Goal: Task Accomplishment & Management: Manage account settings

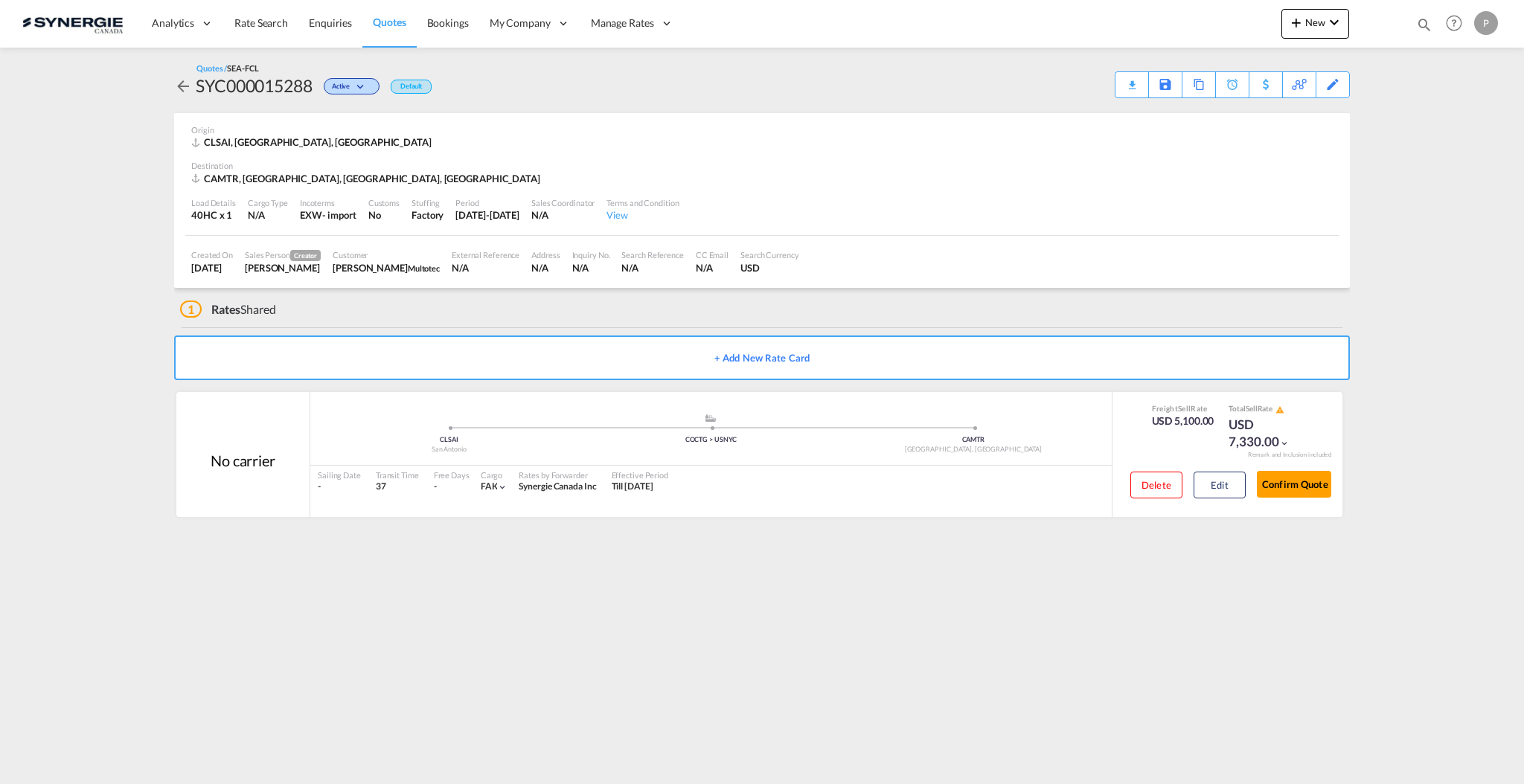
click at [1426, 24] on md-icon "icon-magnify" at bounding box center [1424, 25] width 16 height 16
click at [1196, 20] on select "Bookings Quotes Enquiries" at bounding box center [1187, 24] width 71 height 27
select select "Quotes"
click at [1152, 11] on select "Bookings Quotes Enquiries" at bounding box center [1187, 24] width 71 height 27
click at [1254, 22] on input at bounding box center [1312, 24] width 185 height 26
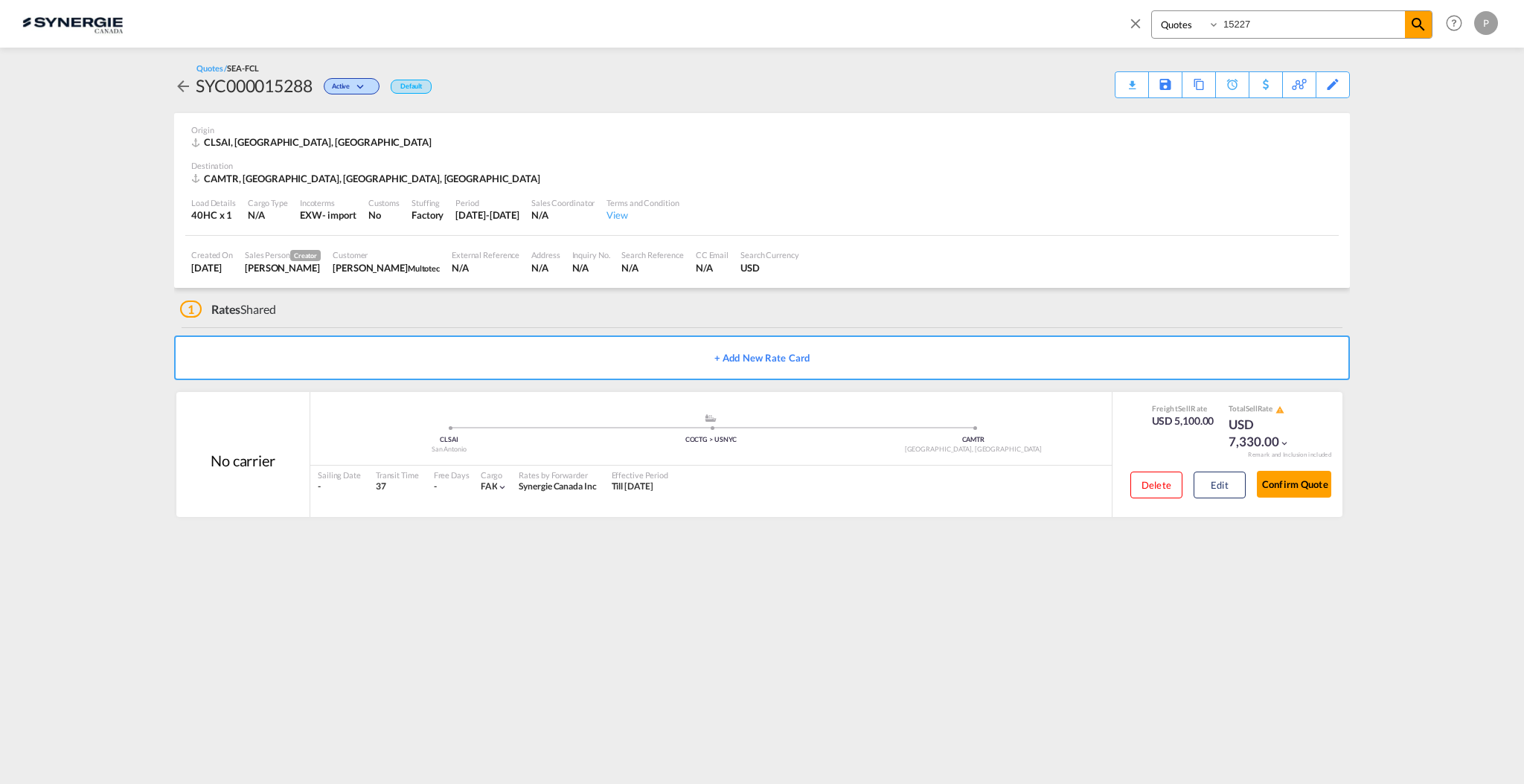
type input "15227"
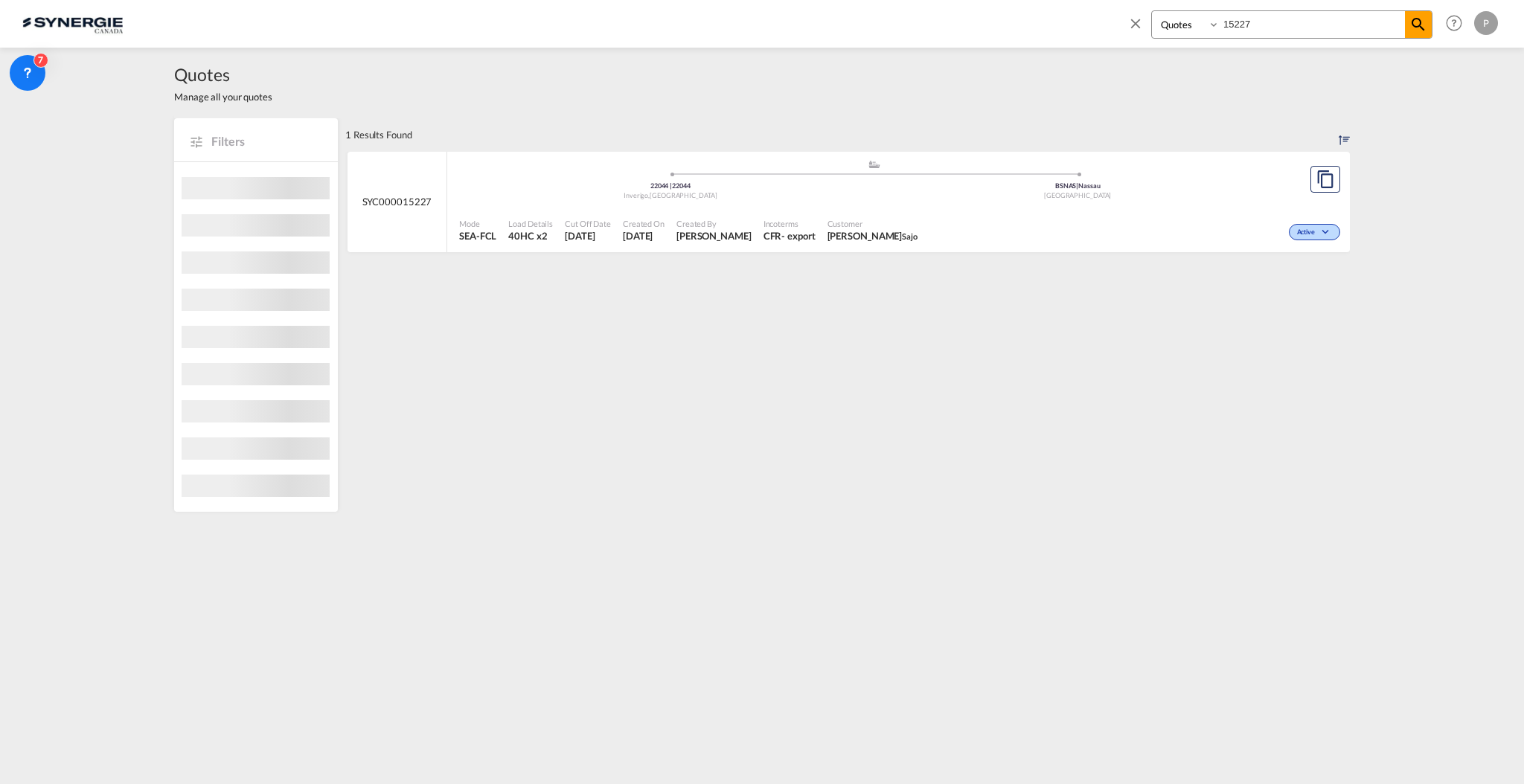
click at [938, 205] on div ".a{fill:#aaa8ad;} .a{fill:#aaa8ad;} 22044 | 22044 Inverigo , [GEOGRAPHIC_DATA] …" at bounding box center [873, 183] width 829 height 49
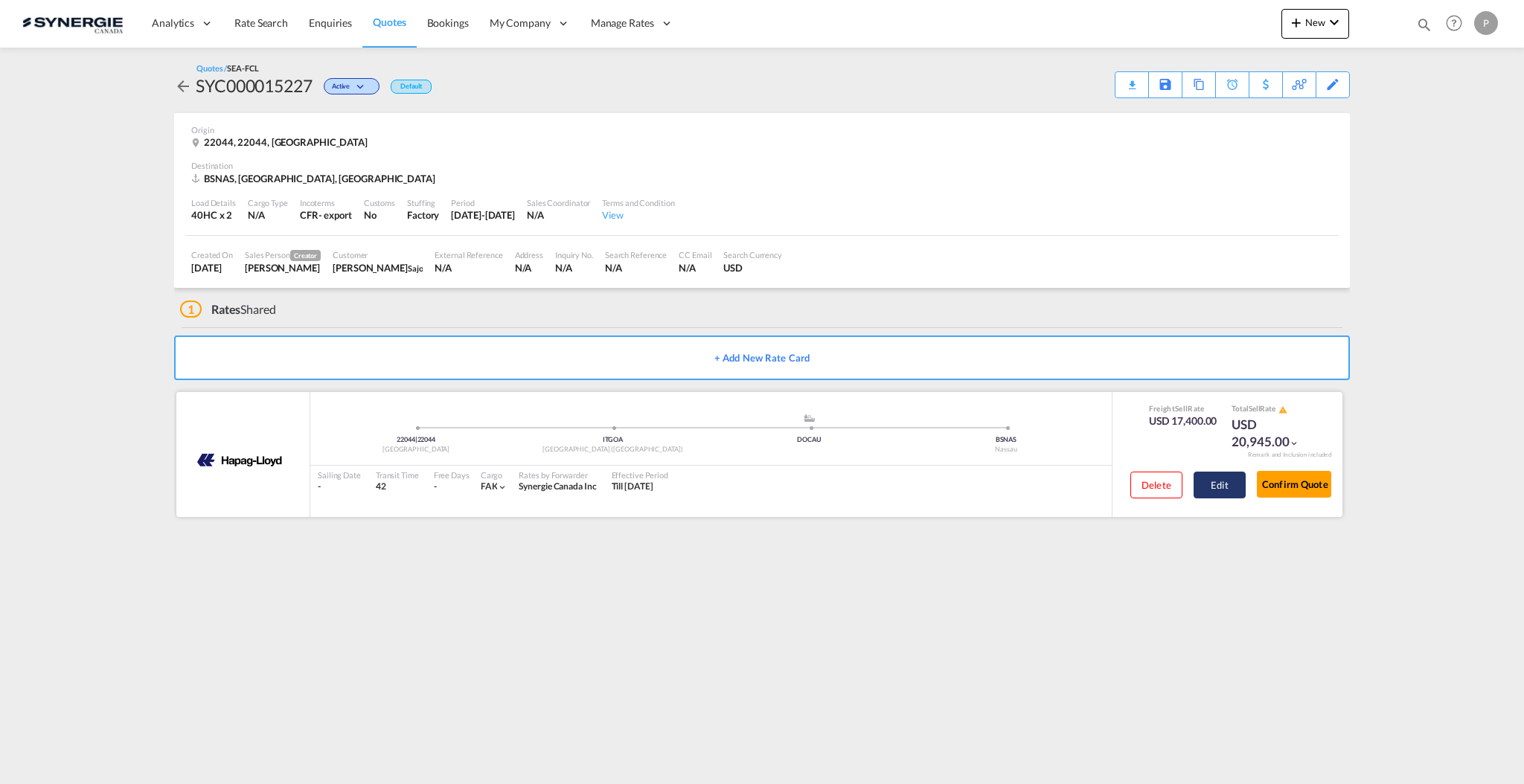
click at [1221, 489] on button "Edit" at bounding box center [1219, 485] width 52 height 27
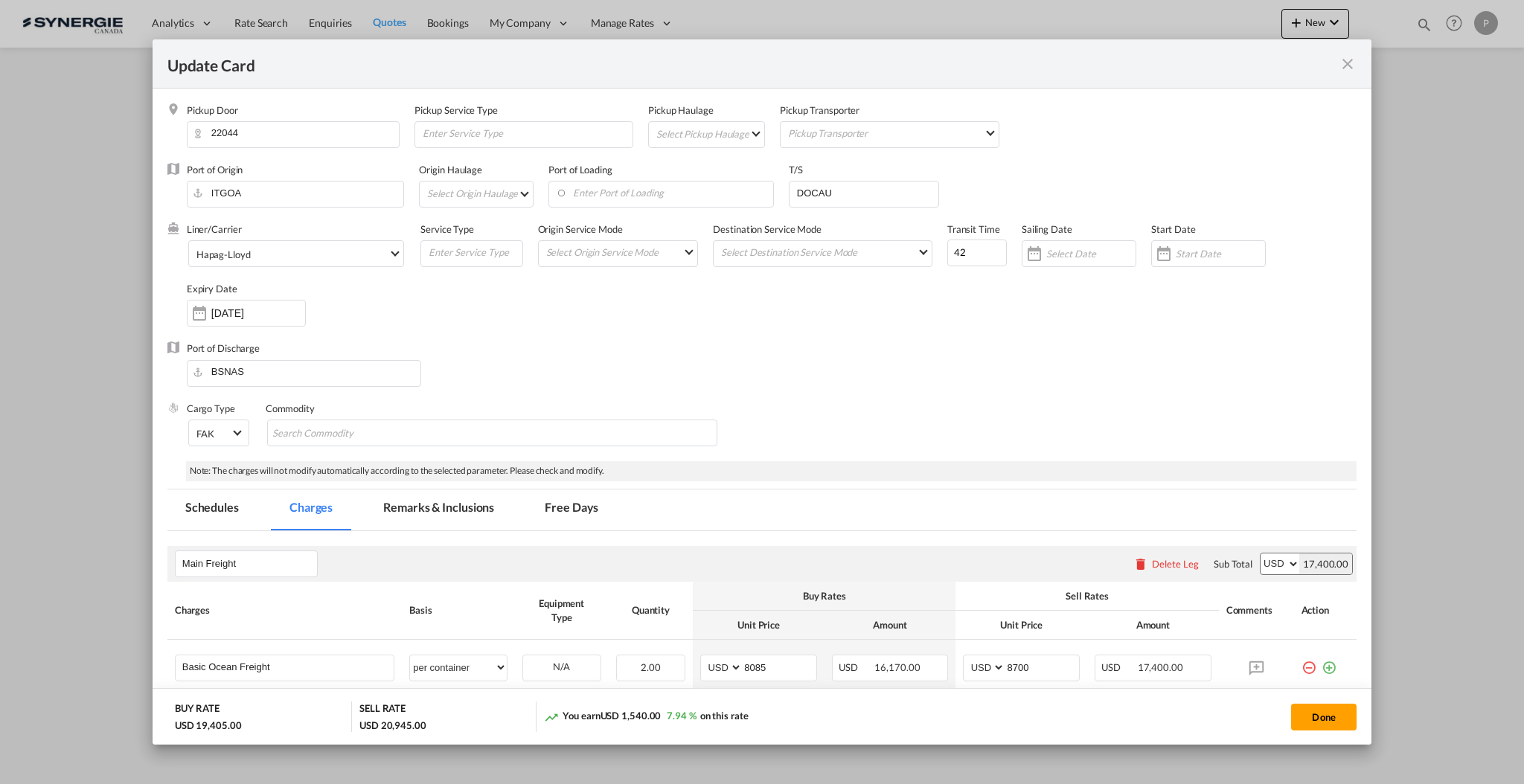
select select "per container"
select select "per invoice"
select select "per B/L"
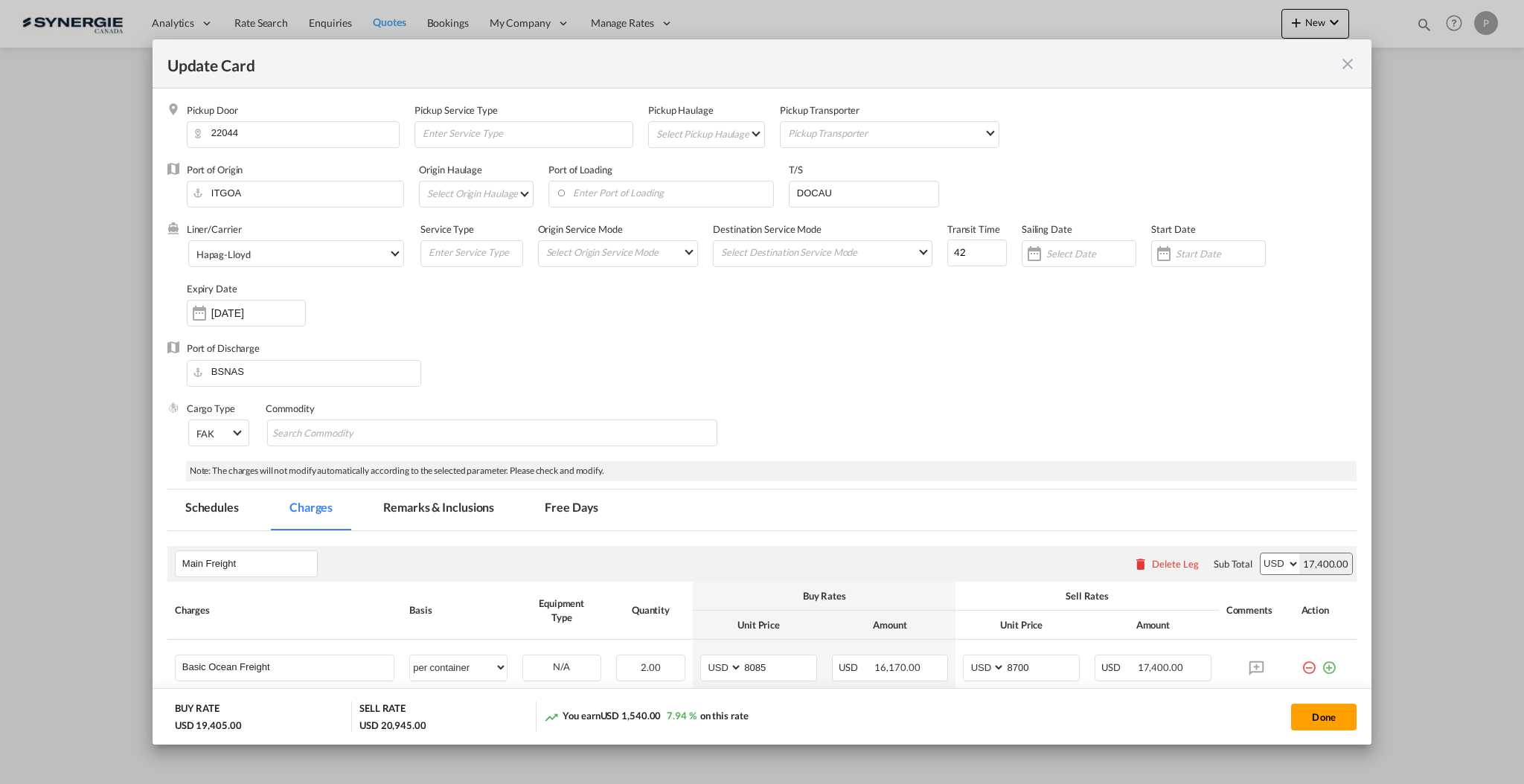
select select "per B/L"
select select "per shipment"
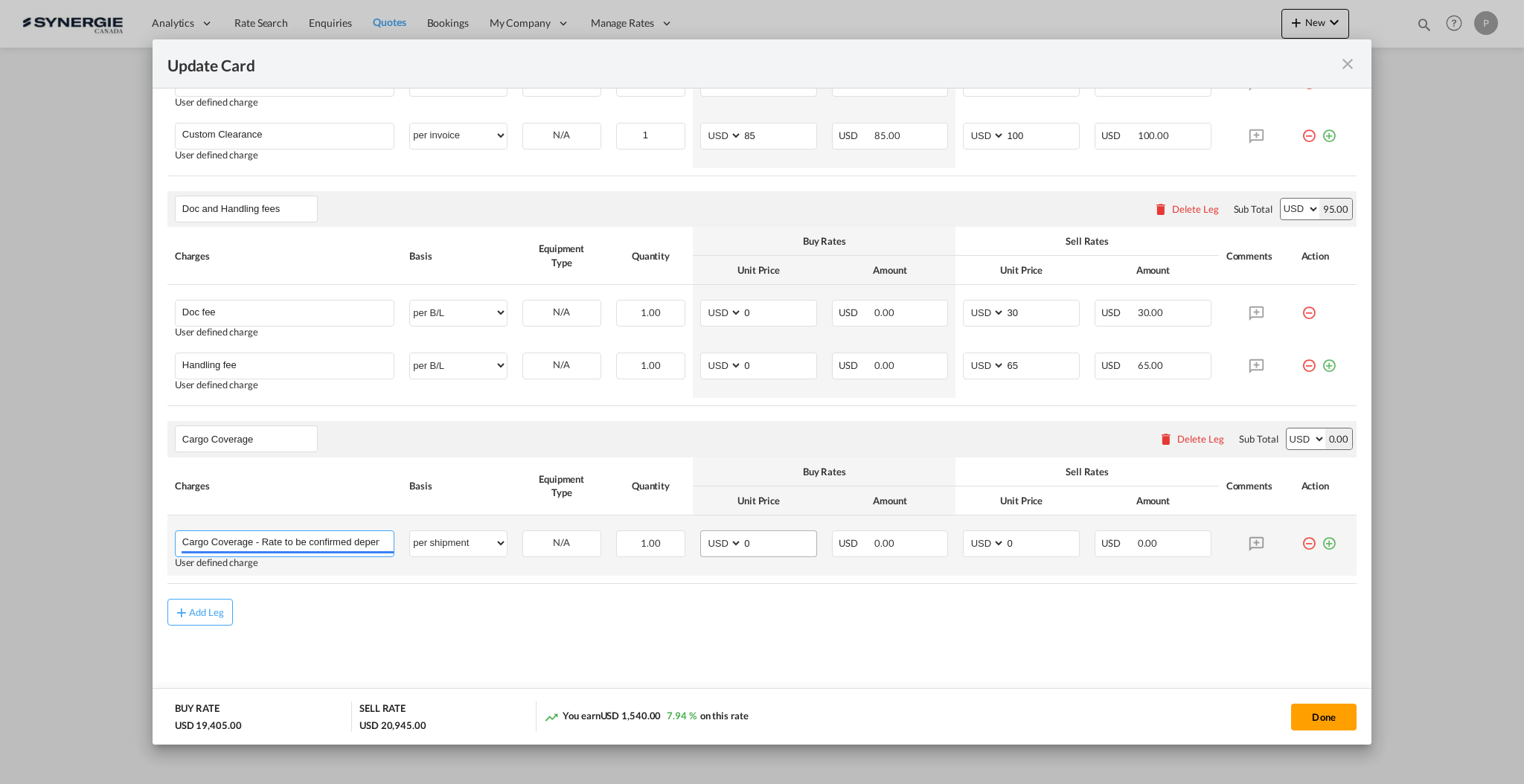
scroll to position [0, 184]
drag, startPoint x: 251, startPoint y: 540, endPoint x: 748, endPoint y: 536, distance: 497.0
click at [748, 536] on tr "Cargo Coverage - Rate to be confirmed depending on commodity and value Min 50 U…" at bounding box center [762, 546] width 1190 height 60
type input "Cargo Coverage"
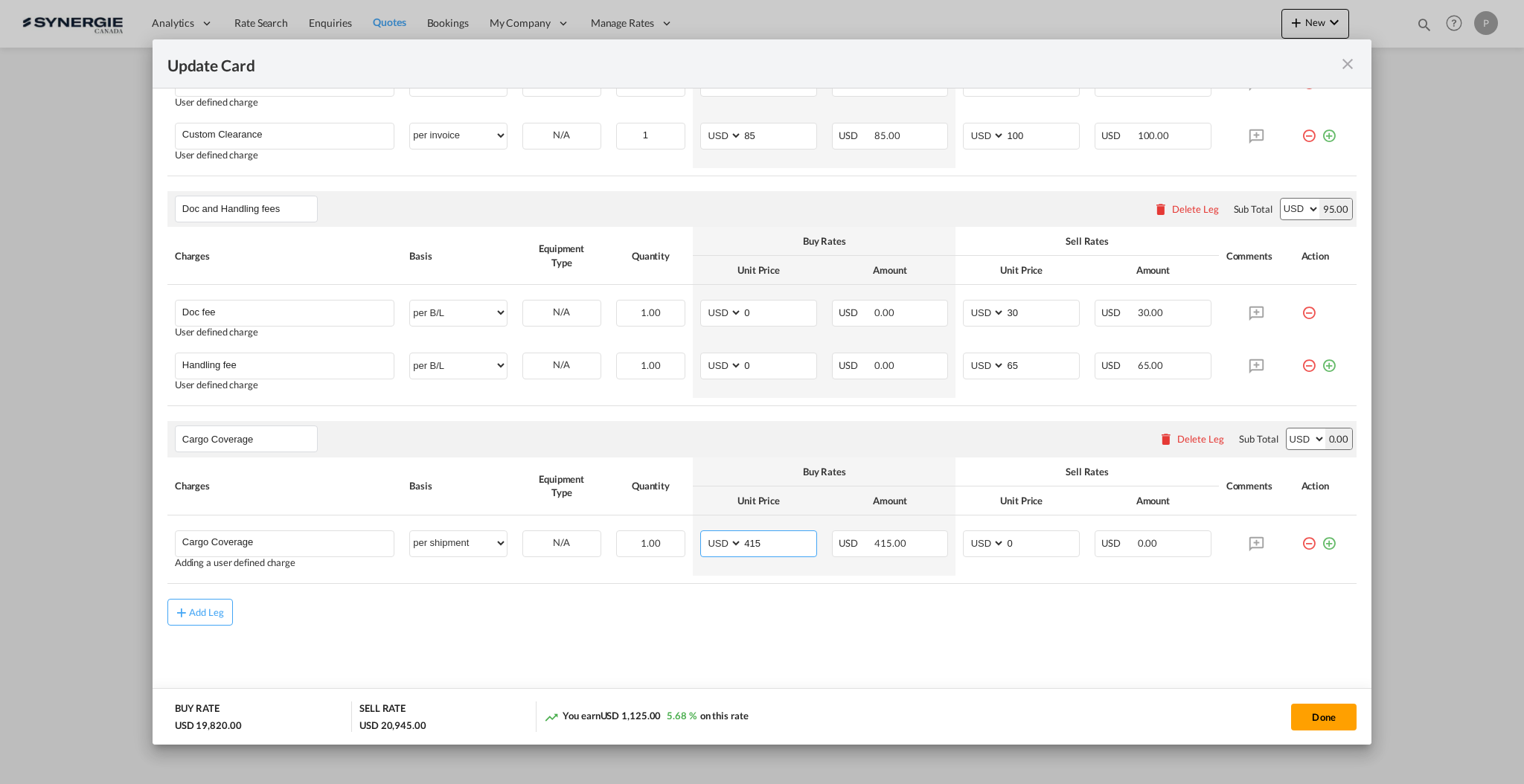
type input "415"
click at [785, 637] on md-content "Main Freight Please enter leg name Leg Name Already Exists Delete Leg Sub Total…" at bounding box center [762, 218] width 1190 height 982
click at [1019, 548] on input "1600" at bounding box center [1042, 542] width 73 height 22
type input "1143.5"
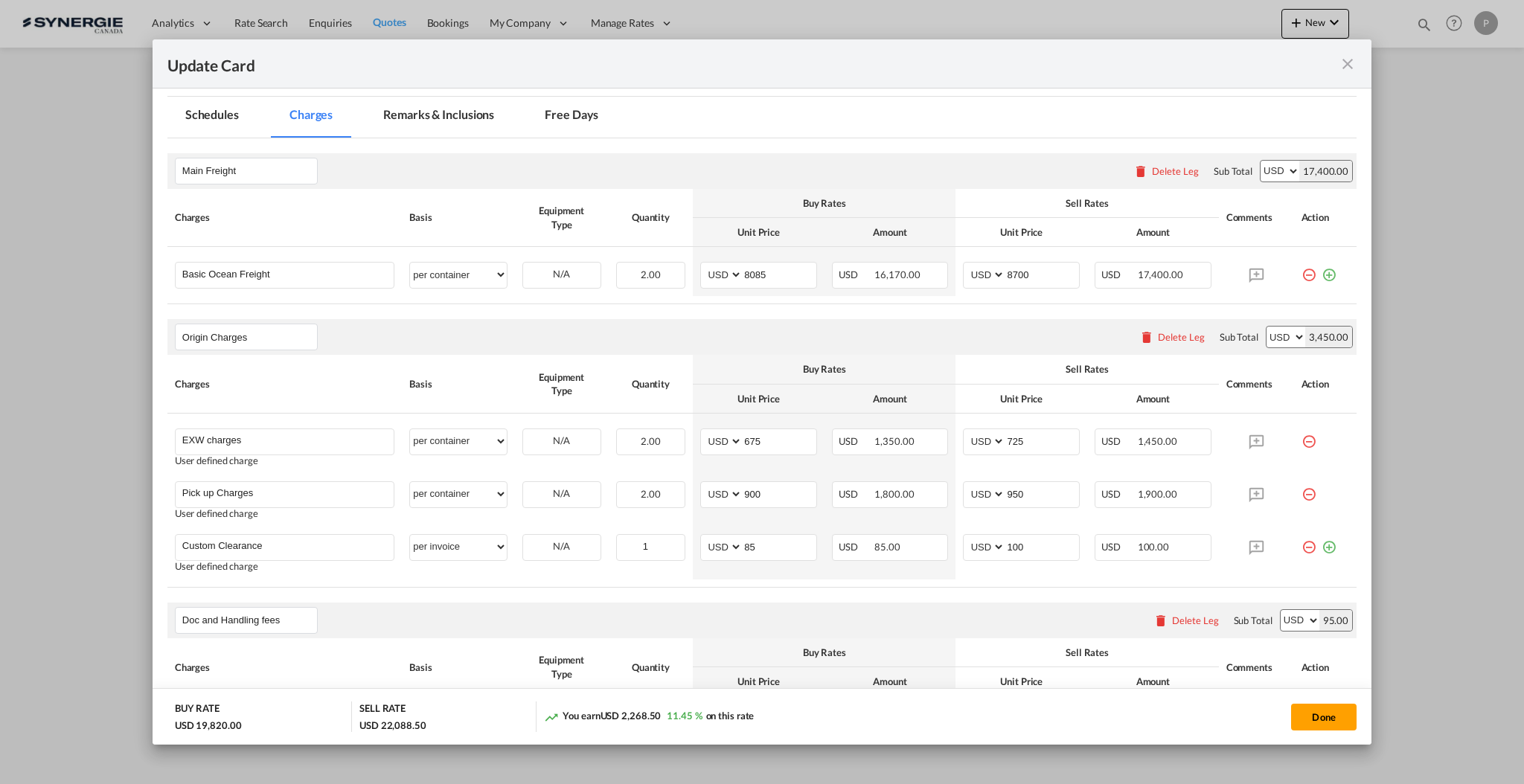
scroll to position [308, 0]
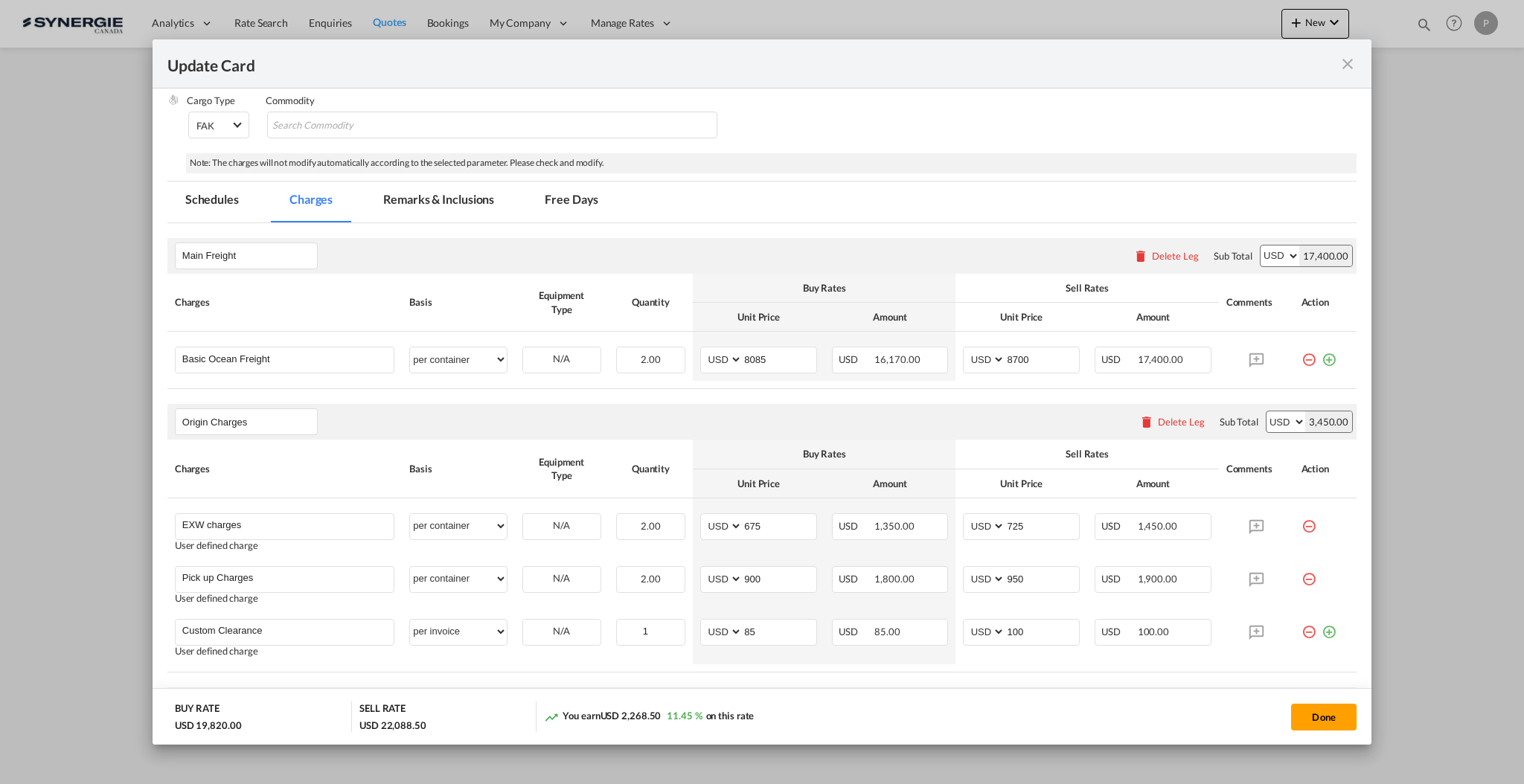
click at [402, 215] on md-tab-item "Remarks & Inclusions" at bounding box center [439, 201] width 147 height 41
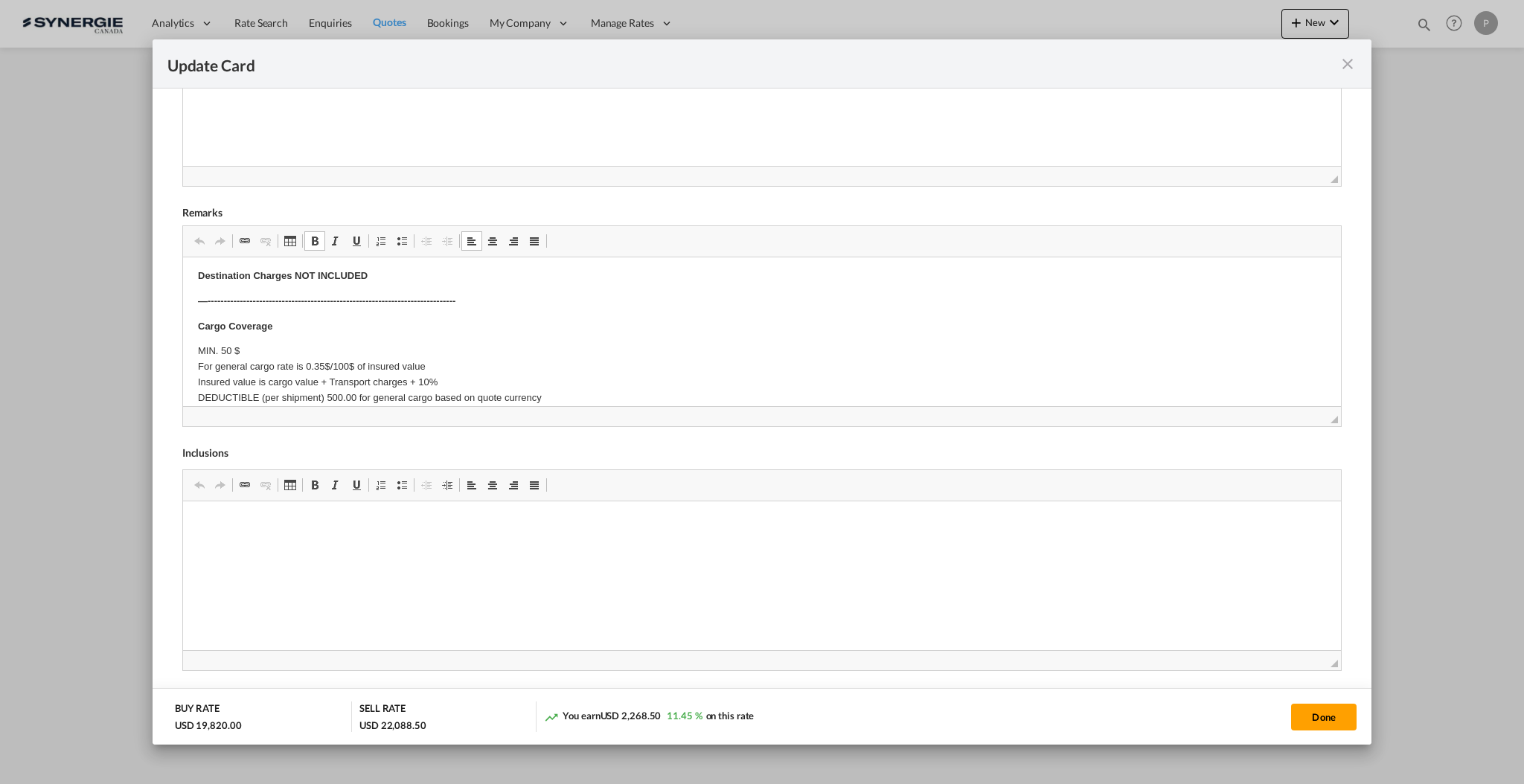
scroll to position [0, 0]
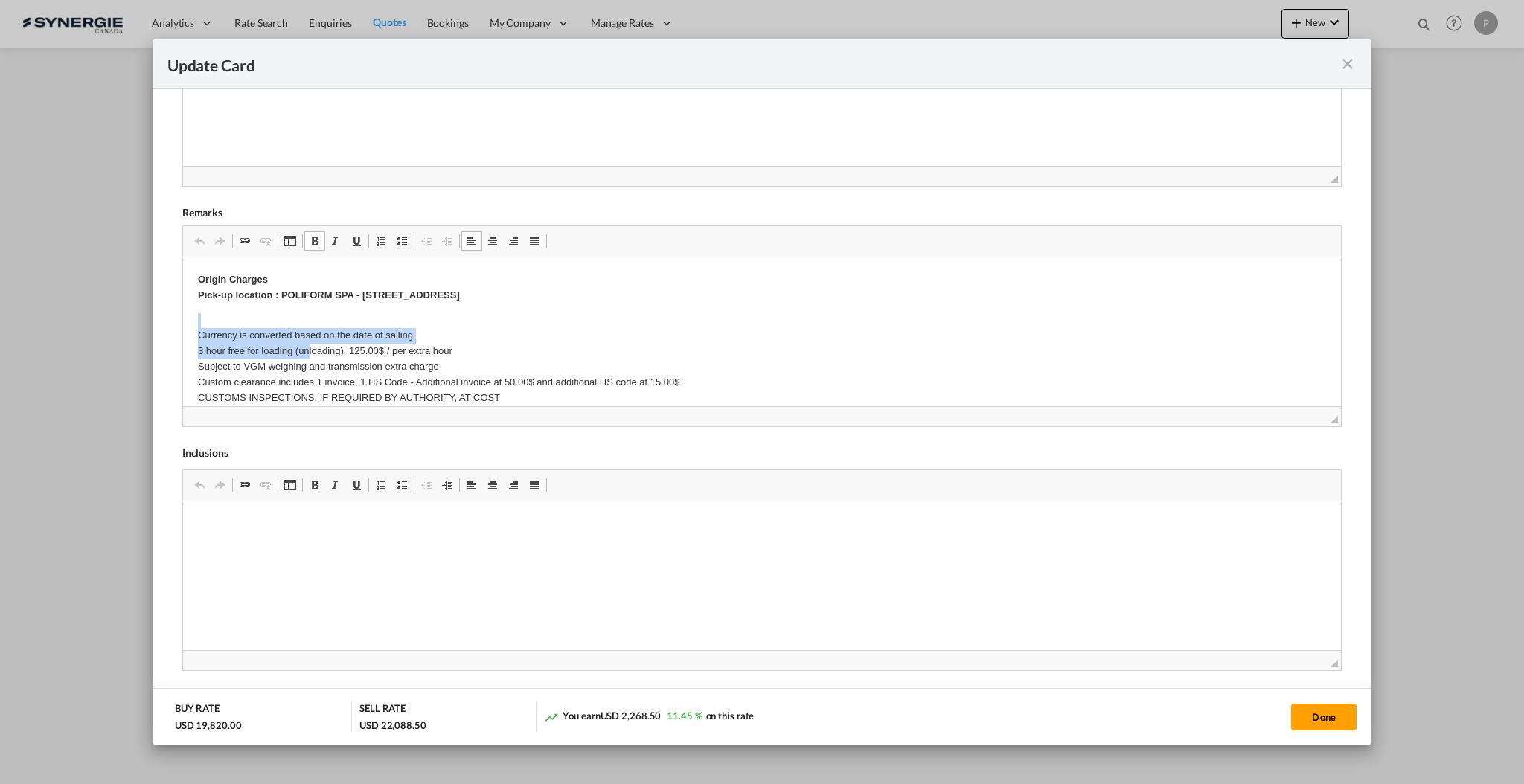
drag, startPoint x: 186, startPoint y: 320, endPoint x: 306, endPoint y: 354, distance: 124.7
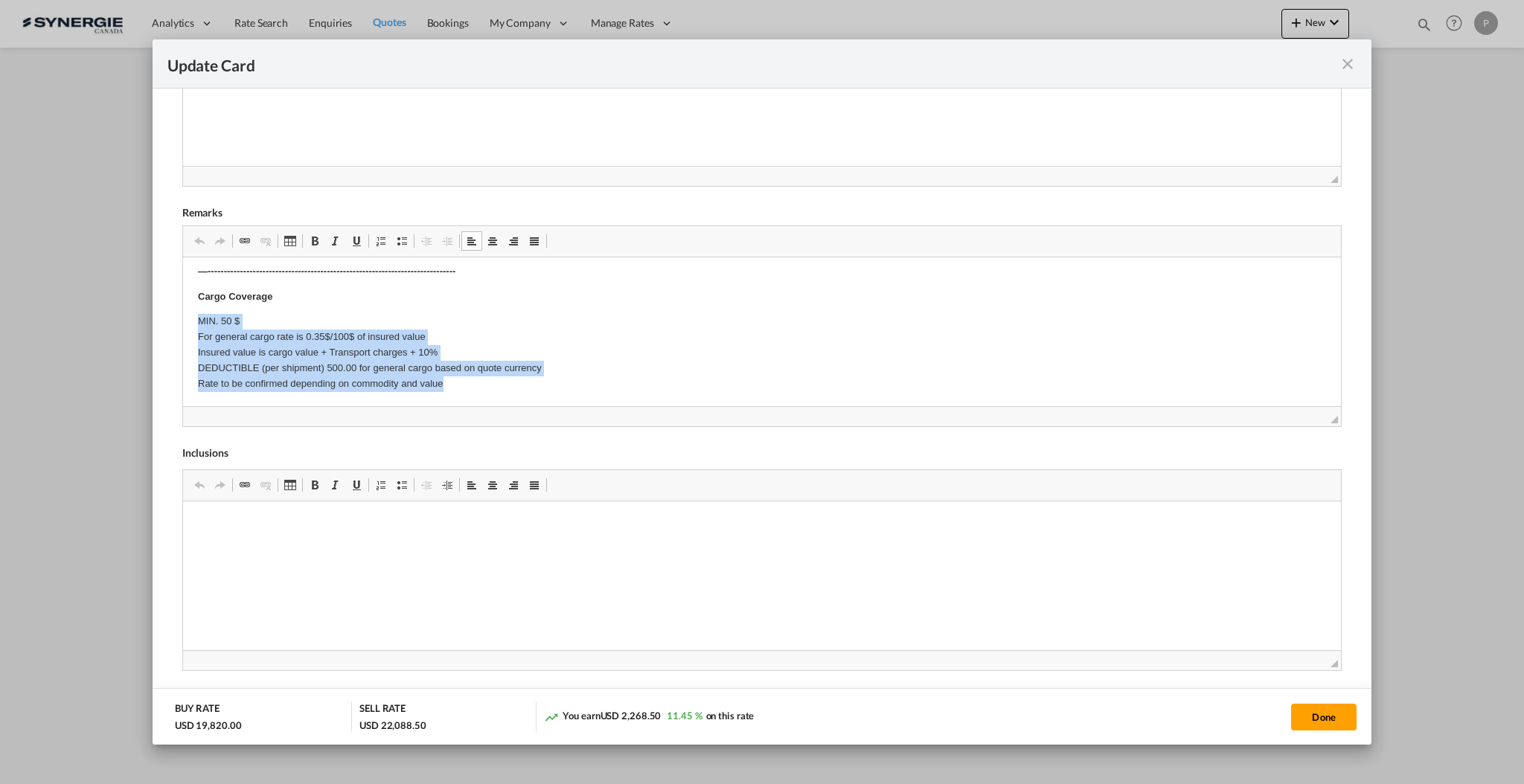
drag, startPoint x: 200, startPoint y: 320, endPoint x: 585, endPoint y: 389, distance: 391.1
click at [585, 389] on p "MIN. 50 $ For general cargo rate is 0.35$/100$ of insured value Insured value i…" at bounding box center [761, 352] width 1128 height 77
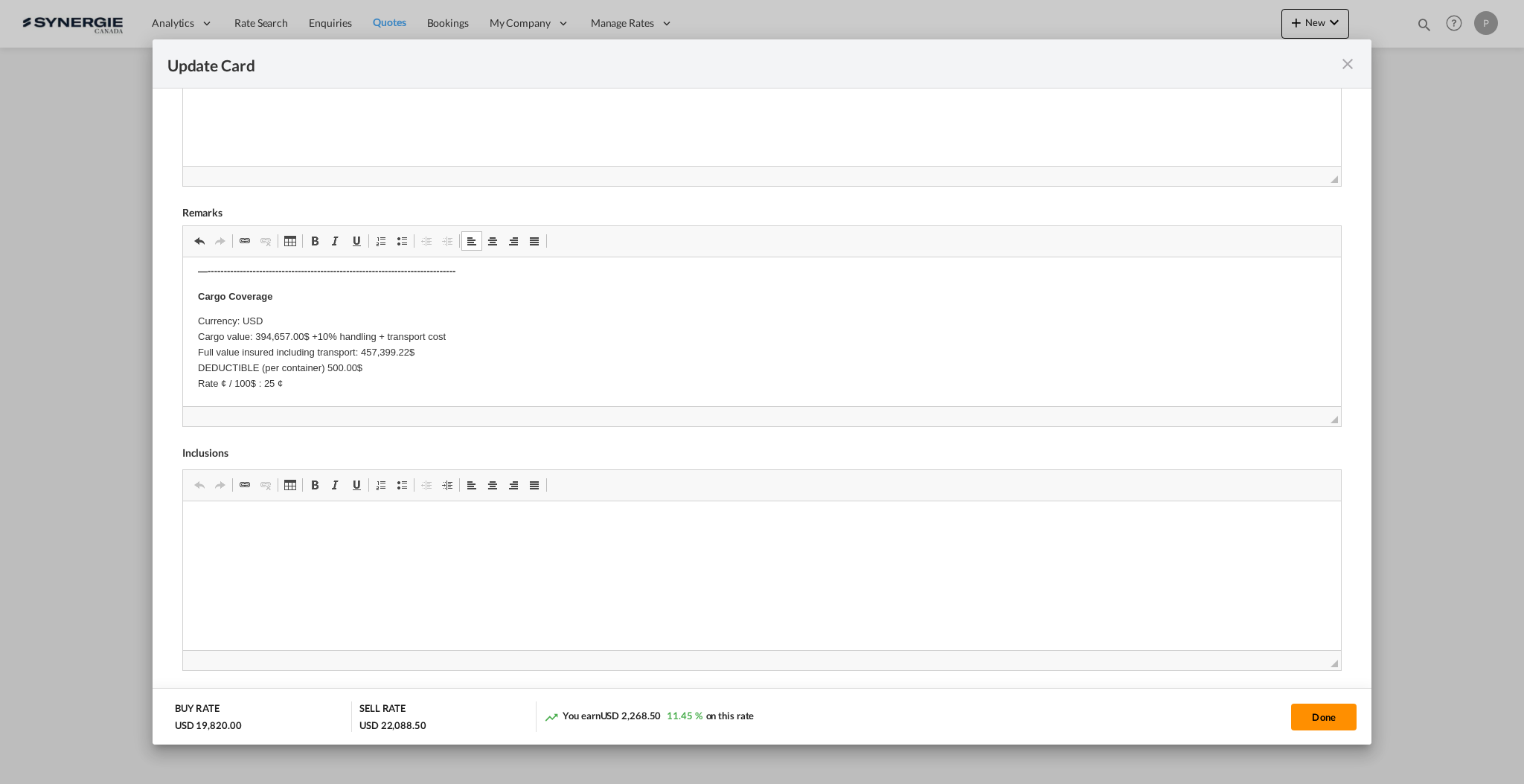
click at [1319, 722] on button "Done" at bounding box center [1323, 716] width 65 height 27
type input "01 Nov 2025"
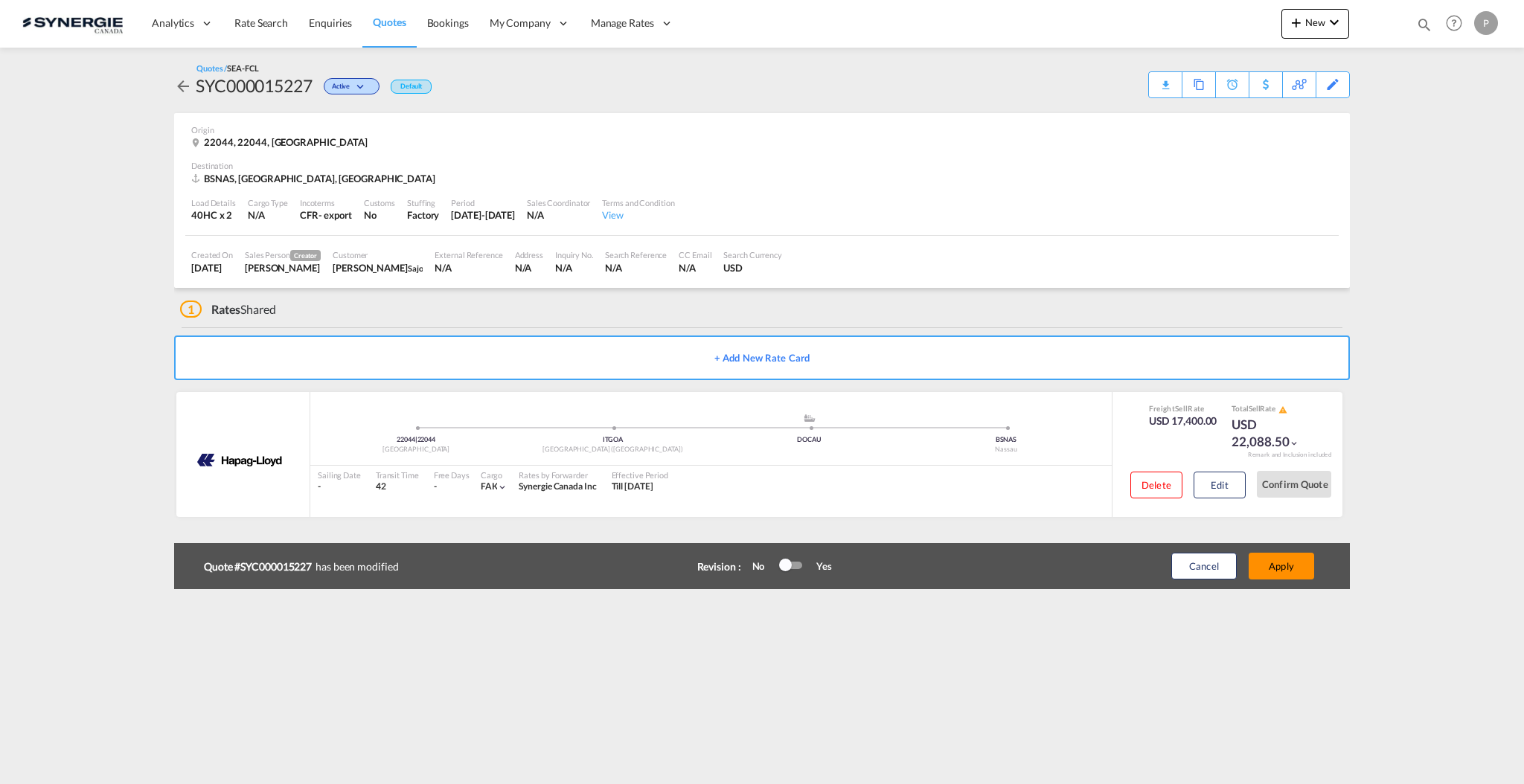
click at [1284, 575] on button "Apply" at bounding box center [1280, 565] width 65 height 27
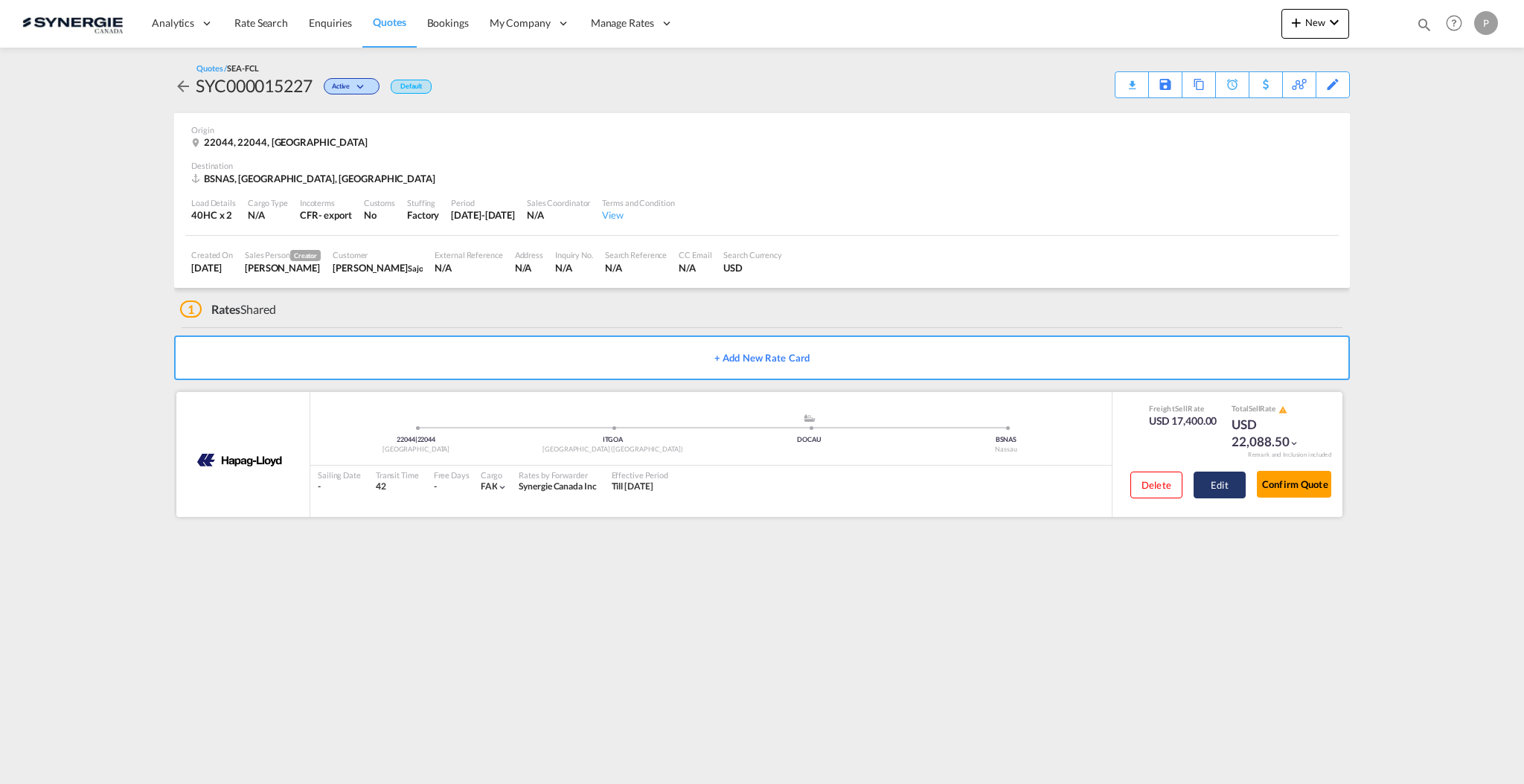
click at [1241, 485] on button "Edit" at bounding box center [1219, 485] width 52 height 27
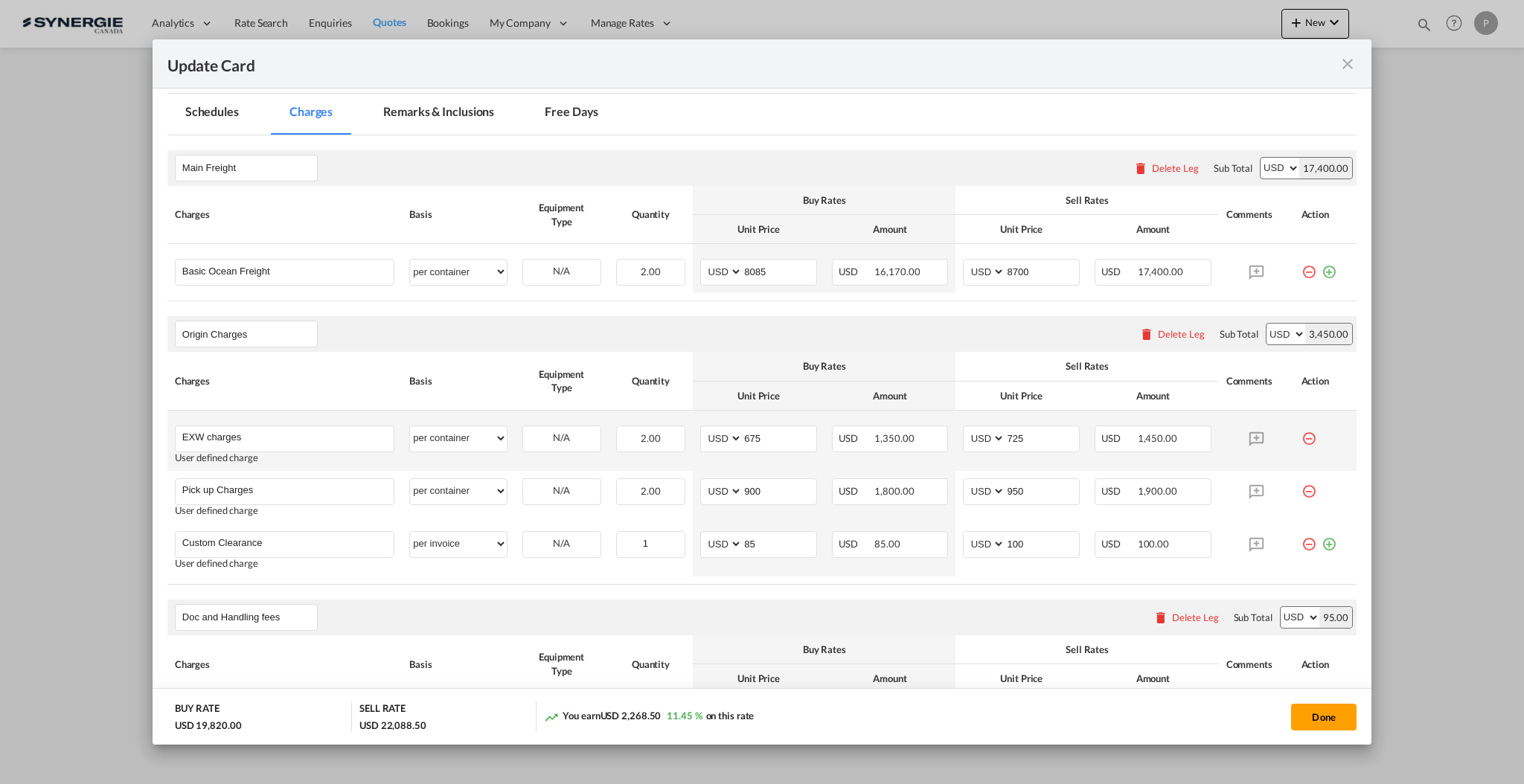
scroll to position [397, 0]
click at [1319, 714] on button "Done" at bounding box center [1323, 716] width 65 height 27
type input "01 Nov 2025"
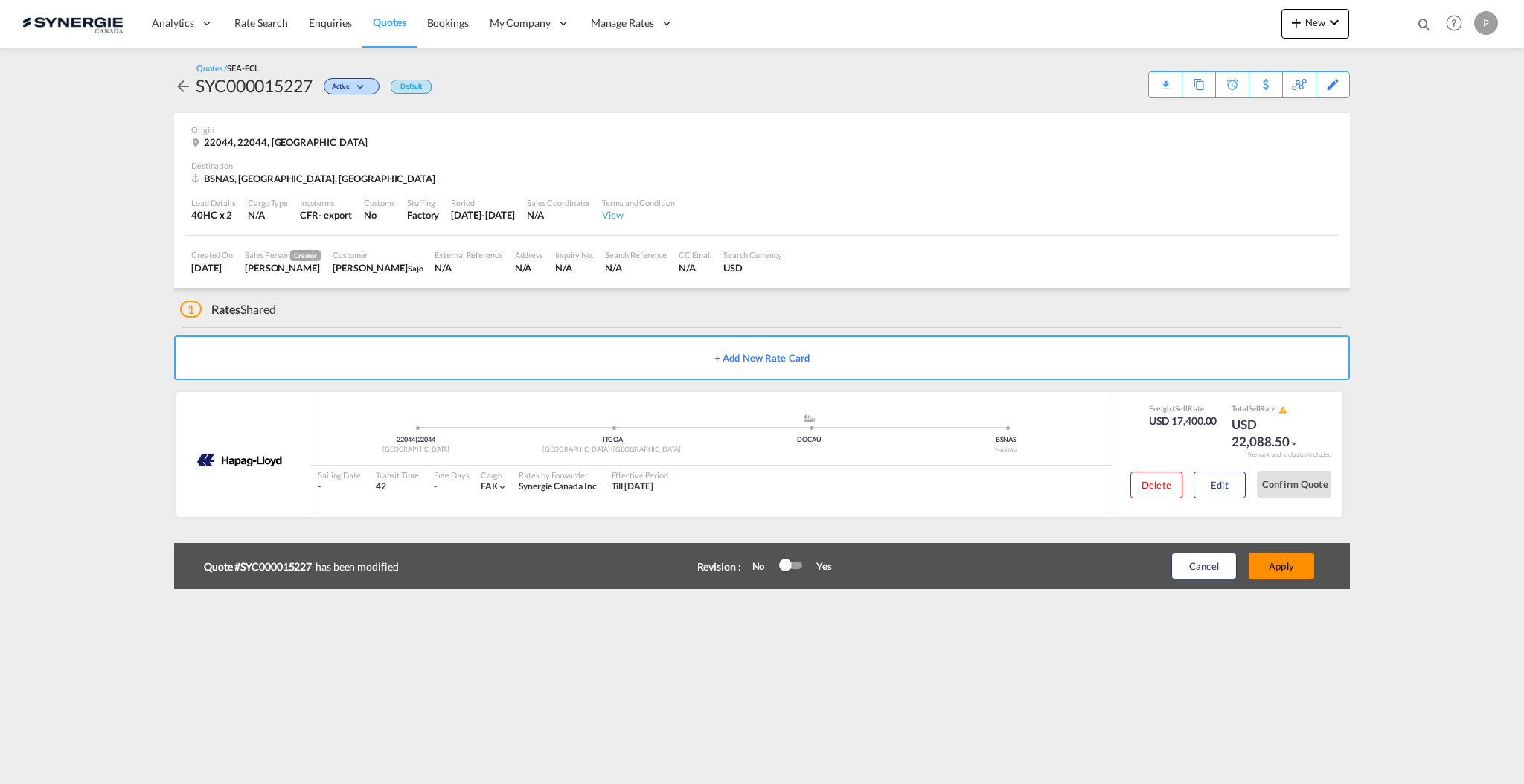
click at [1292, 564] on button "Apply" at bounding box center [1280, 565] width 65 height 27
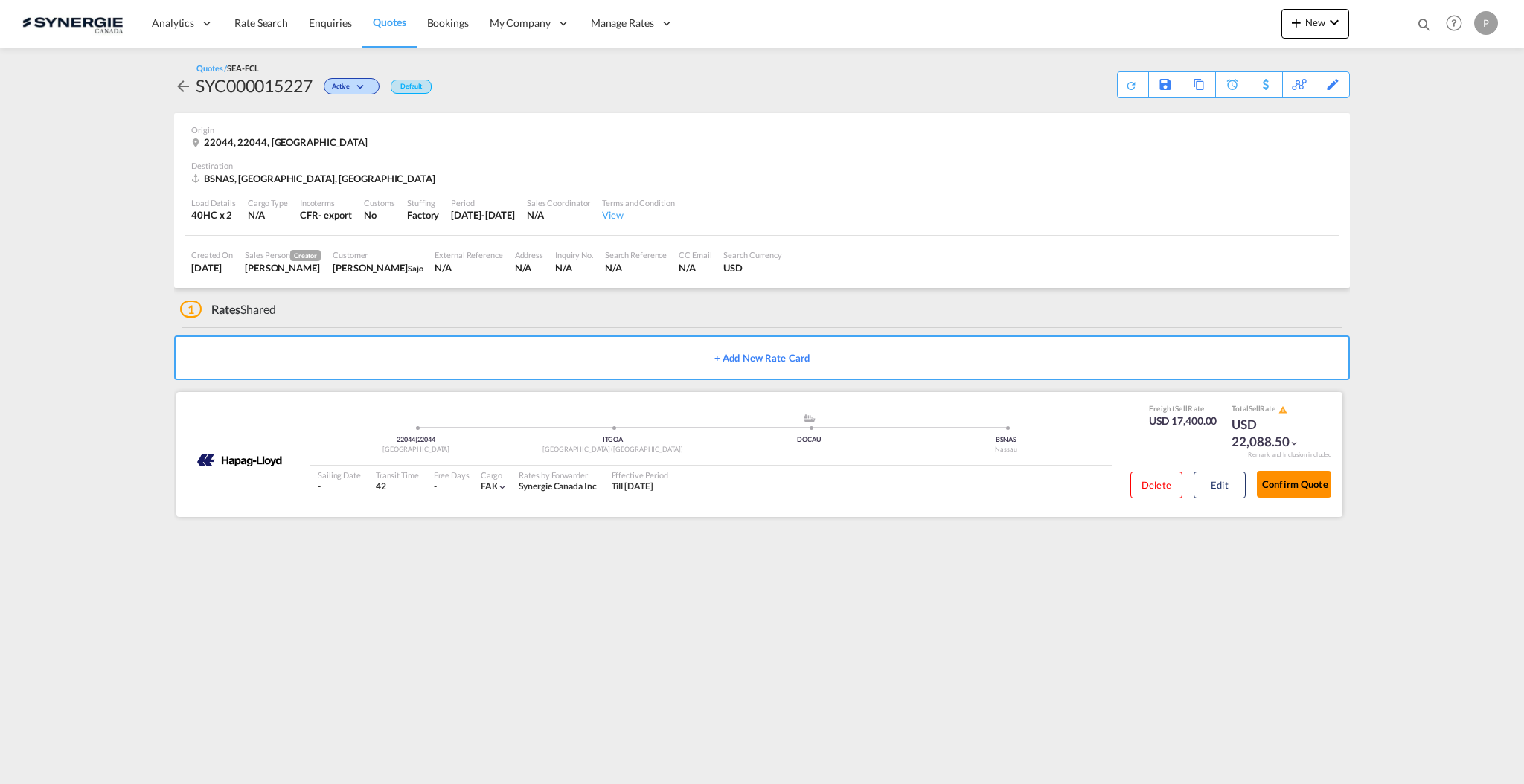
click at [1310, 481] on button "Confirm Quote" at bounding box center [1293, 484] width 74 height 27
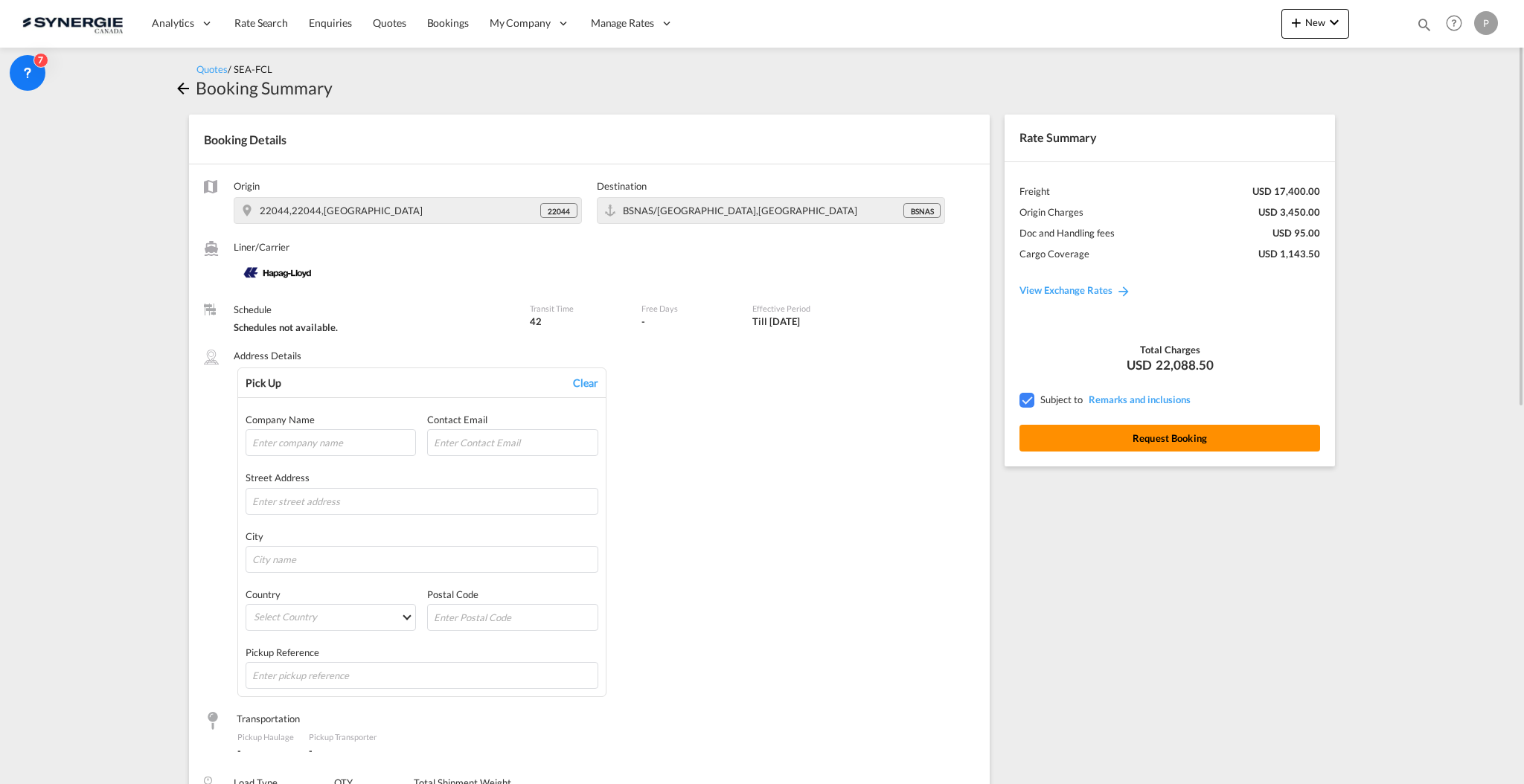
click at [1186, 444] on button "Request Booking" at bounding box center [1169, 438] width 301 height 27
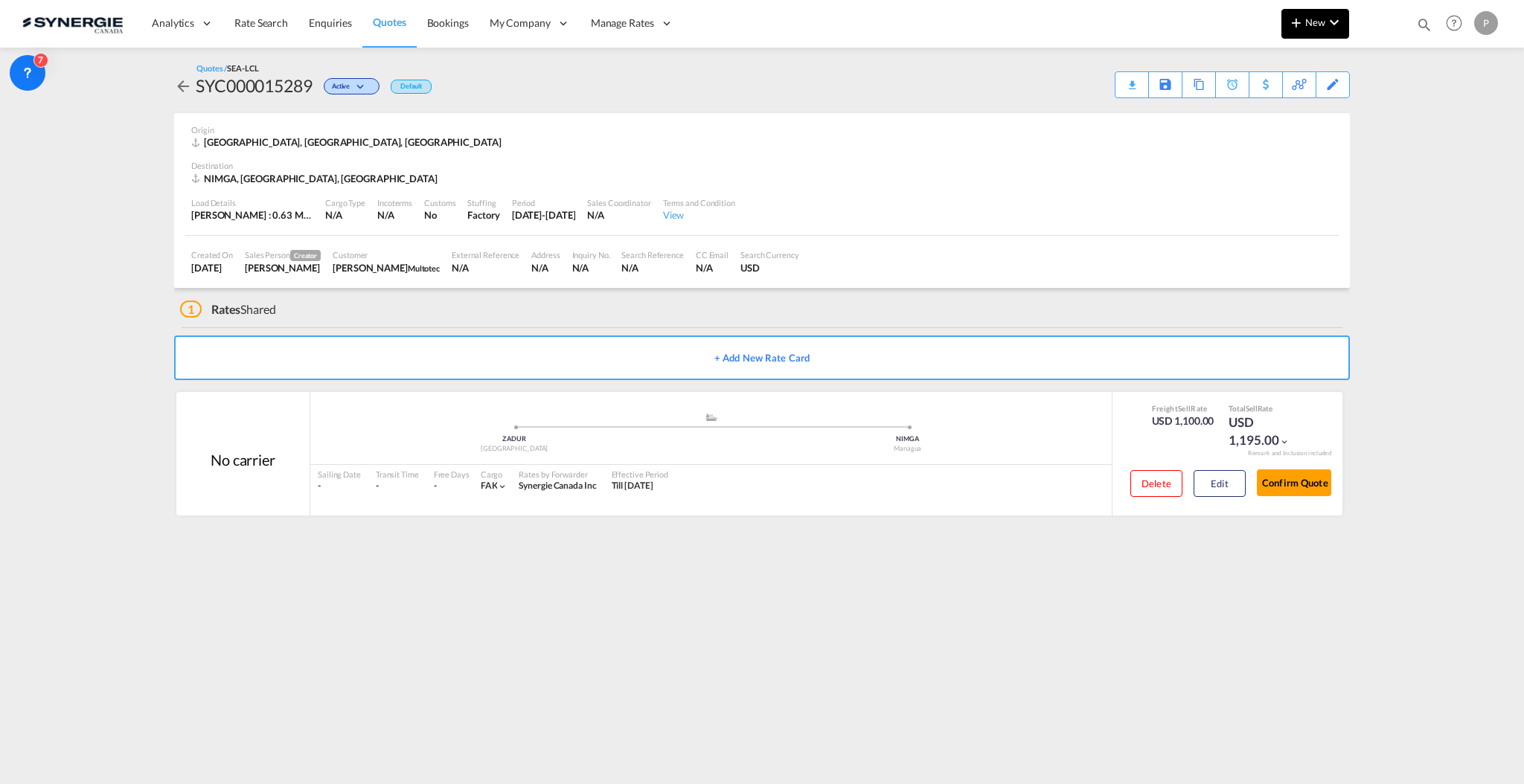
click at [1307, 29] on button "New" at bounding box center [1315, 24] width 68 height 29
click at [394, 22] on md-backdrop at bounding box center [762, 392] width 1524 height 784
click at [400, 29] on link "Quotes" at bounding box center [389, 23] width 53 height 49
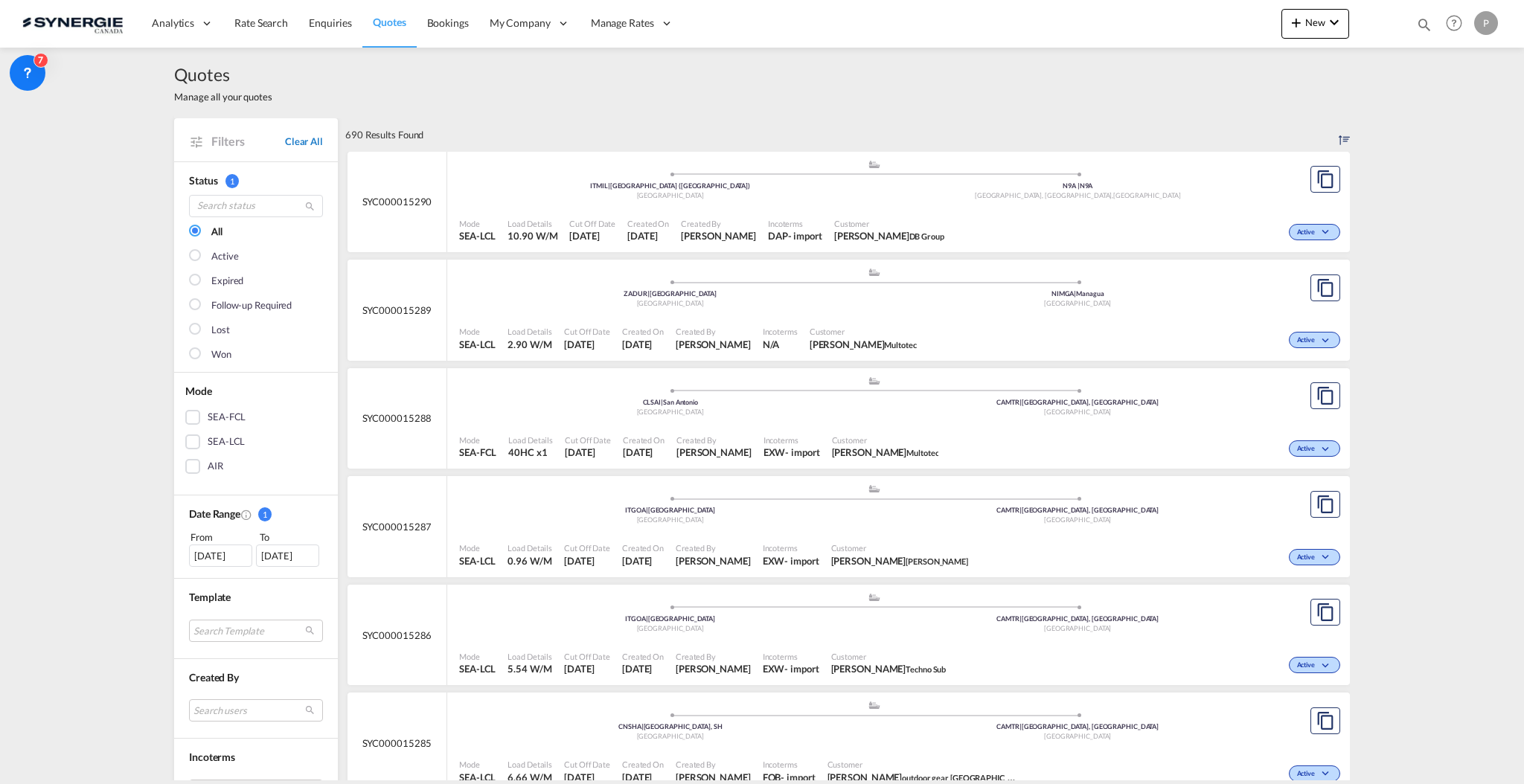
click at [292, 139] on link "Clear All" at bounding box center [303, 141] width 38 height 14
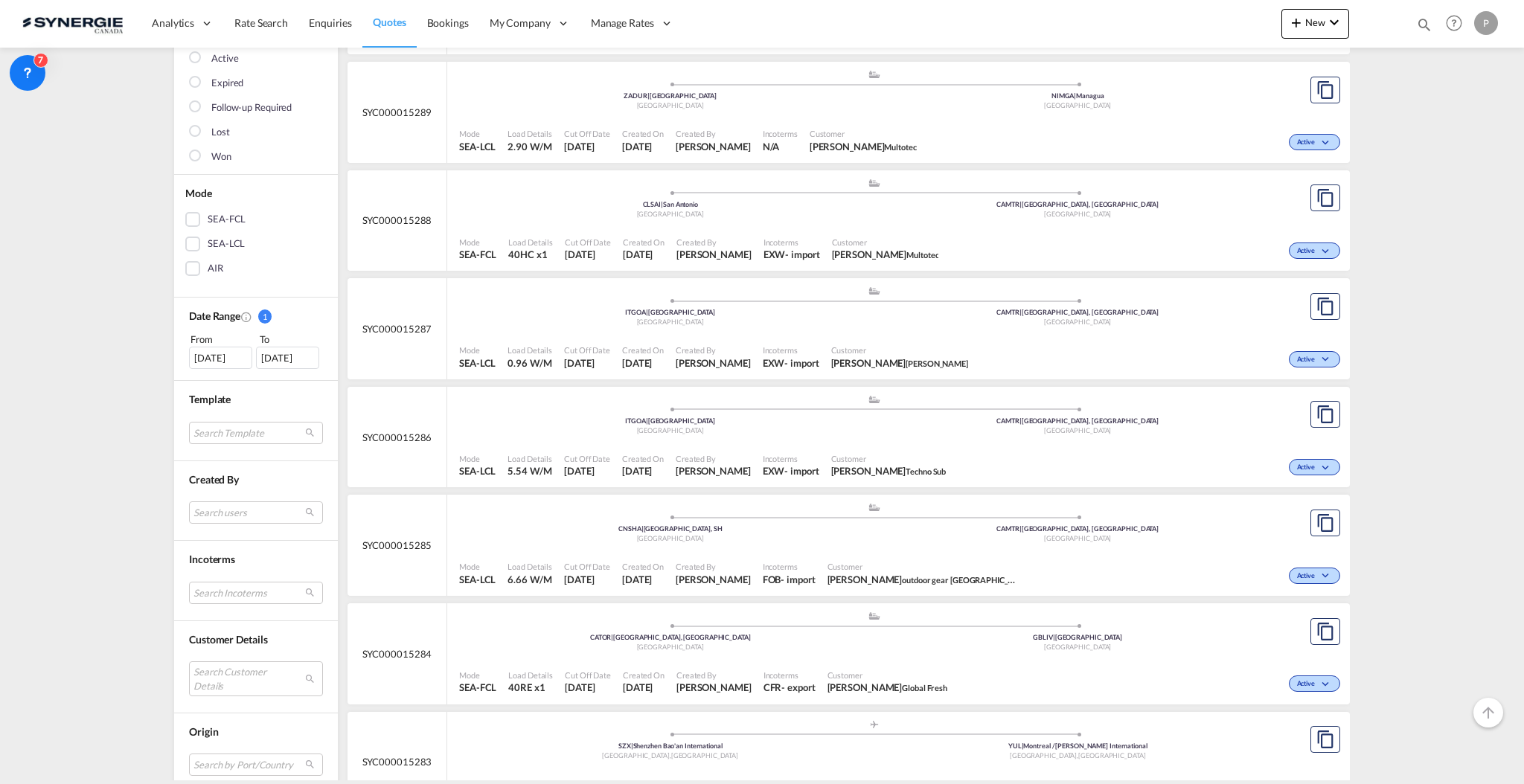
scroll to position [298, 0]
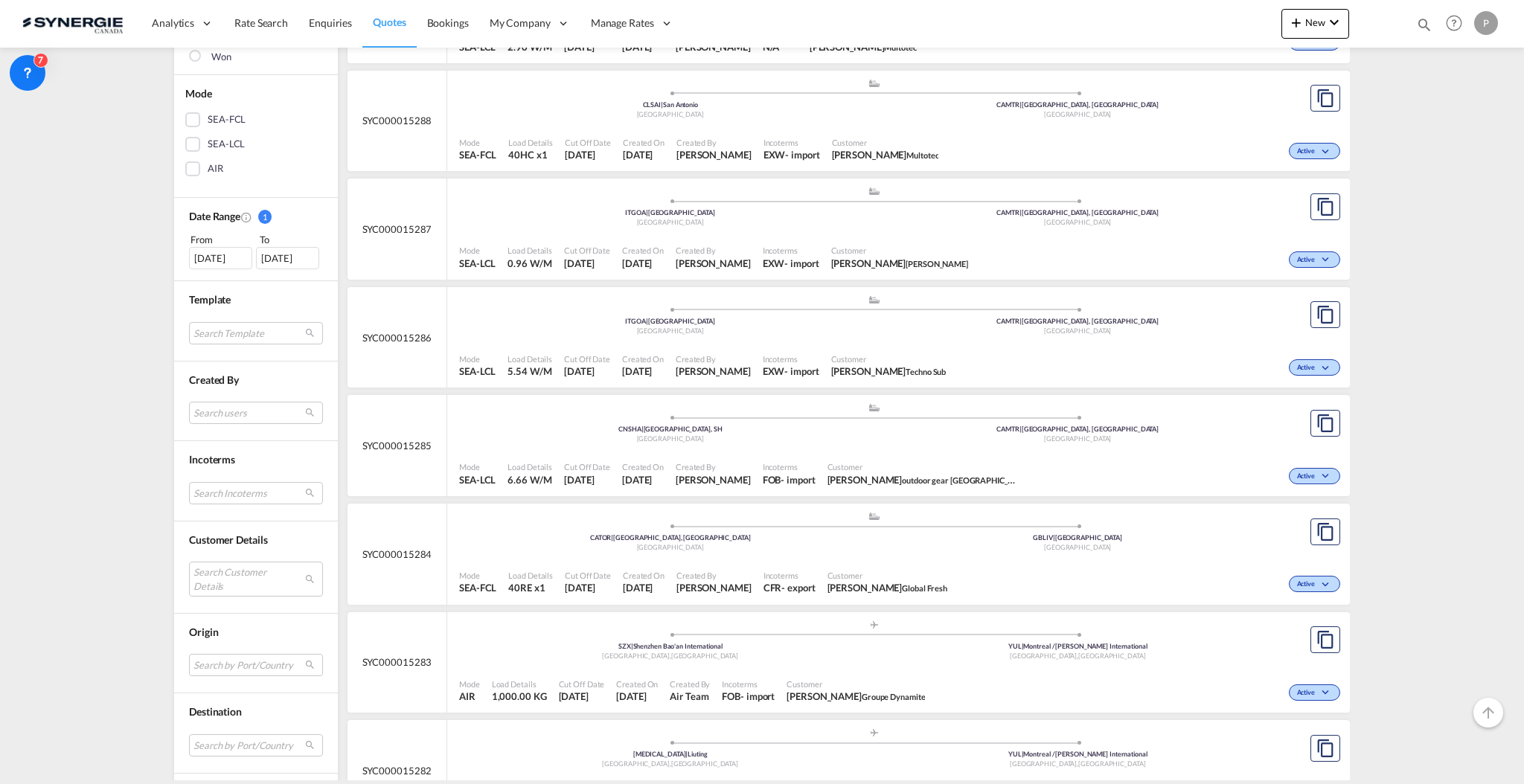
click at [225, 575] on md-select "Search Customer Details user name user brian Butler operations@globalfreshfield…" at bounding box center [256, 578] width 134 height 34
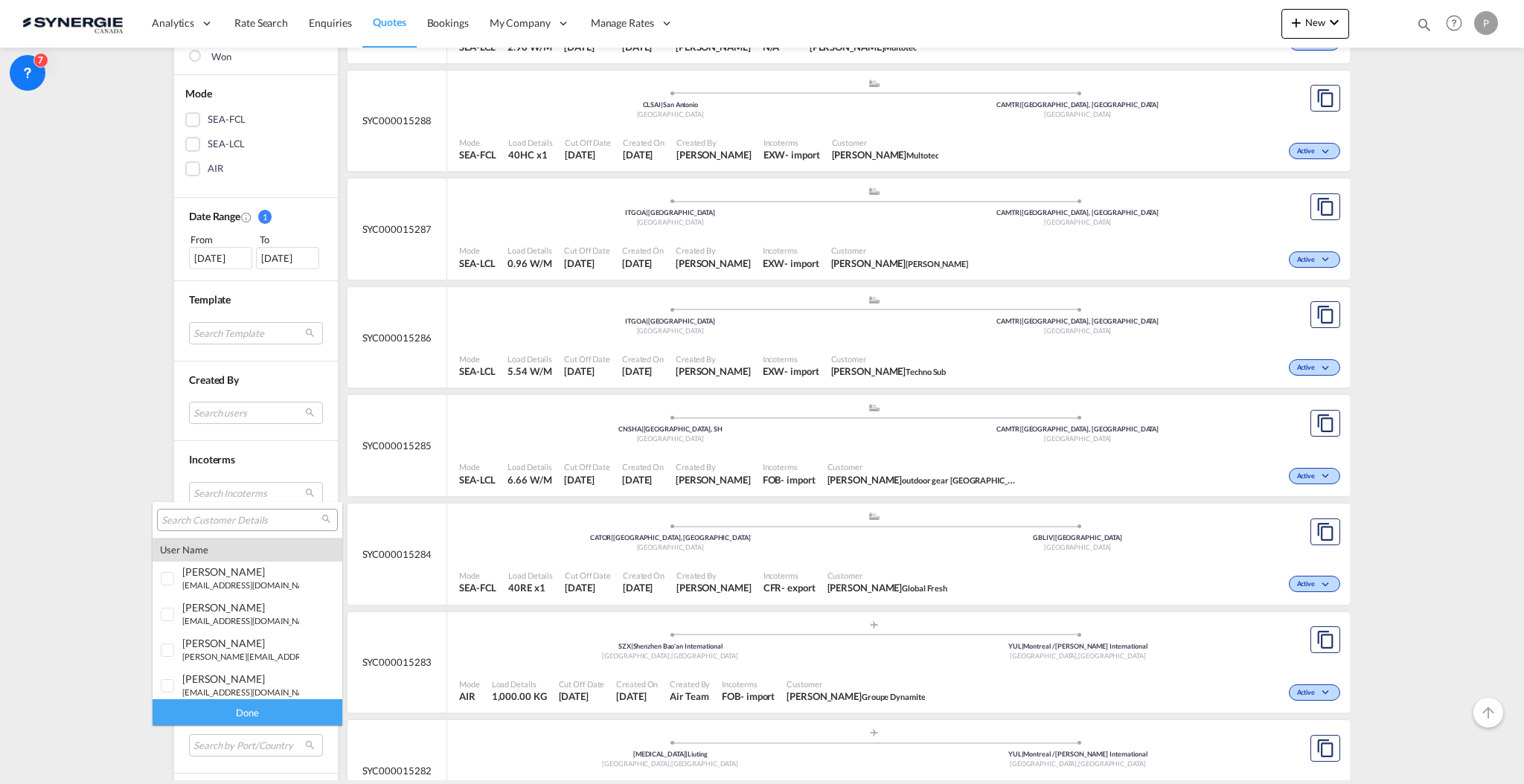
click at [212, 524] on input "search" at bounding box center [241, 520] width 160 height 14
type input "aebi"
click at [240, 683] on div "aebi schmidt" at bounding box center [240, 681] width 116 height 13
click at [238, 718] on div "Done" at bounding box center [247, 712] width 190 height 26
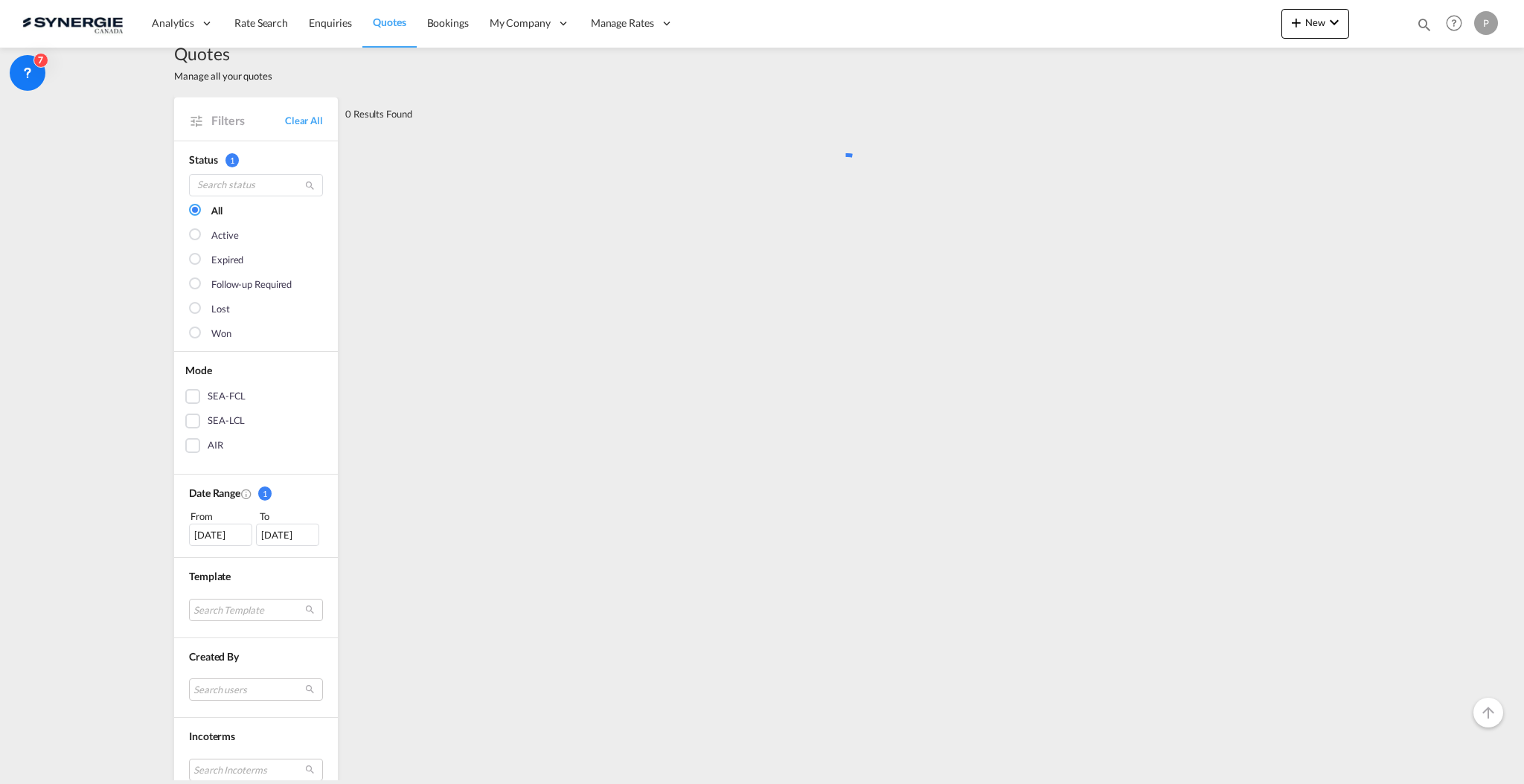
scroll to position [0, 0]
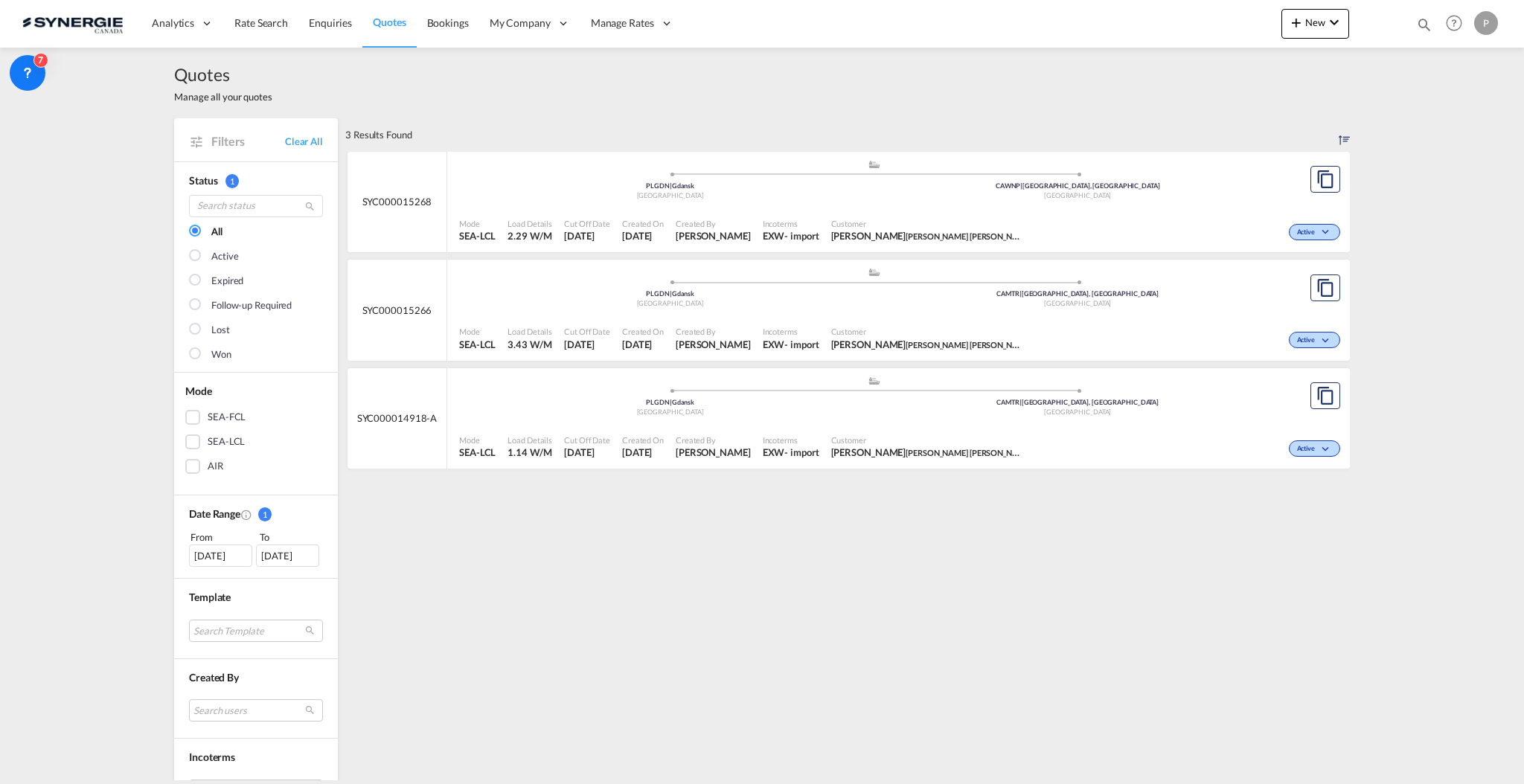
click at [209, 551] on div "07 Sep 2025" at bounding box center [220, 555] width 63 height 22
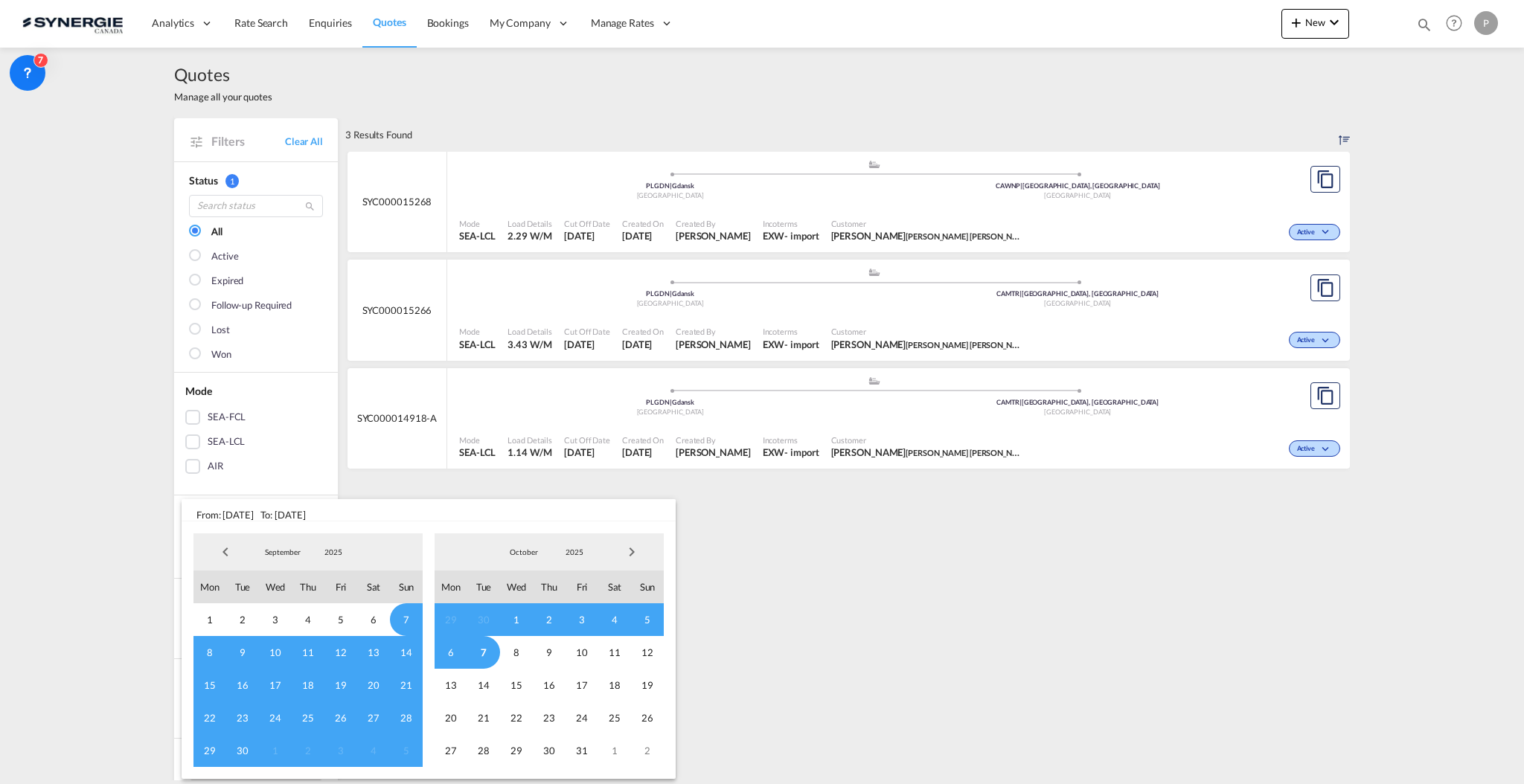
click at [331, 548] on span "2025" at bounding box center [334, 551] width 48 height 10
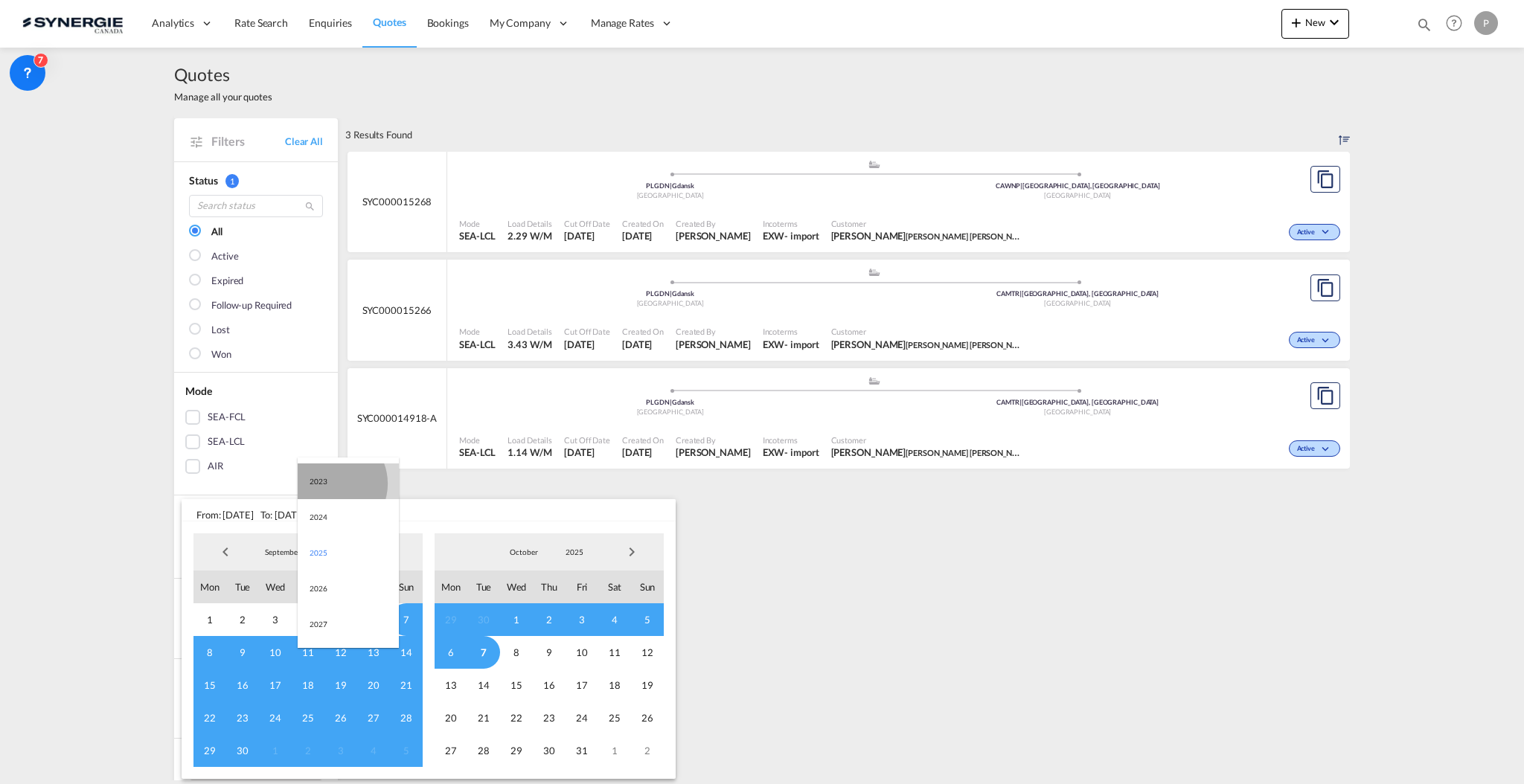
click at [330, 483] on md-option "2023" at bounding box center [348, 481] width 101 height 36
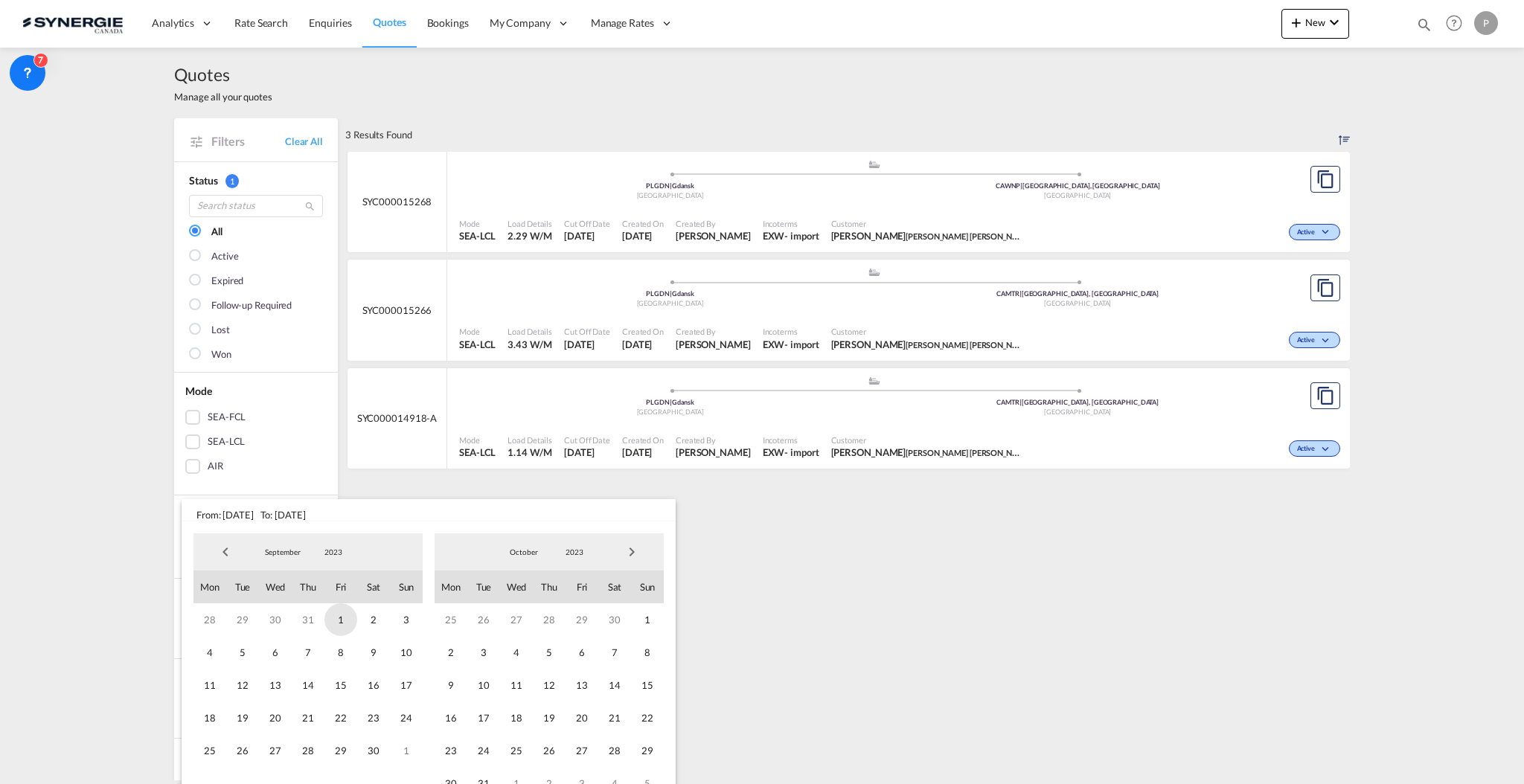
click at [334, 614] on span "1" at bounding box center [341, 620] width 33 height 33
click at [582, 549] on span "2023" at bounding box center [575, 551] width 48 height 10
click at [574, 617] on md-option "2025" at bounding box center [589, 624] width 101 height 36
click at [591, 723] on span "24" at bounding box center [582, 718] width 33 height 33
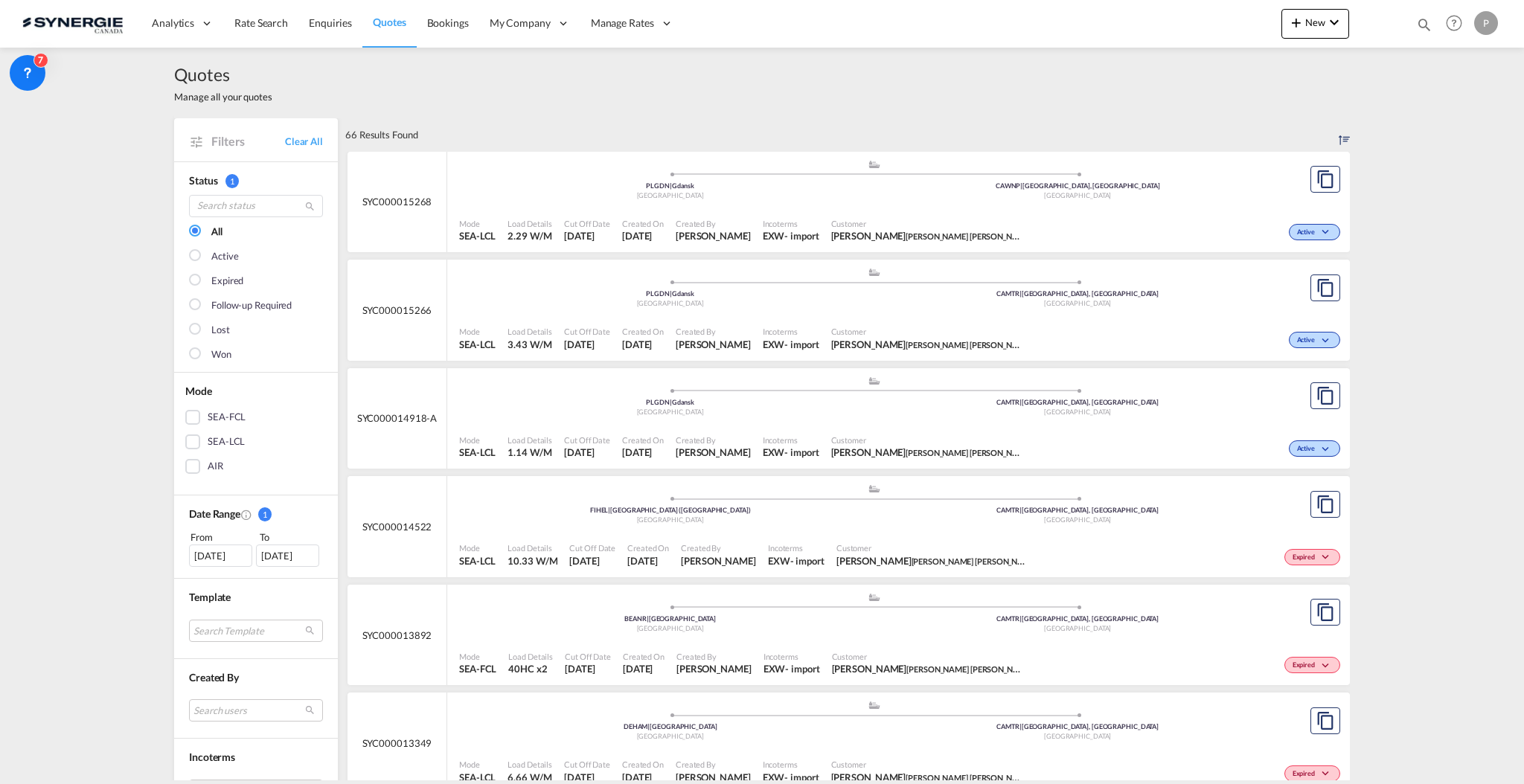
click at [188, 417] on div "SEA-FCL" at bounding box center [192, 417] width 15 height 15
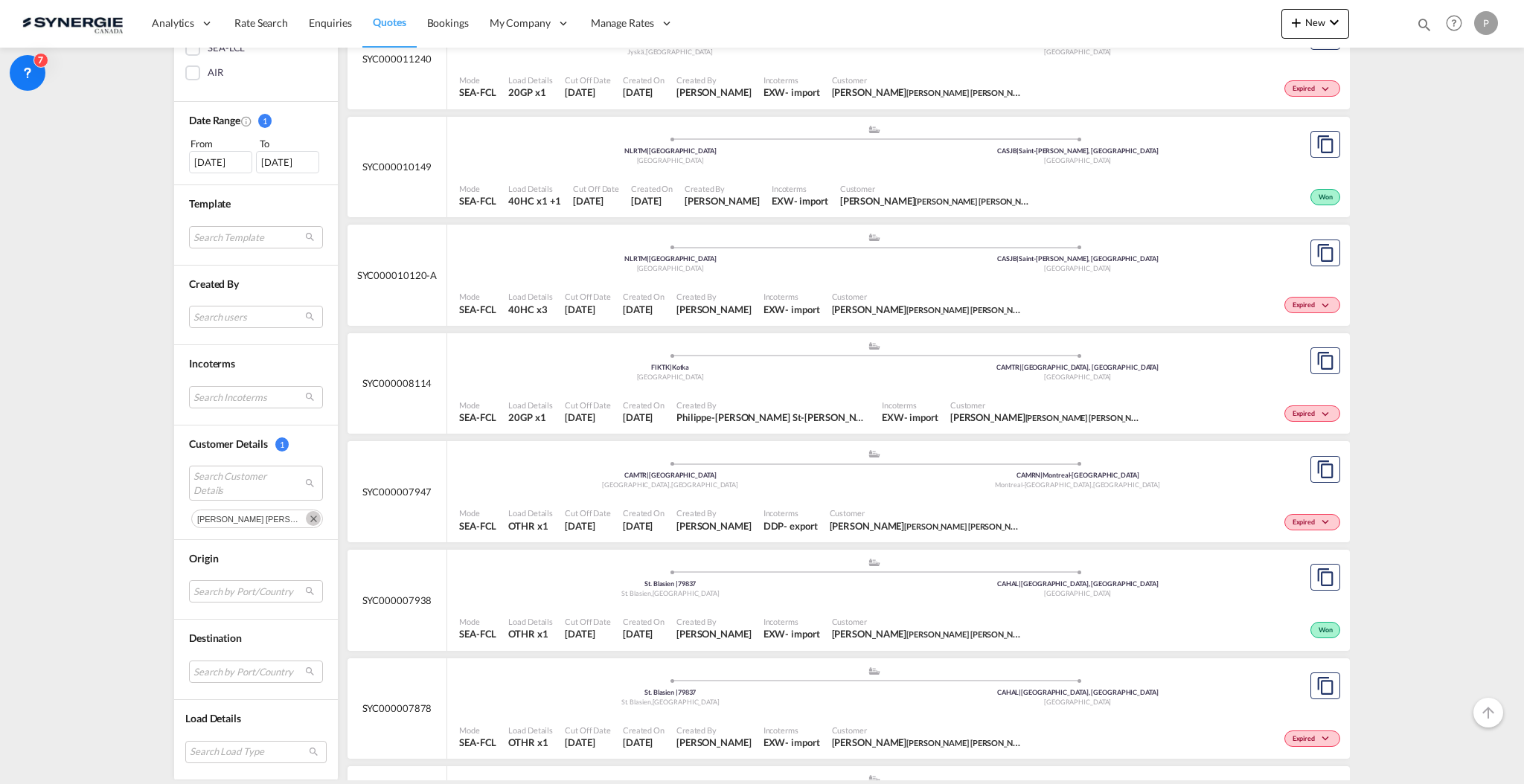
scroll to position [892, 0]
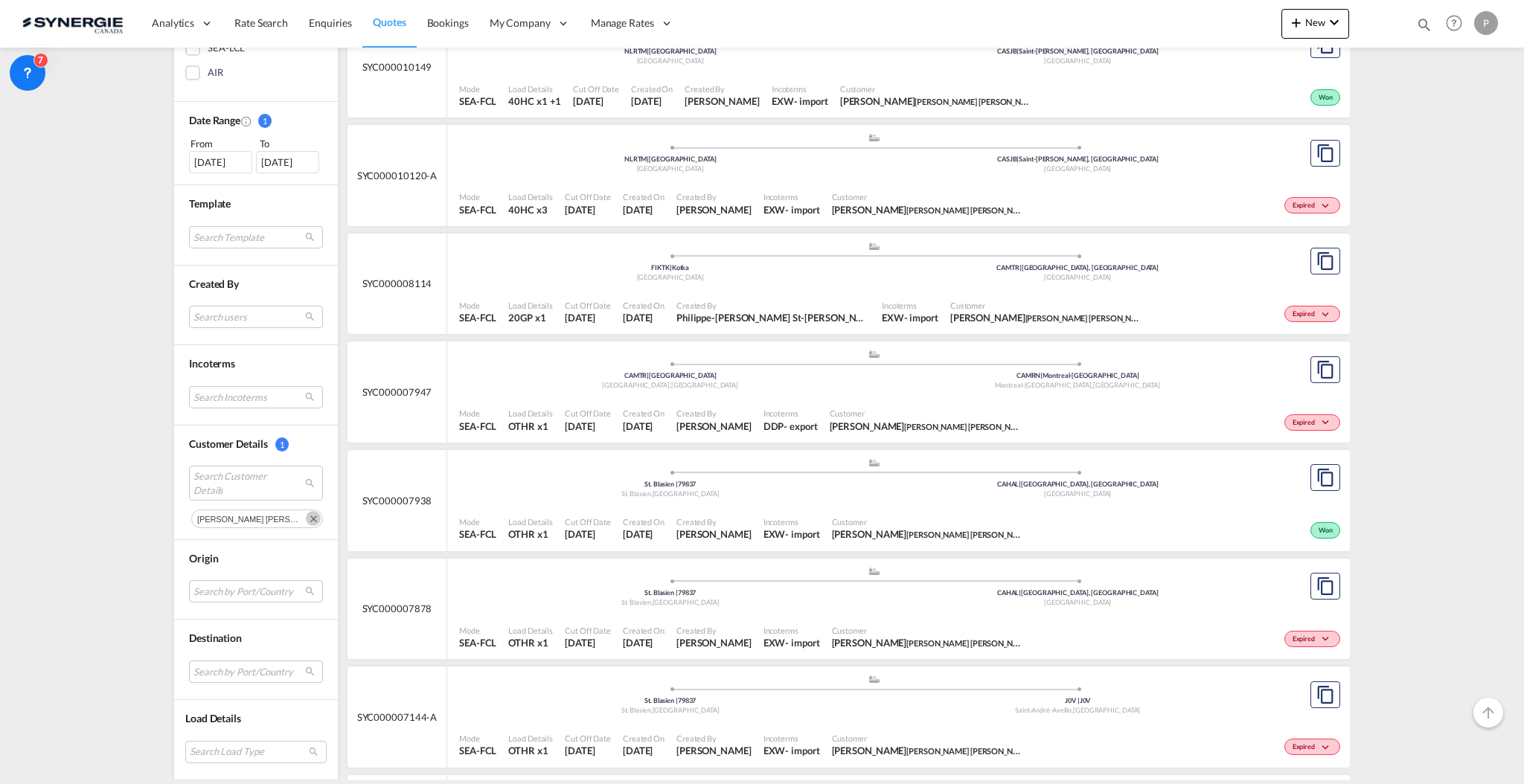
click at [834, 500] on div ".a{fill:#aaa8ad;} .a{fill:#aaa8ad;} St. Blasien | 79837 St. Blasien , Germany C…" at bounding box center [873, 479] width 829 height 45
click at [606, 512] on div "Cut Off Date 24 Jan 2025" at bounding box center [587, 528] width 58 height 38
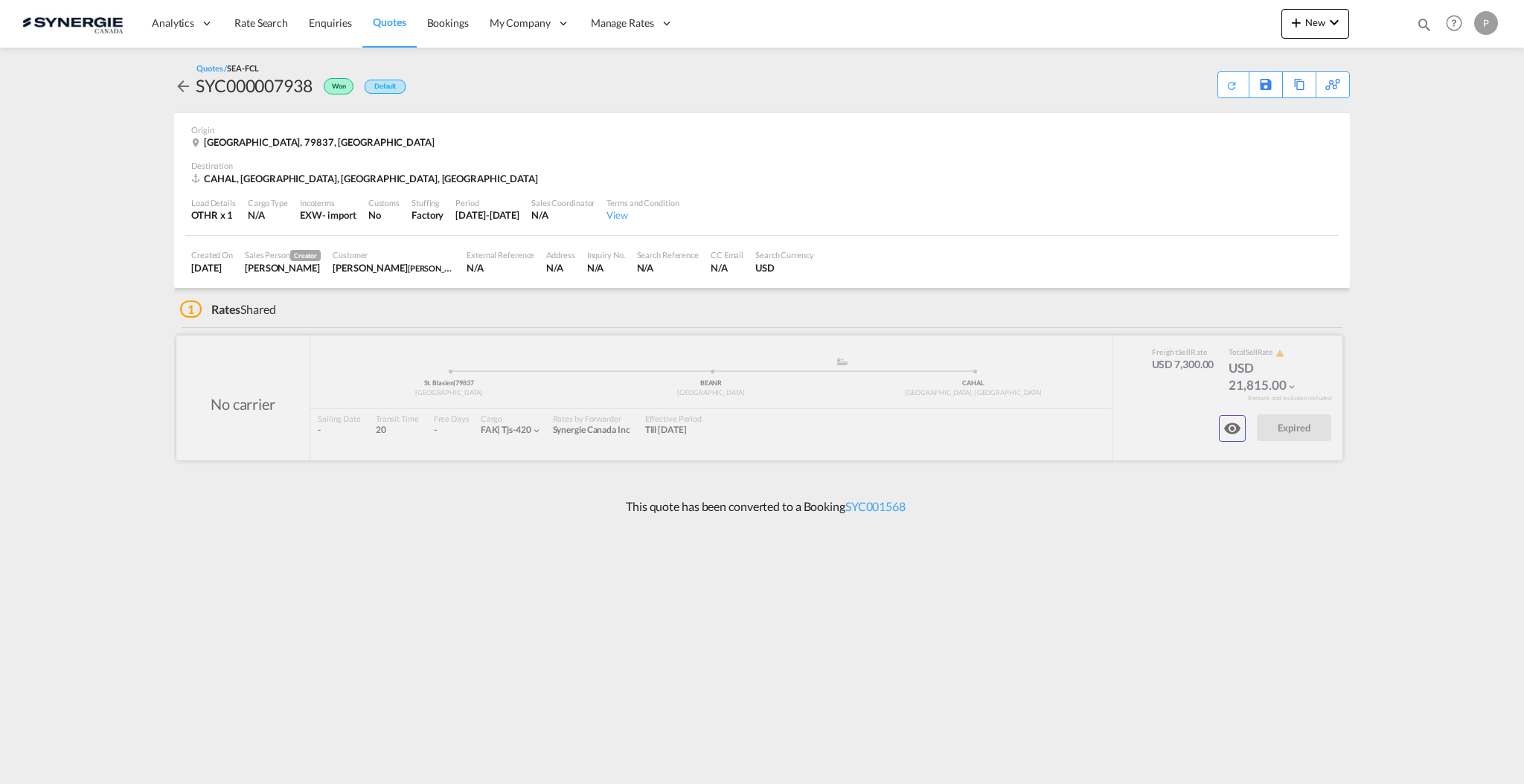
click at [1242, 433] on button "button" at bounding box center [1232, 428] width 27 height 27
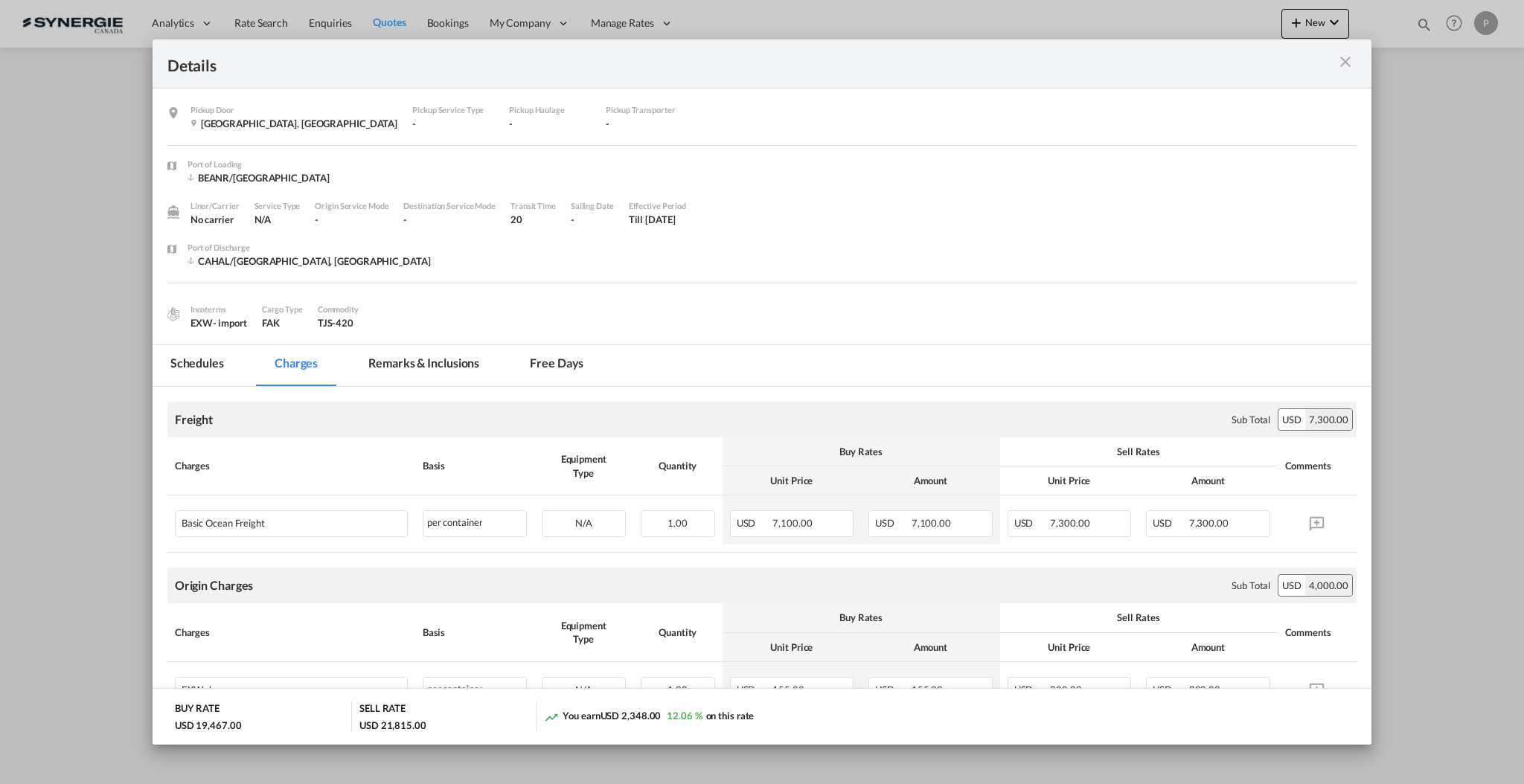
click at [453, 358] on md-tab-item "Remarks & Inclusions" at bounding box center [423, 365] width 147 height 41
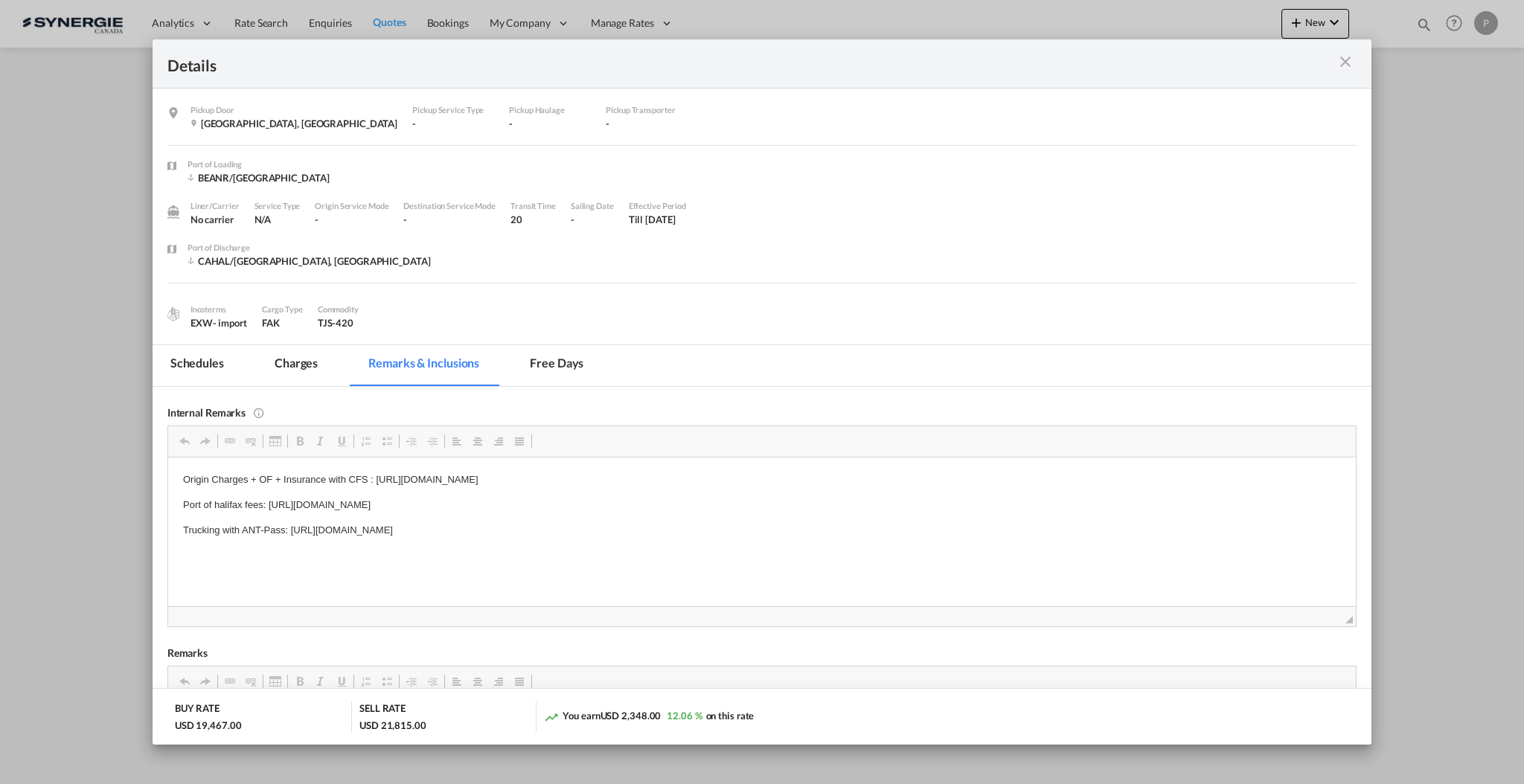
click at [1343, 62] on md-icon "icon-close m-3 fg-AAA8AD cursor" at bounding box center [1344, 61] width 17 height 17
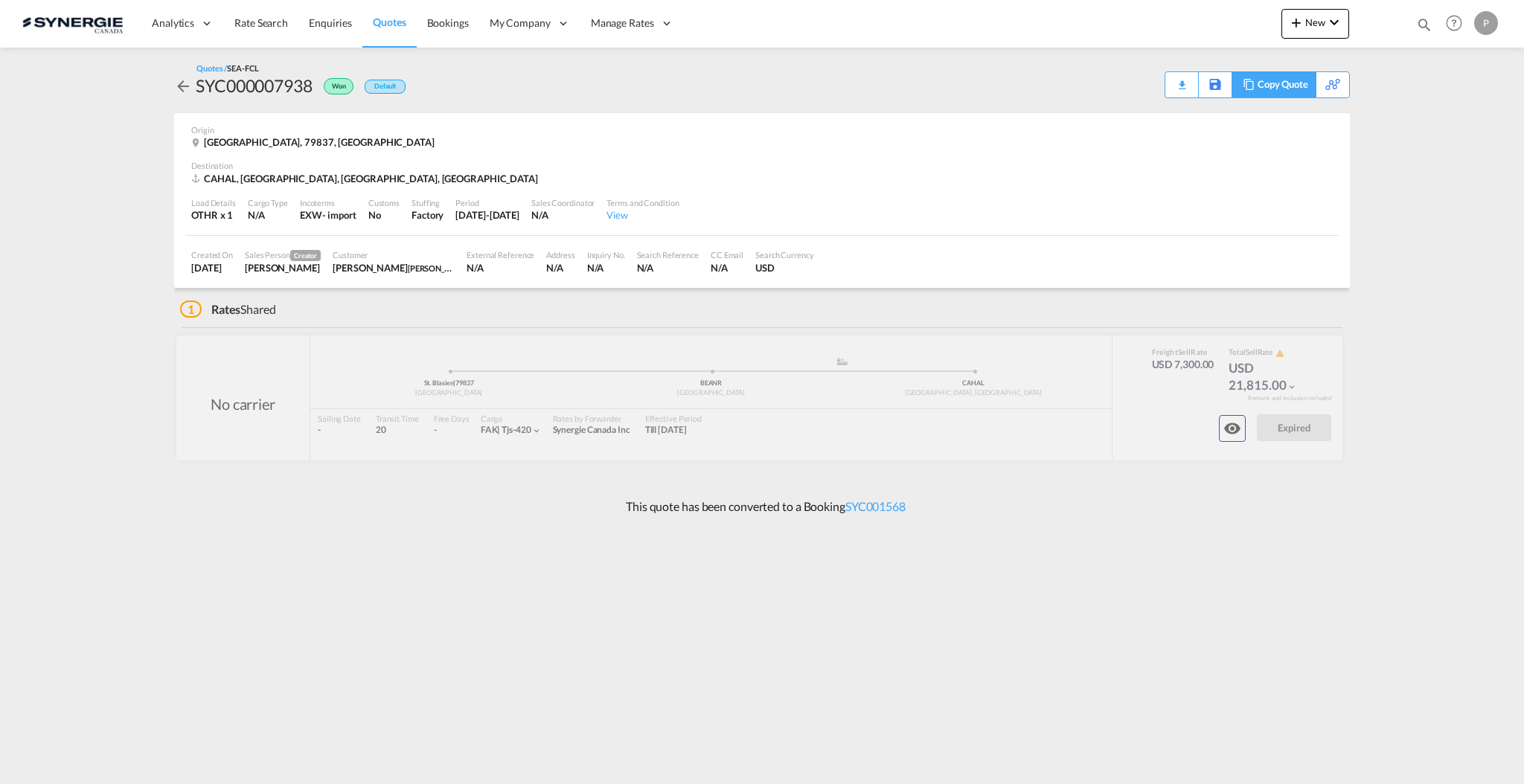
click at [1294, 82] on div "Copy Quote" at bounding box center [1282, 85] width 50 height 26
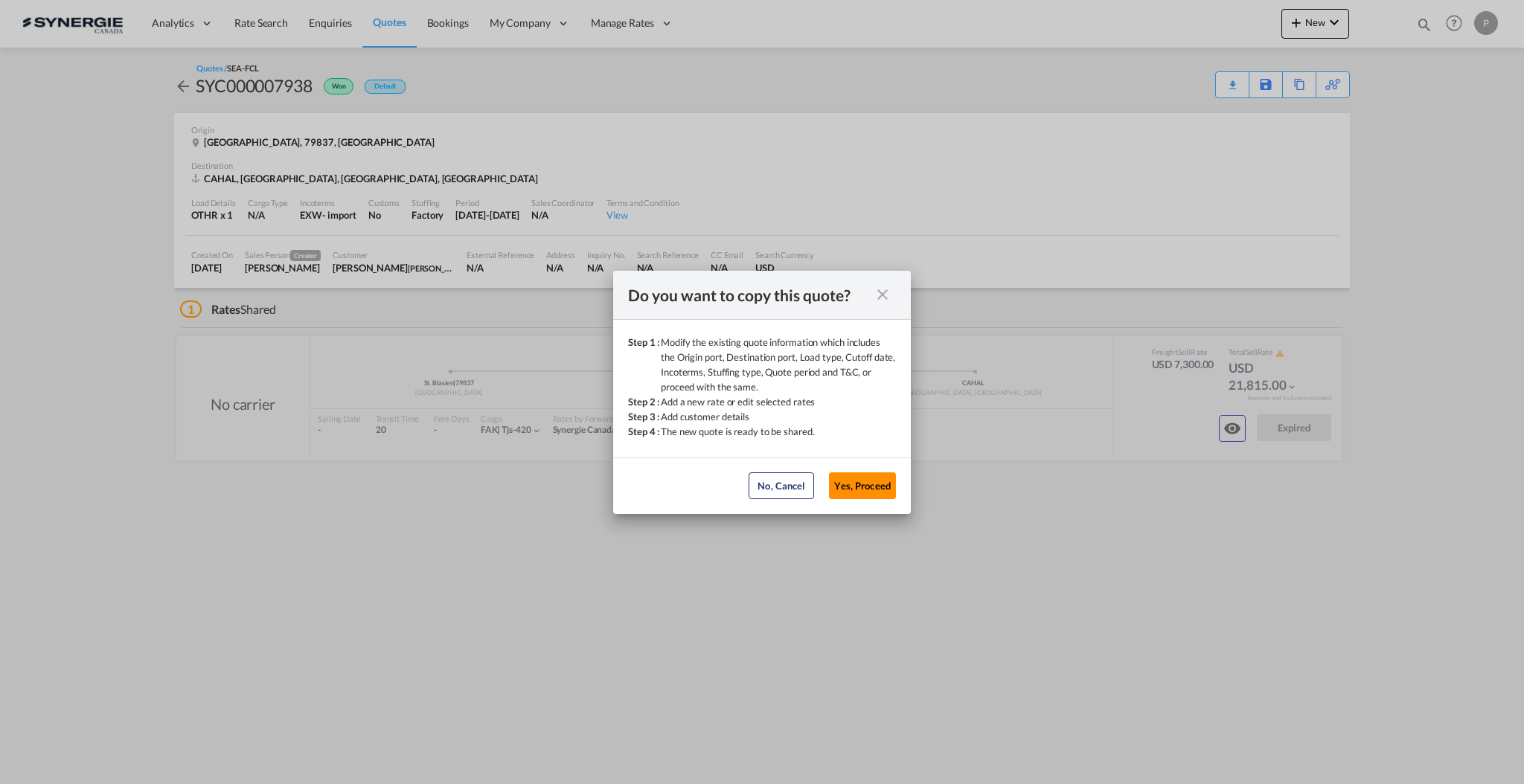
click at [881, 477] on button "Yes, Proceed" at bounding box center [862, 485] width 67 height 27
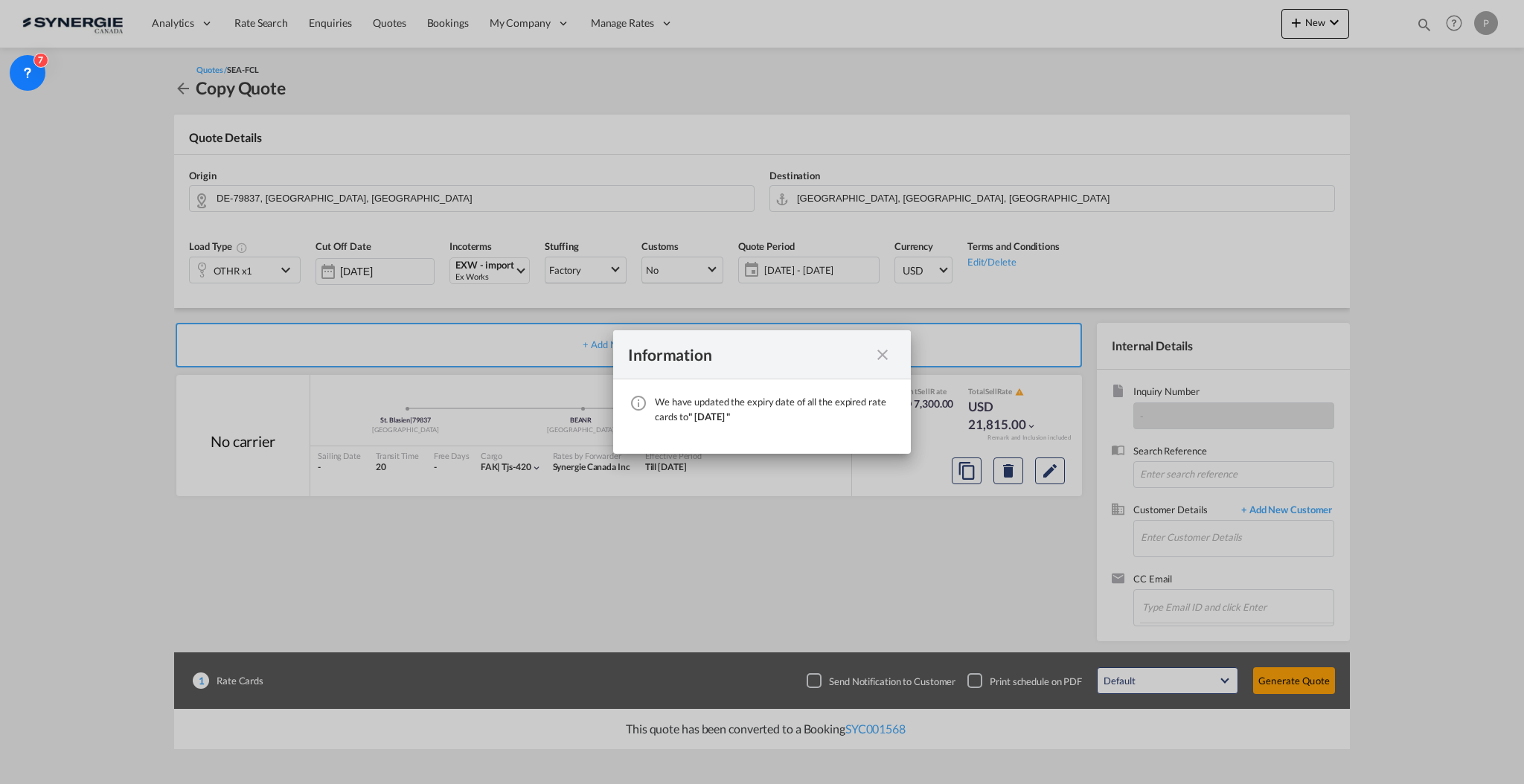
click at [891, 355] on md-icon "icon-close fg-AAA8AD cursor" at bounding box center [882, 354] width 17 height 17
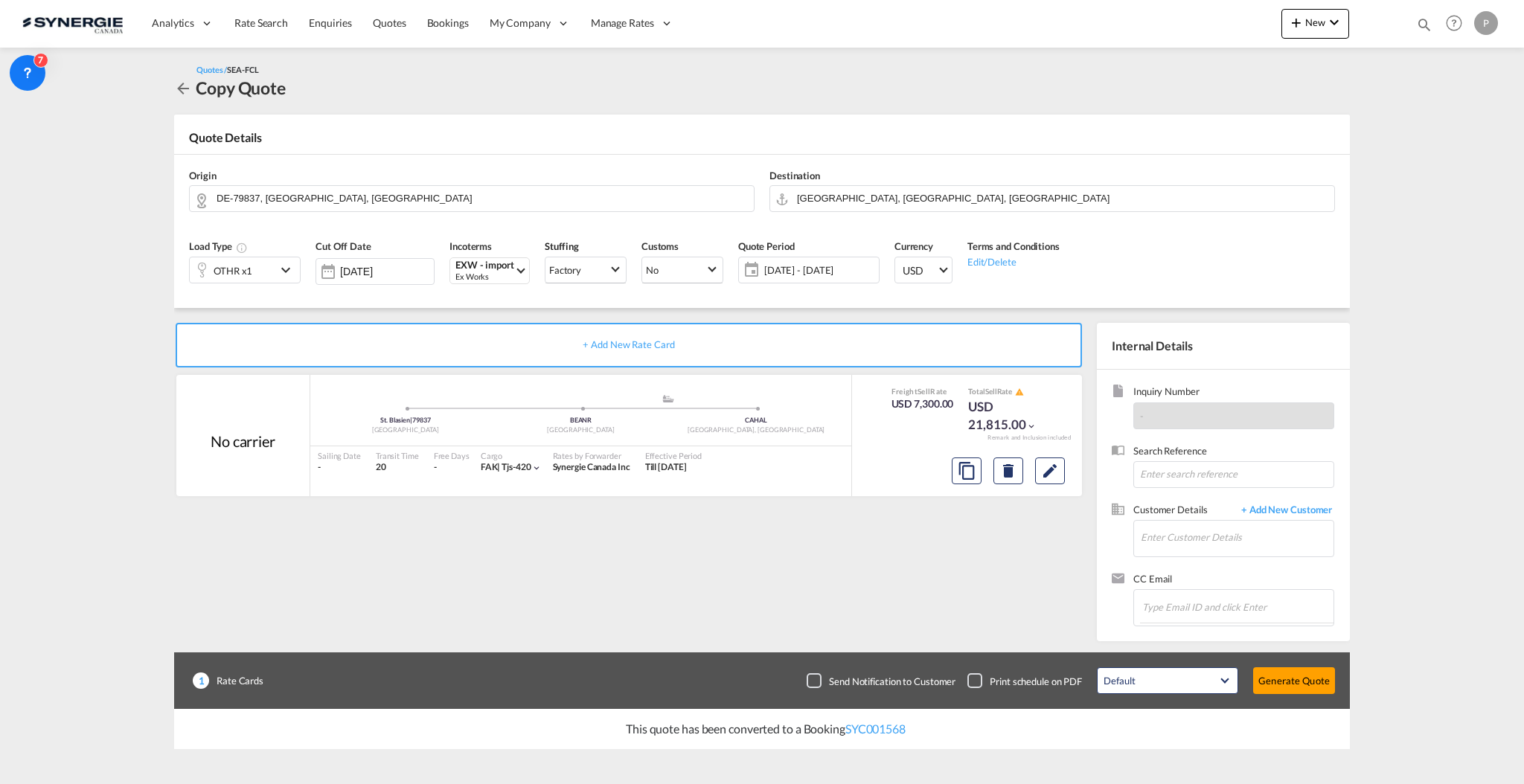
click at [787, 267] on span "07 Oct - 06 Nov 2025" at bounding box center [819, 269] width 111 height 14
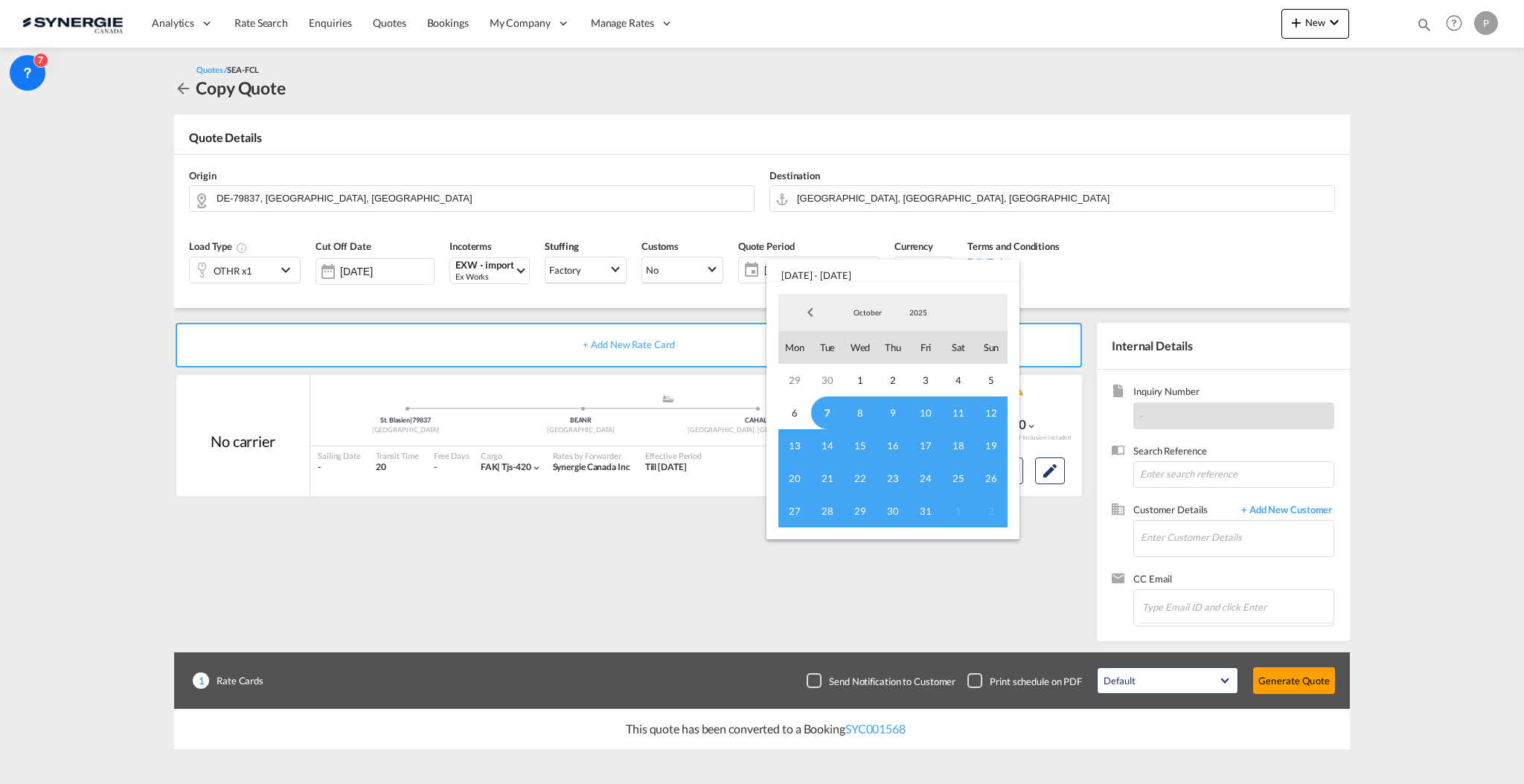
click at [827, 408] on span "7" at bounding box center [828, 413] width 33 height 33
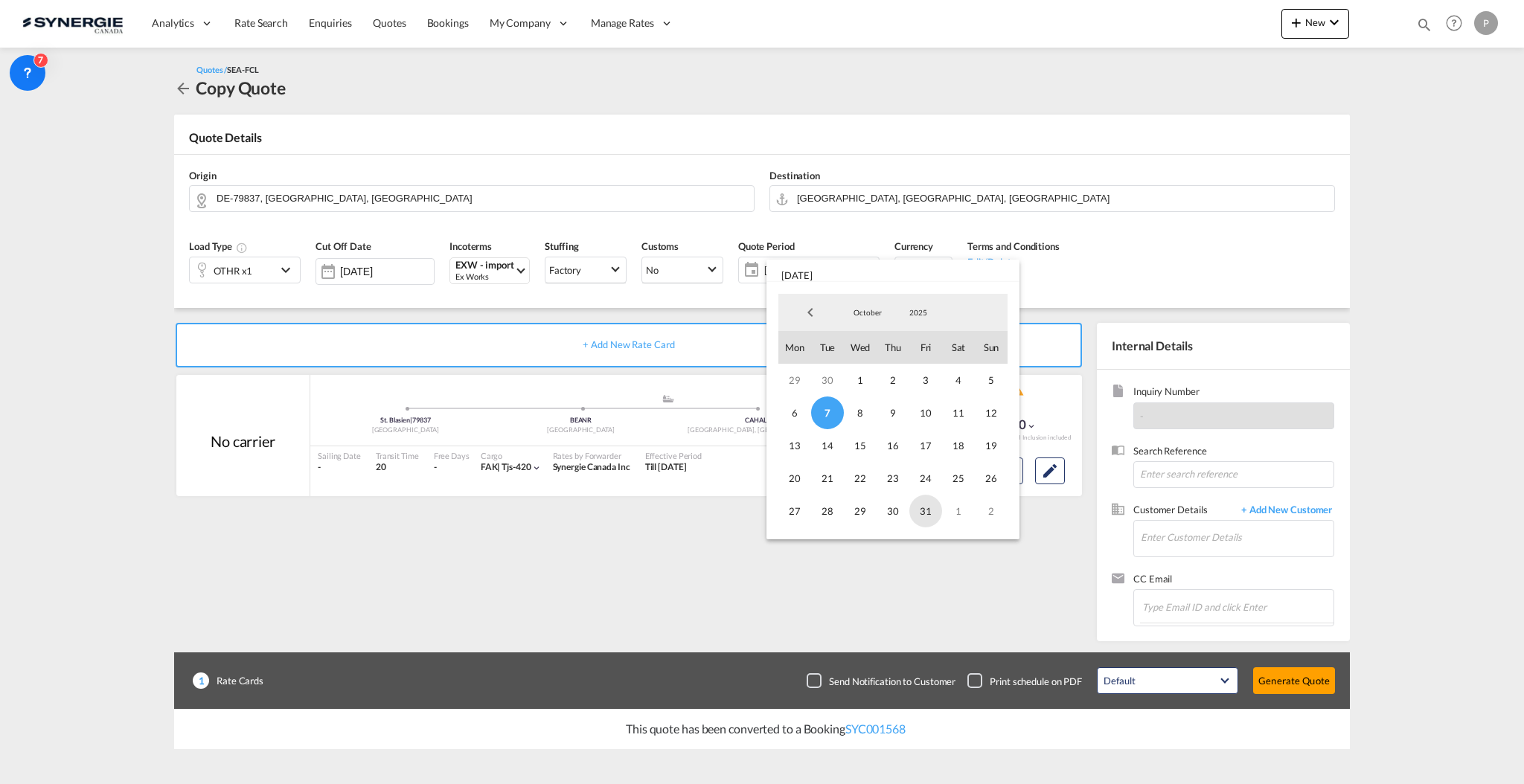
click at [922, 506] on span "31" at bounding box center [926, 511] width 33 height 33
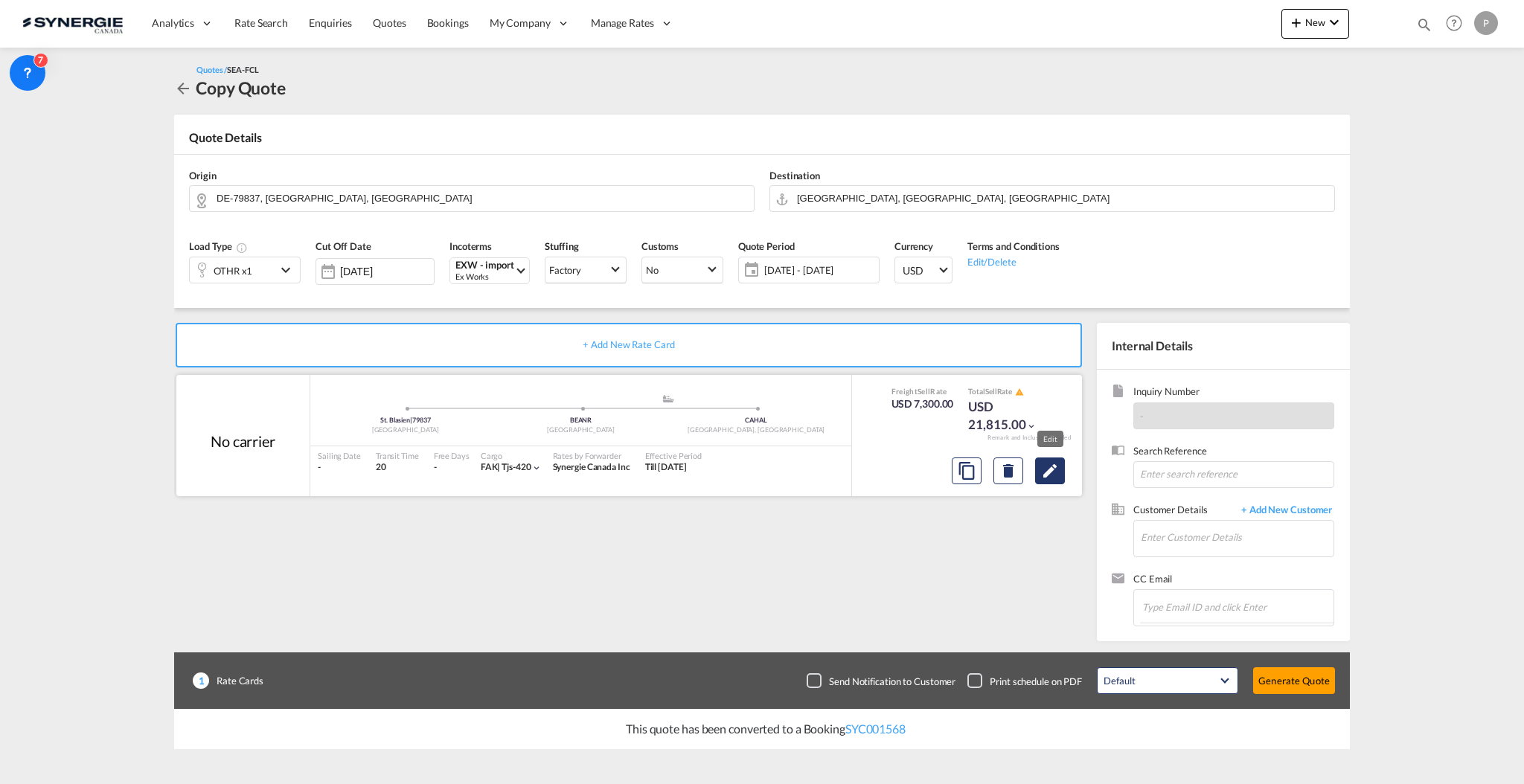
click at [1042, 474] on md-icon "Edit" at bounding box center [1049, 470] width 17 height 17
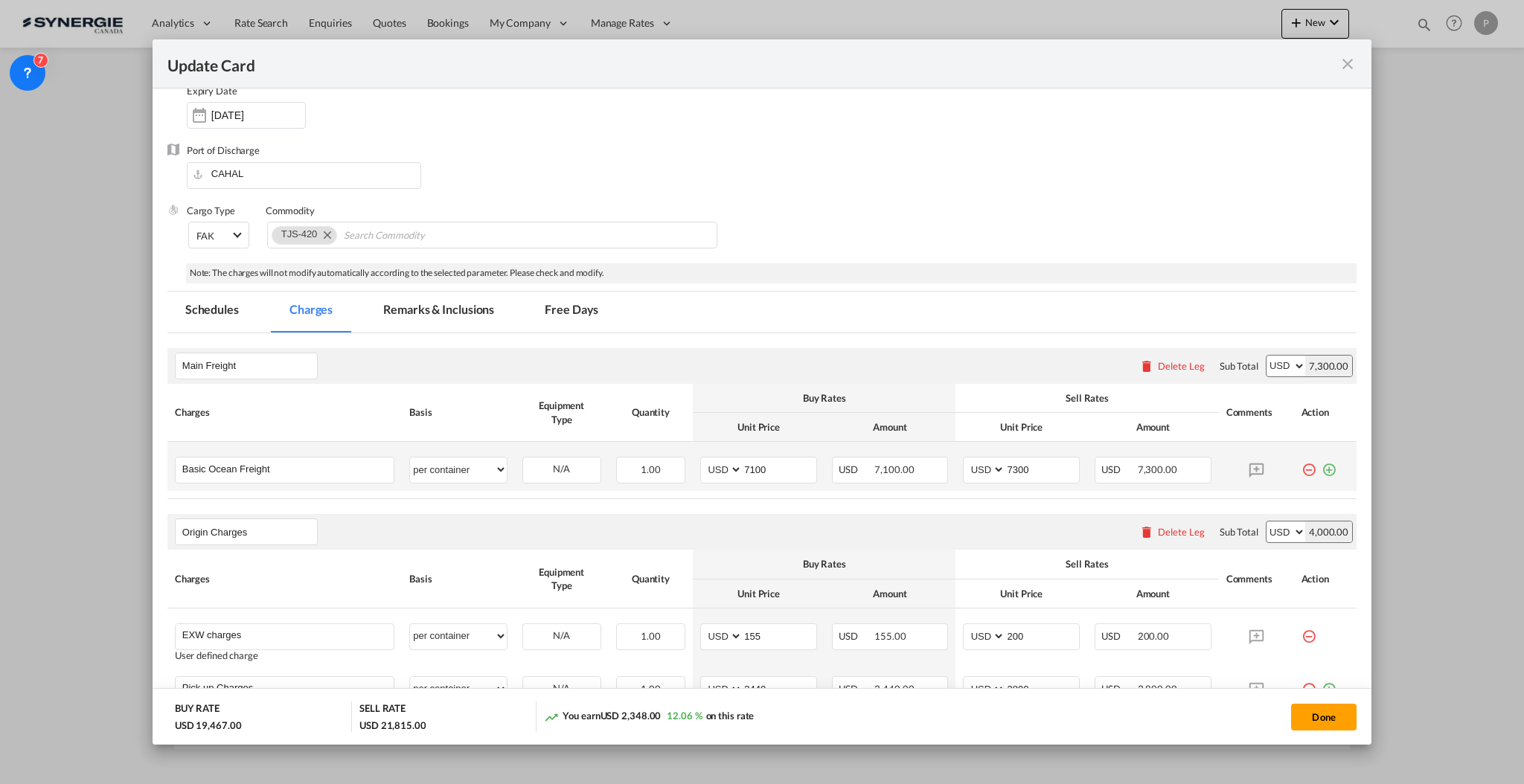
scroll to position [298, 0]
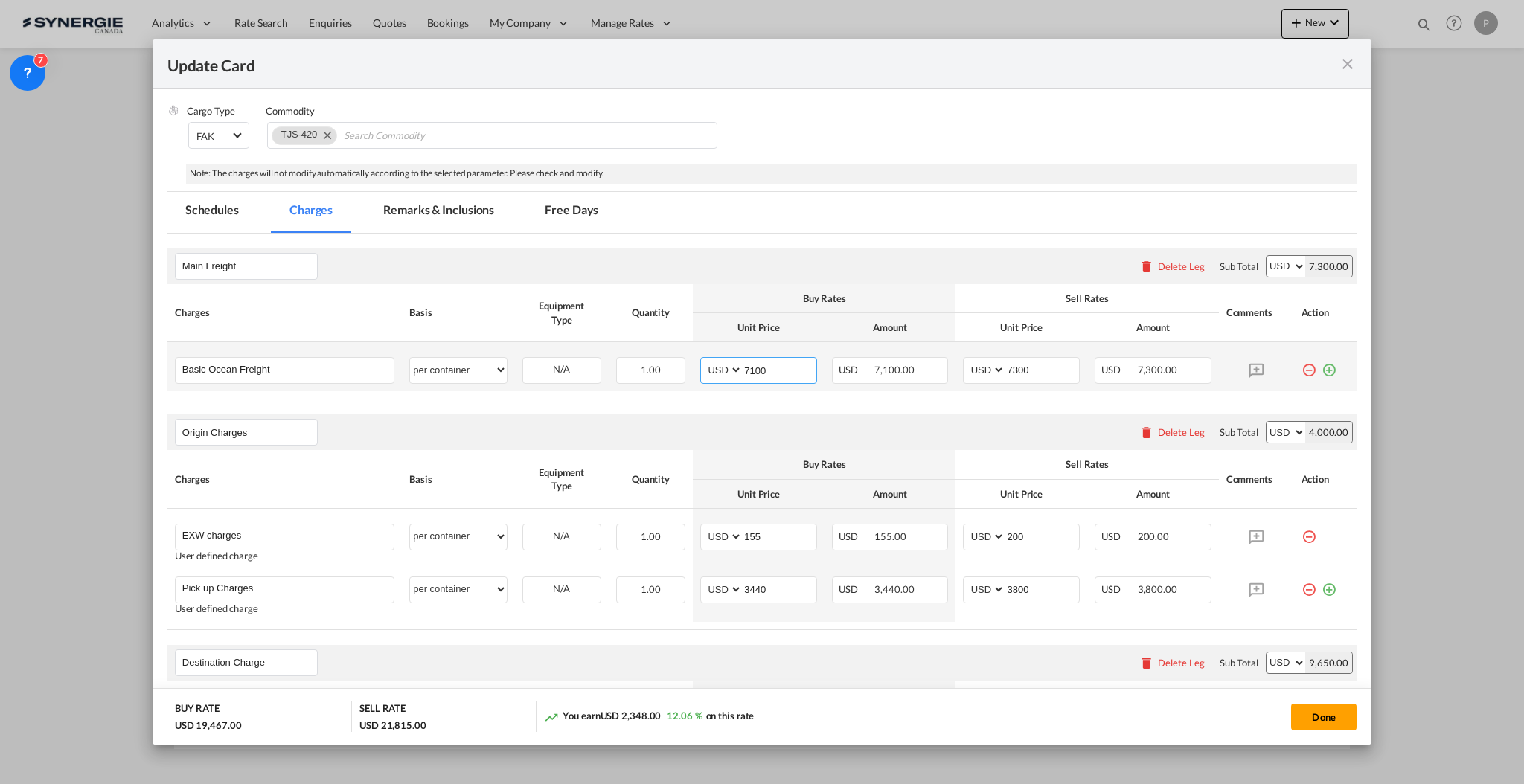
drag, startPoint x: 768, startPoint y: 369, endPoint x: 802, endPoint y: 369, distance: 34.0
click at [802, 369] on input "7100" at bounding box center [779, 369] width 73 height 22
click at [744, 369] on input "7100" at bounding box center [779, 369] width 73 height 22
click at [776, 372] on input "7001" at bounding box center [779, 369] width 73 height 22
click at [776, 370] on input "7001" at bounding box center [779, 369] width 73 height 22
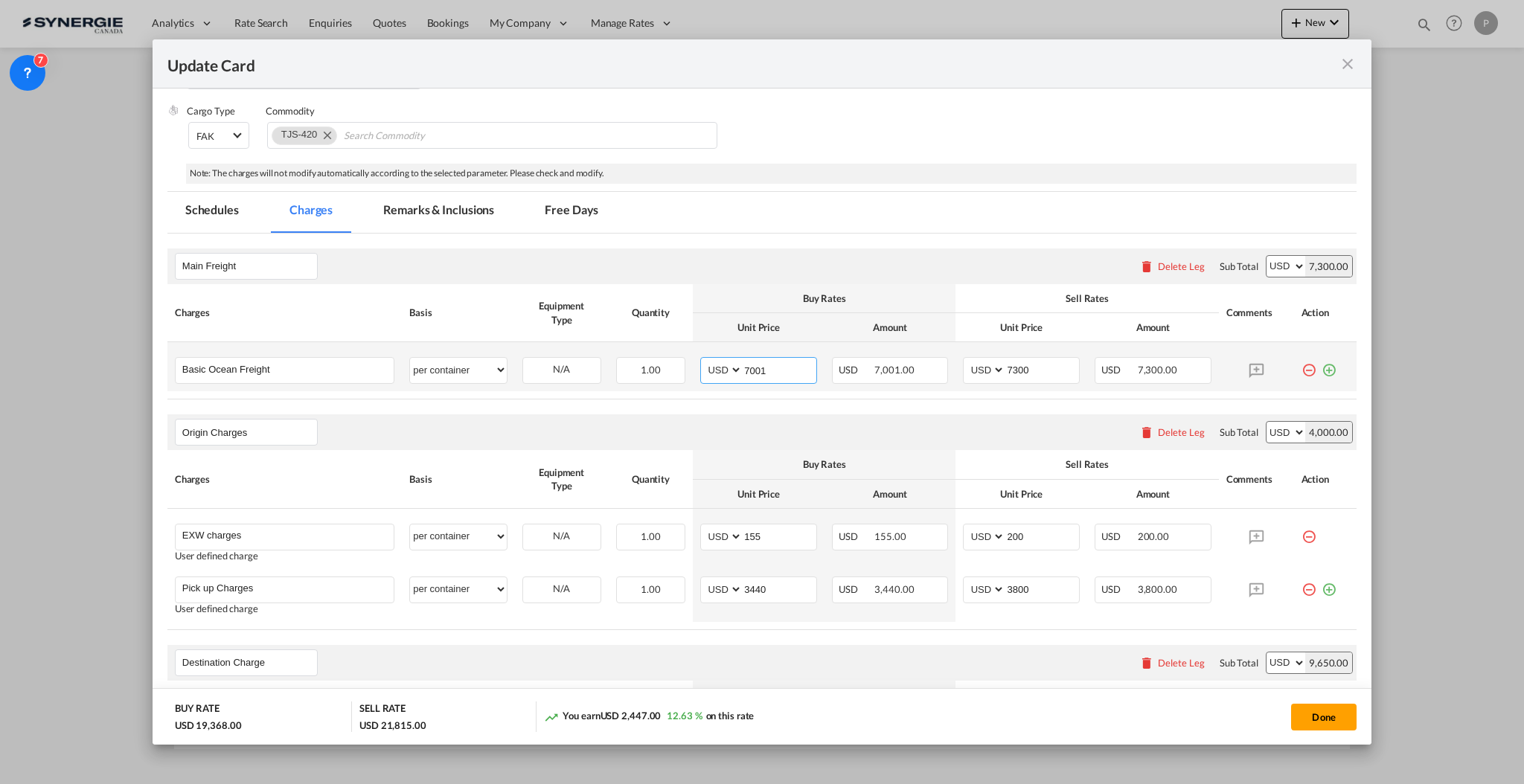
click at [776, 370] on input "7001" at bounding box center [779, 369] width 73 height 22
type input "7245"
click at [1007, 365] on input "7300" at bounding box center [1042, 369] width 73 height 22
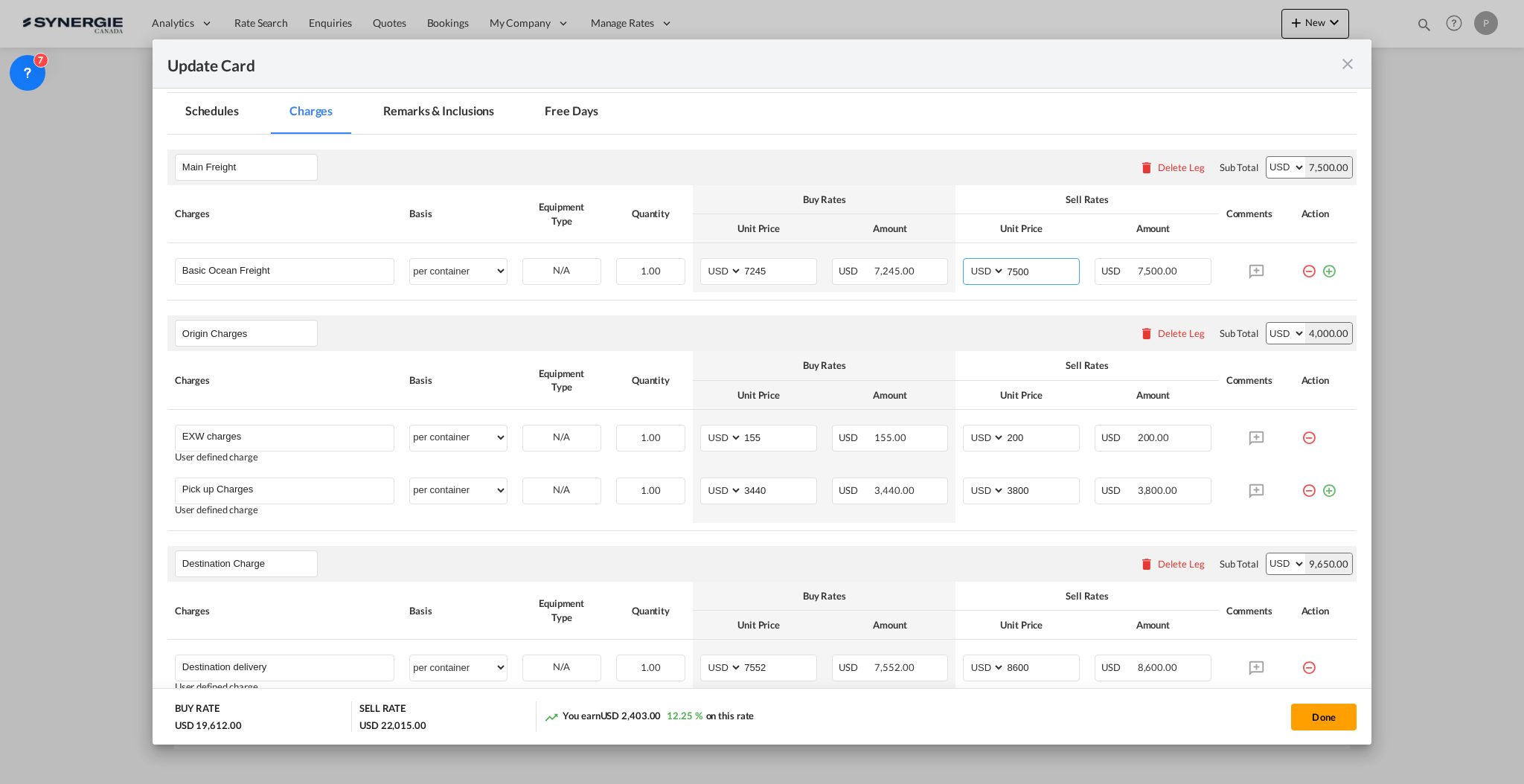
type input "7500"
click at [781, 493] on input "3440" at bounding box center [779, 489] width 73 height 22
click at [754, 493] on input "3440" at bounding box center [779, 489] width 73 height 22
click at [750, 436] on input "155" at bounding box center [779, 436] width 73 height 22
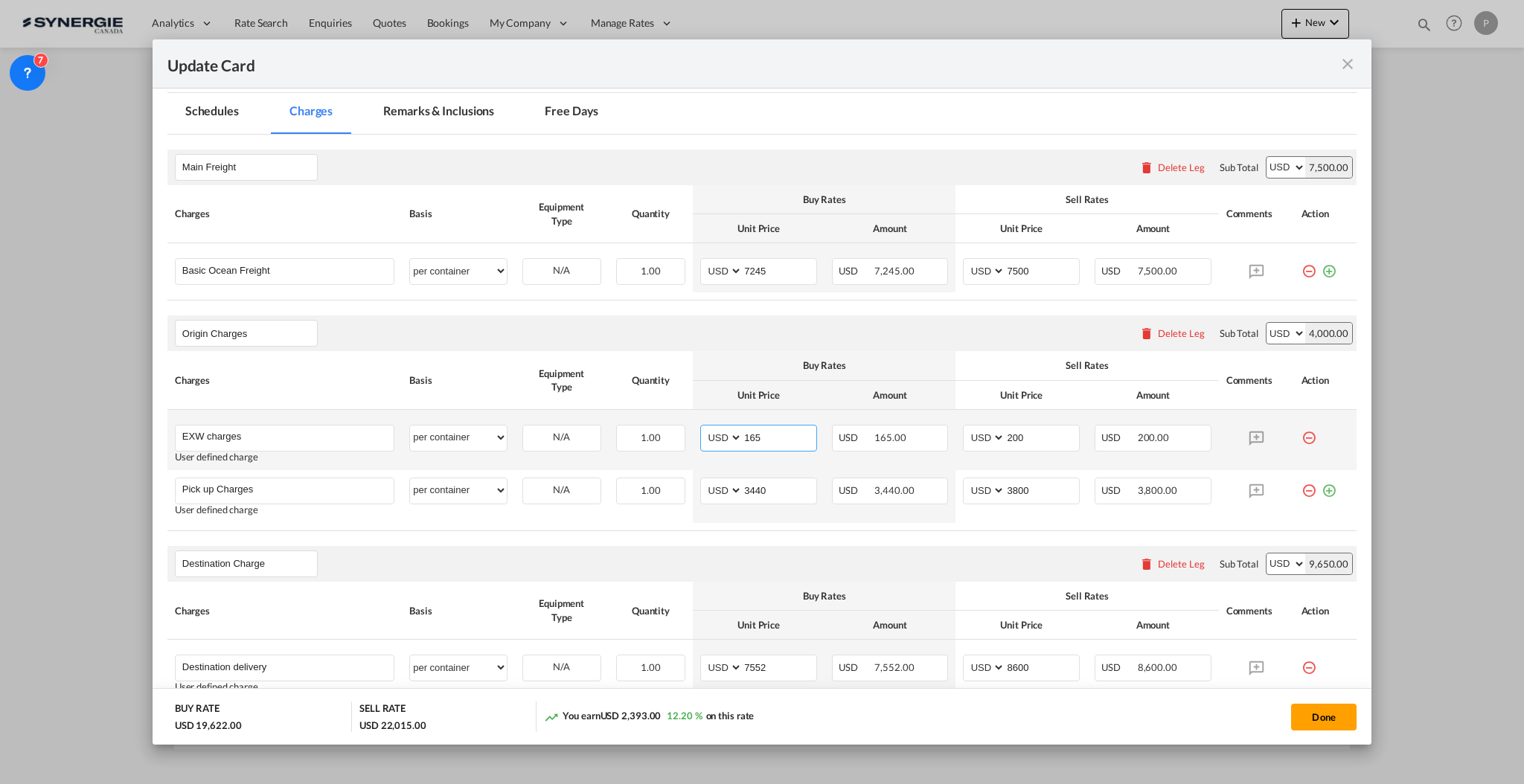
click at [779, 437] on input "165" at bounding box center [779, 436] width 73 height 22
click at [751, 433] on input "165" at bounding box center [779, 436] width 73 height 22
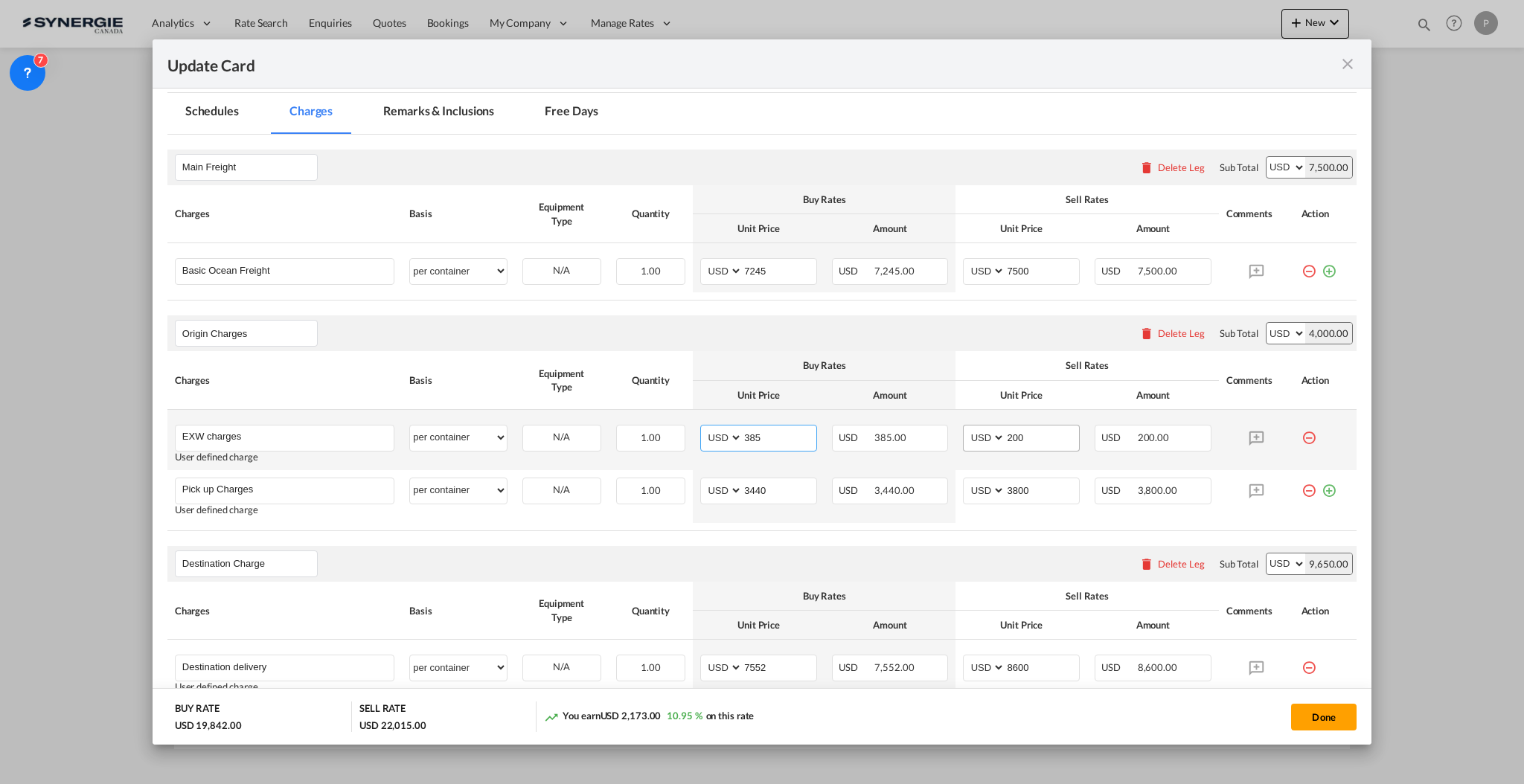
type input "385"
click at [1005, 430] on input "200" at bounding box center [1042, 436] width 73 height 22
click at [1005, 429] on input "200" at bounding box center [1042, 436] width 73 height 22
type input "450"
drag, startPoint x: 1016, startPoint y: 489, endPoint x: 1007, endPoint y: 488, distance: 9.1
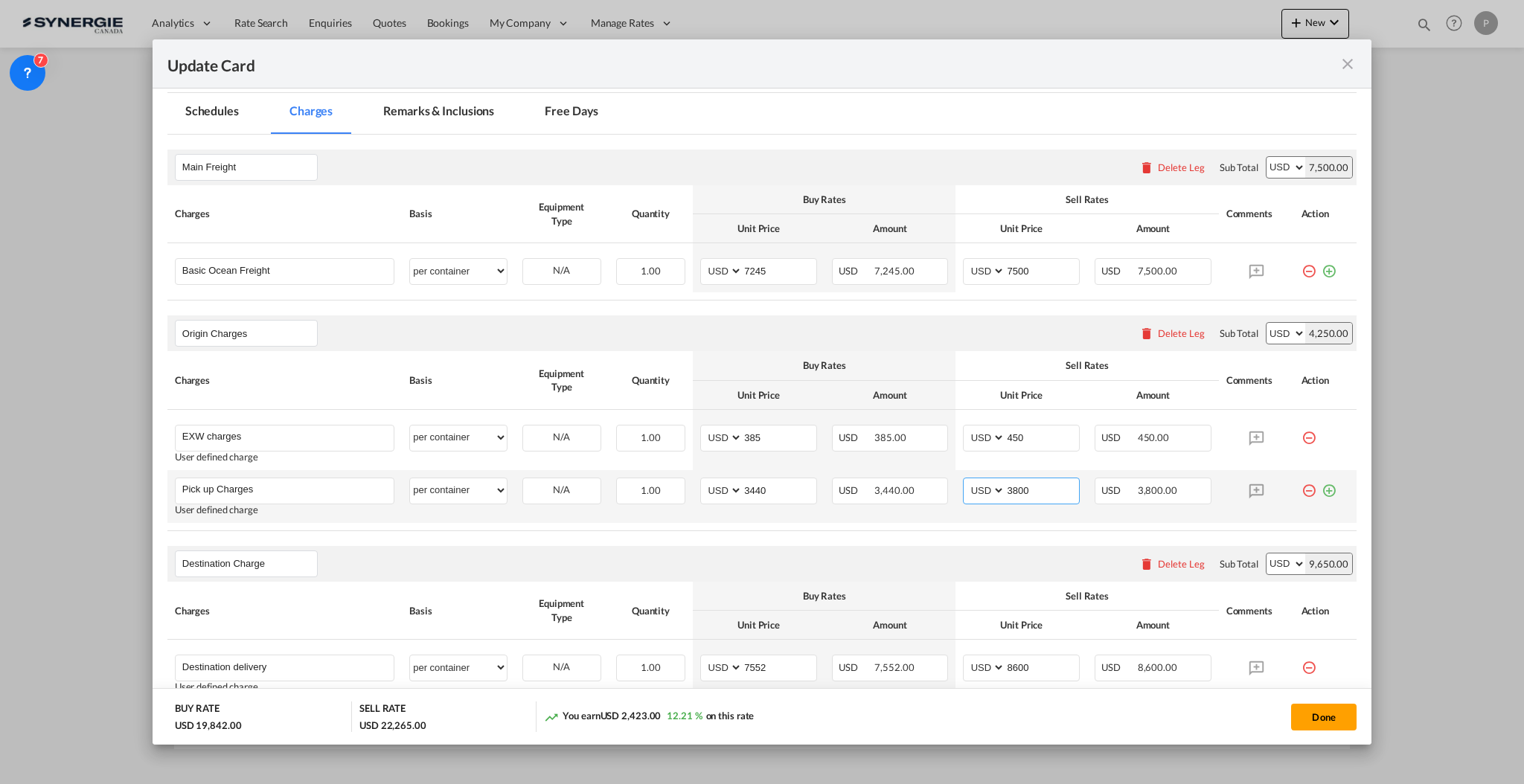
click at [1007, 488] on input "3800" at bounding box center [1042, 489] width 73 height 22
type input "3500"
click at [765, 485] on input "3440" at bounding box center [779, 489] width 73 height 22
click at [765, 485] on input "3440" at bounding box center [779, 489] width 73 height 22
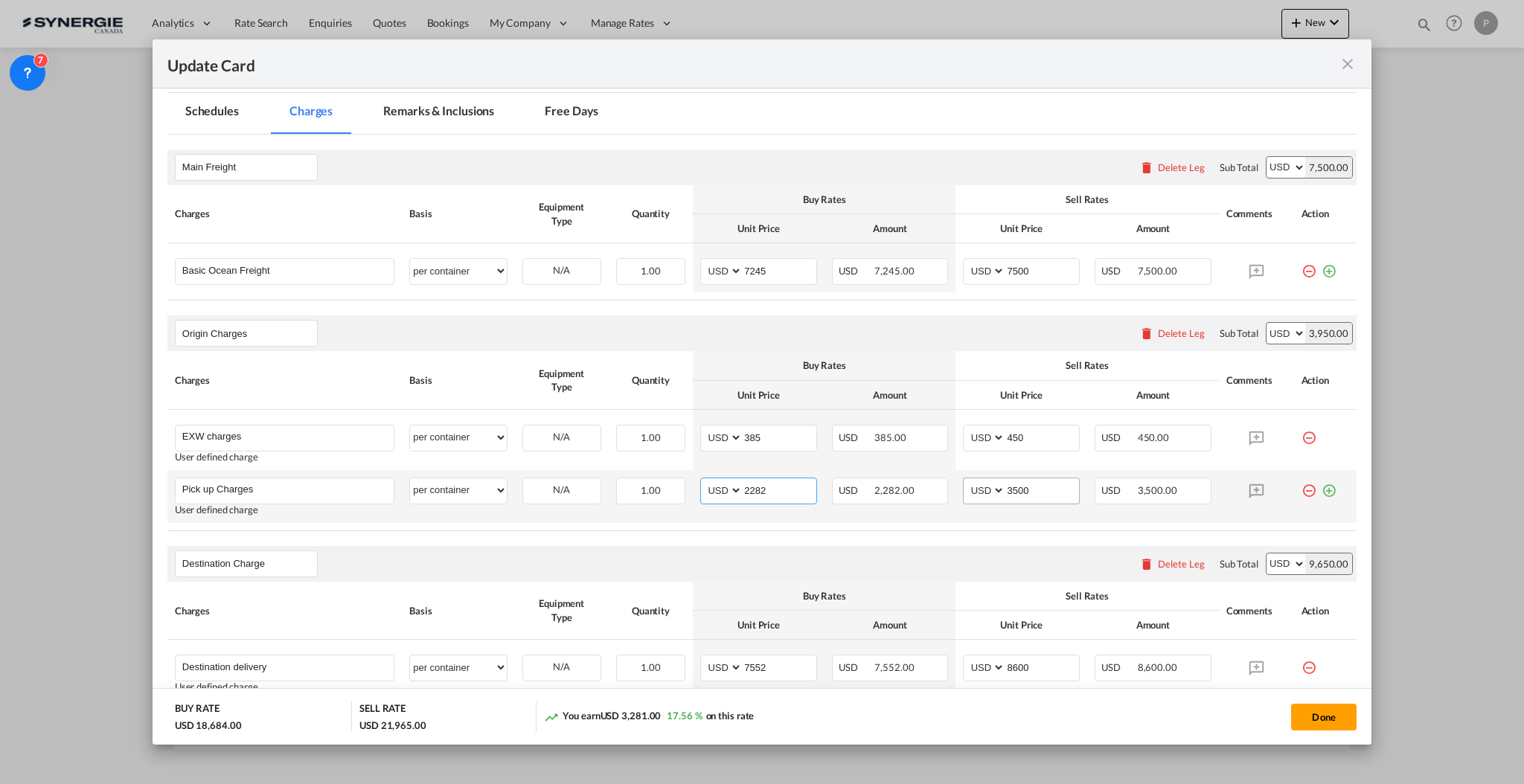
type input "2282"
click at [1007, 487] on input "3500" at bounding box center [1042, 489] width 73 height 22
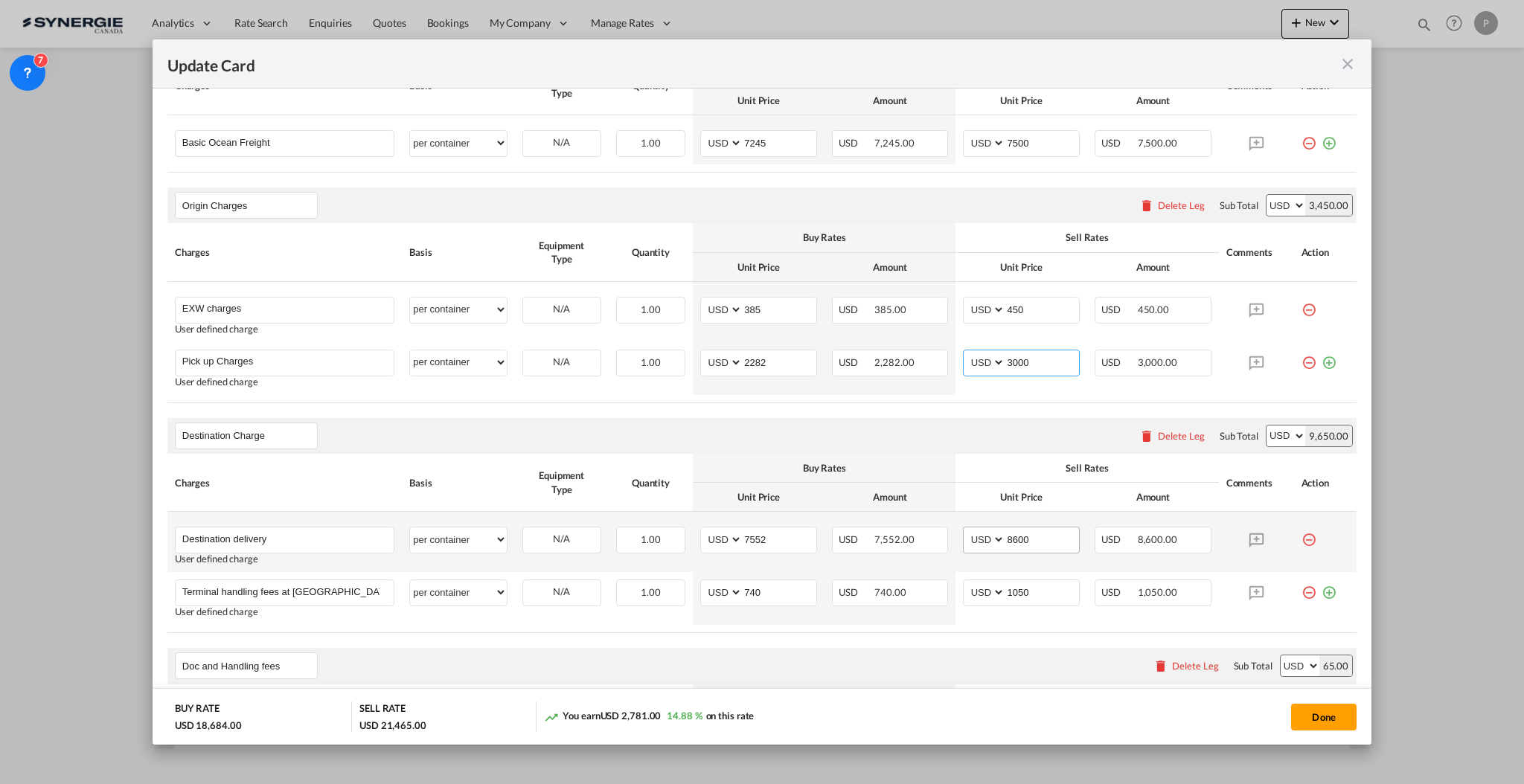
scroll to position [595, 0]
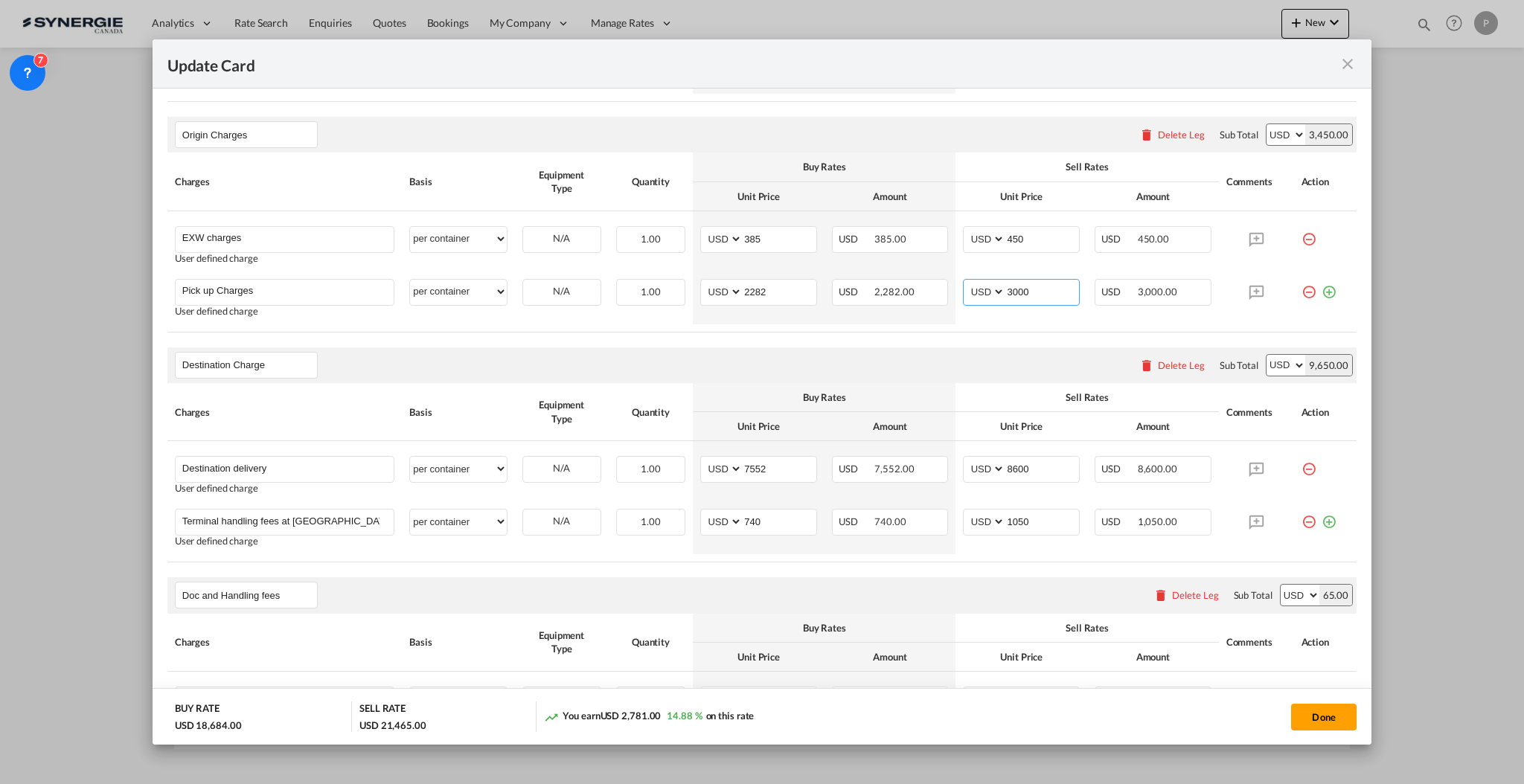
type input "3000"
click at [743, 464] on input "7552" at bounding box center [779, 468] width 73 height 22
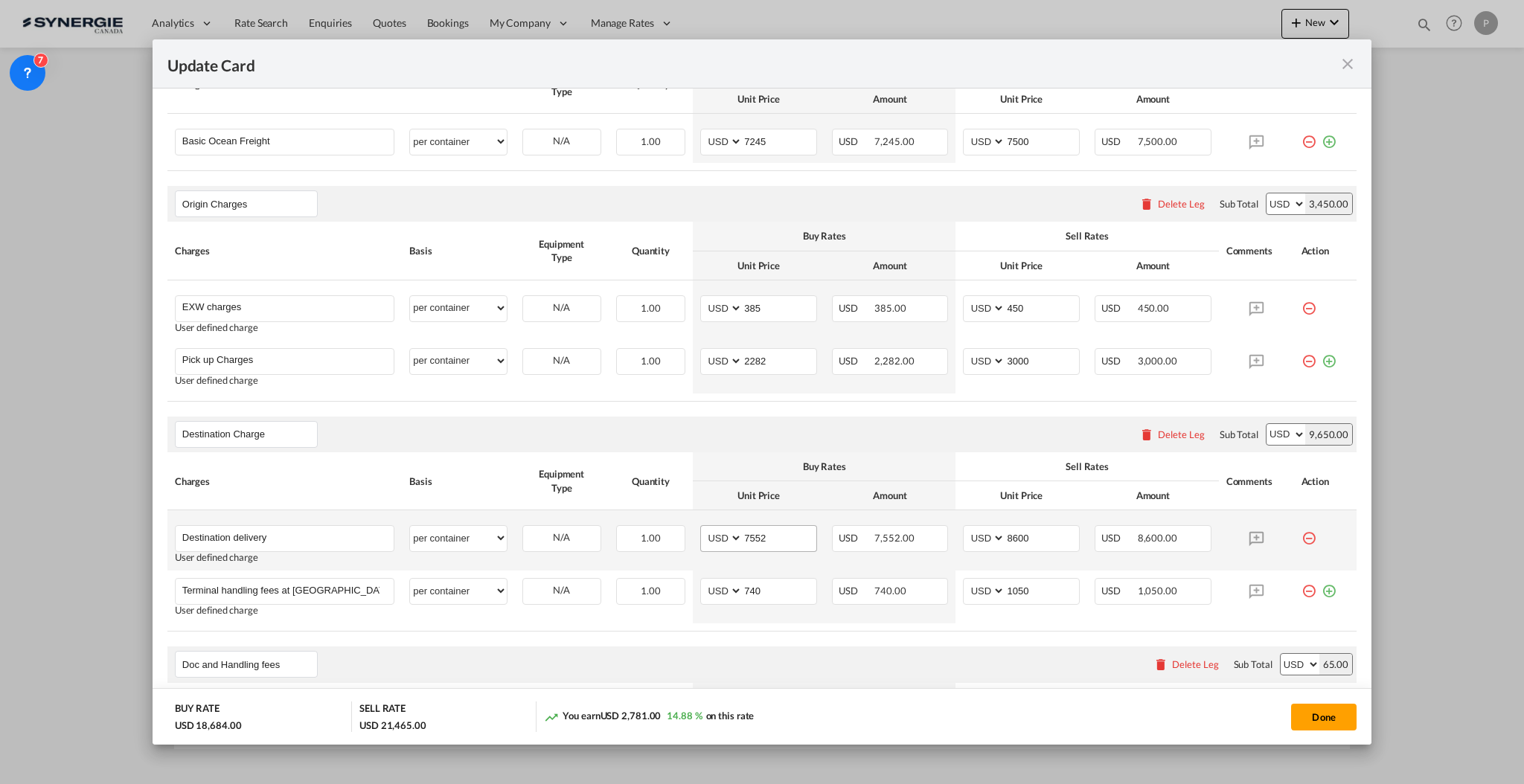
scroll to position [495, 0]
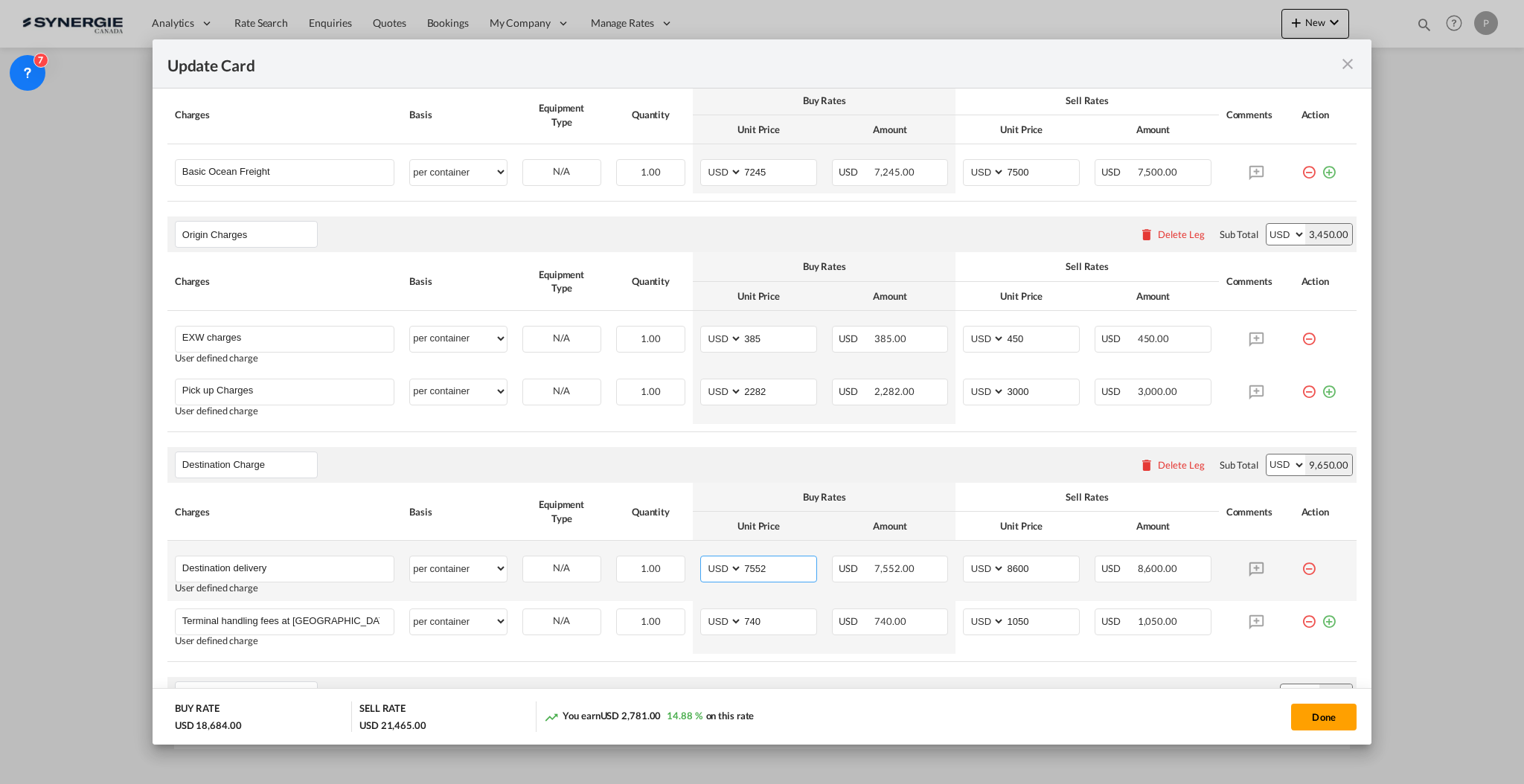
click at [771, 568] on input "7552" at bounding box center [779, 567] width 73 height 22
type input "7106"
click at [1028, 570] on input "8600" at bounding box center [1042, 567] width 73 height 22
click at [1006, 563] on input "8600" at bounding box center [1042, 567] width 73 height 22
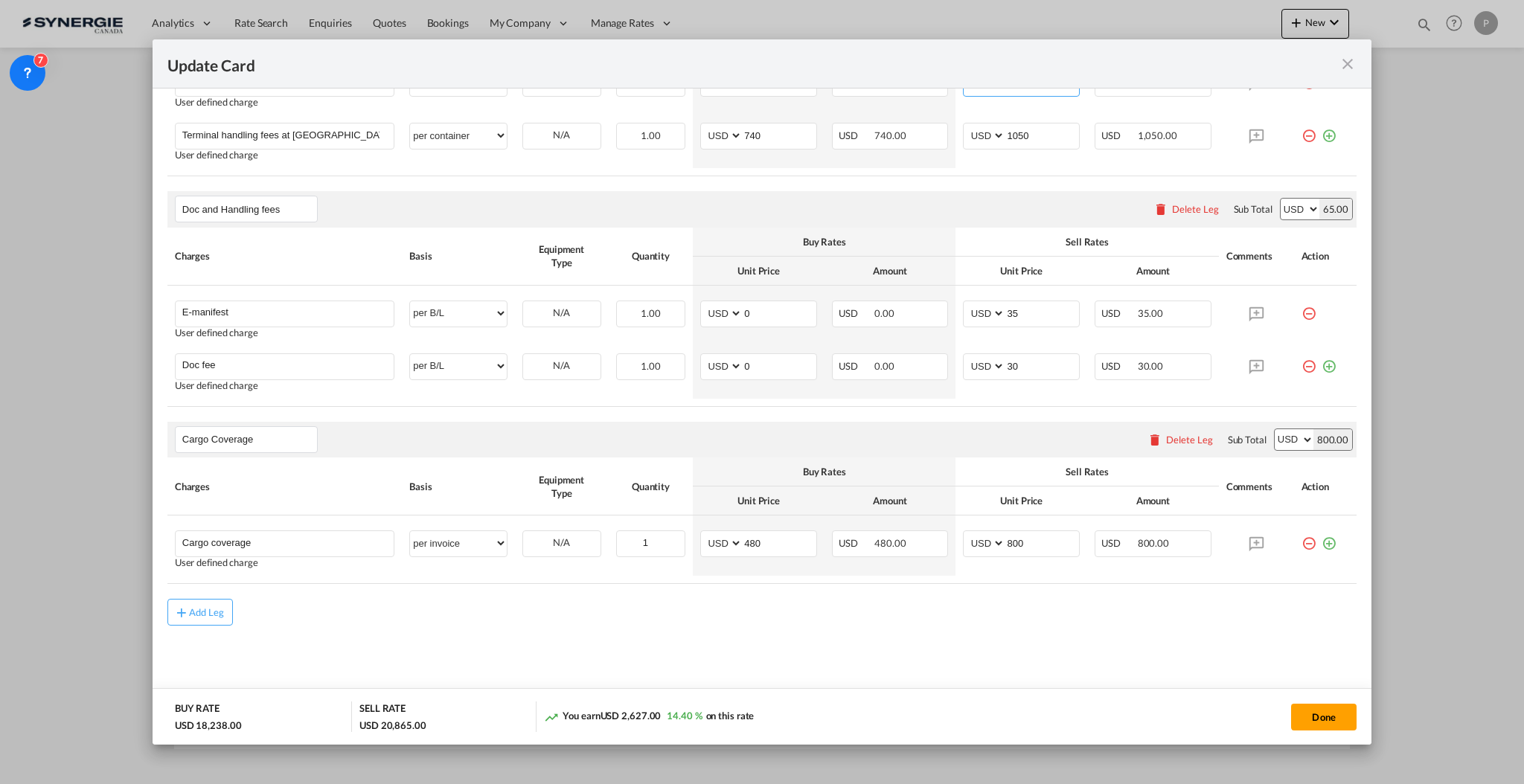
scroll to position [982, 0]
type input "8000"
click at [753, 539] on input "480" at bounding box center [779, 541] width 73 height 22
type input "355"
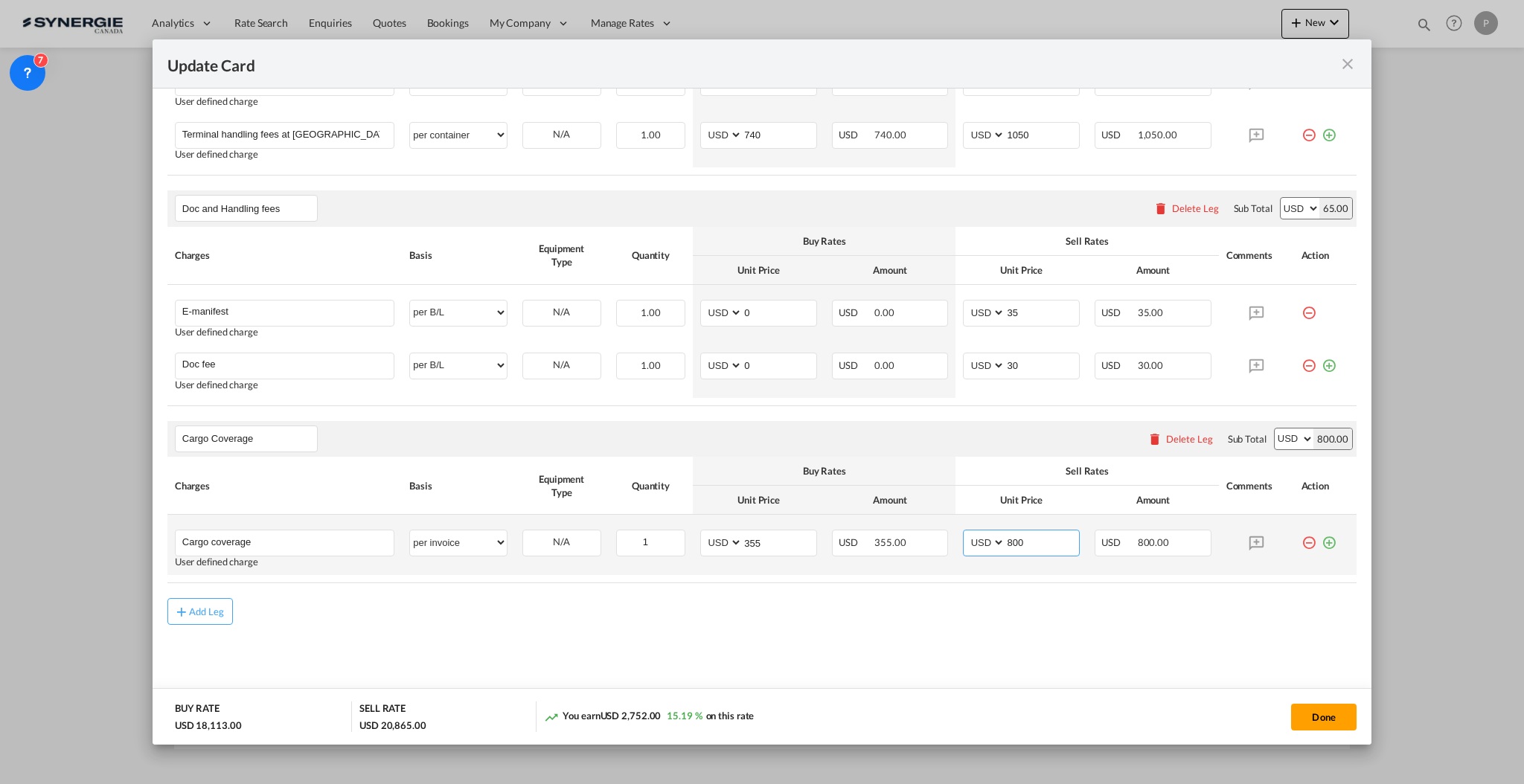
click at [1014, 545] on input "800" at bounding box center [1042, 541] width 73 height 22
click at [1008, 546] on input "800" at bounding box center [1042, 541] width 73 height 22
type input "750"
click at [956, 587] on rate-modification "Main Freight Please enter leg name Leg Name Already Exists Delete Leg Sub Total…" at bounding box center [762, 87] width 1190 height 1076
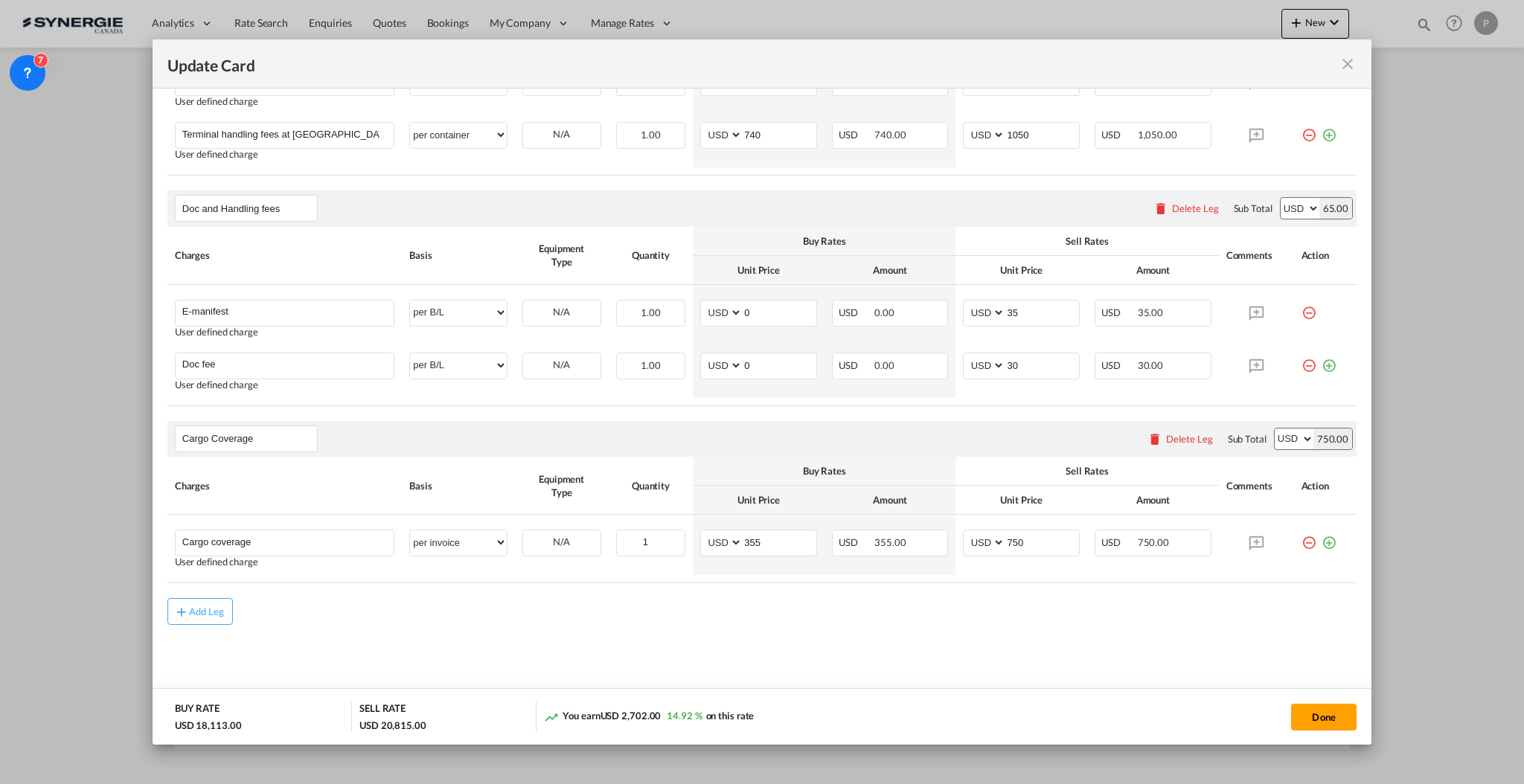
click at [922, 619] on div "Add Leg" at bounding box center [762, 611] width 1190 height 27
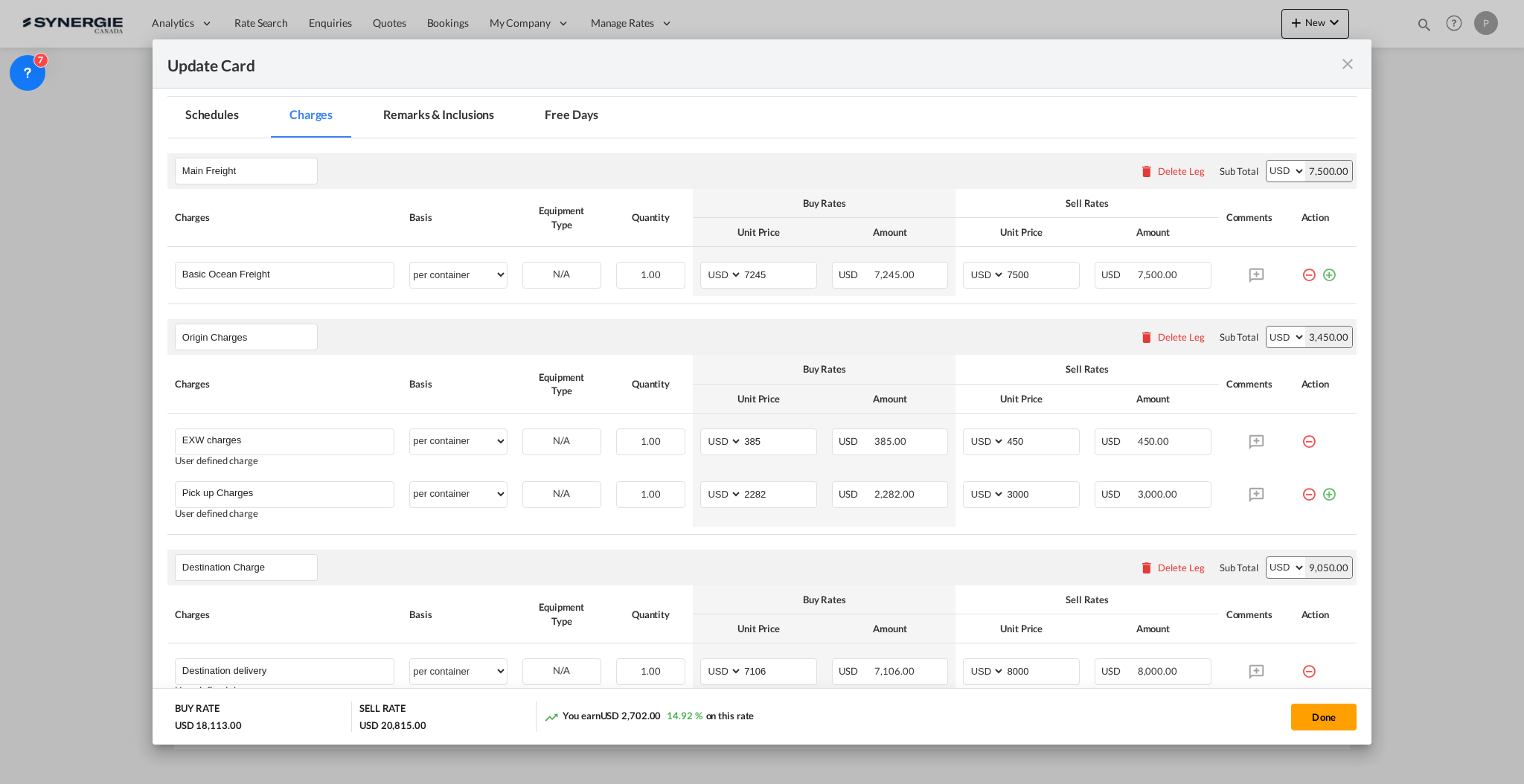
scroll to position [288, 0]
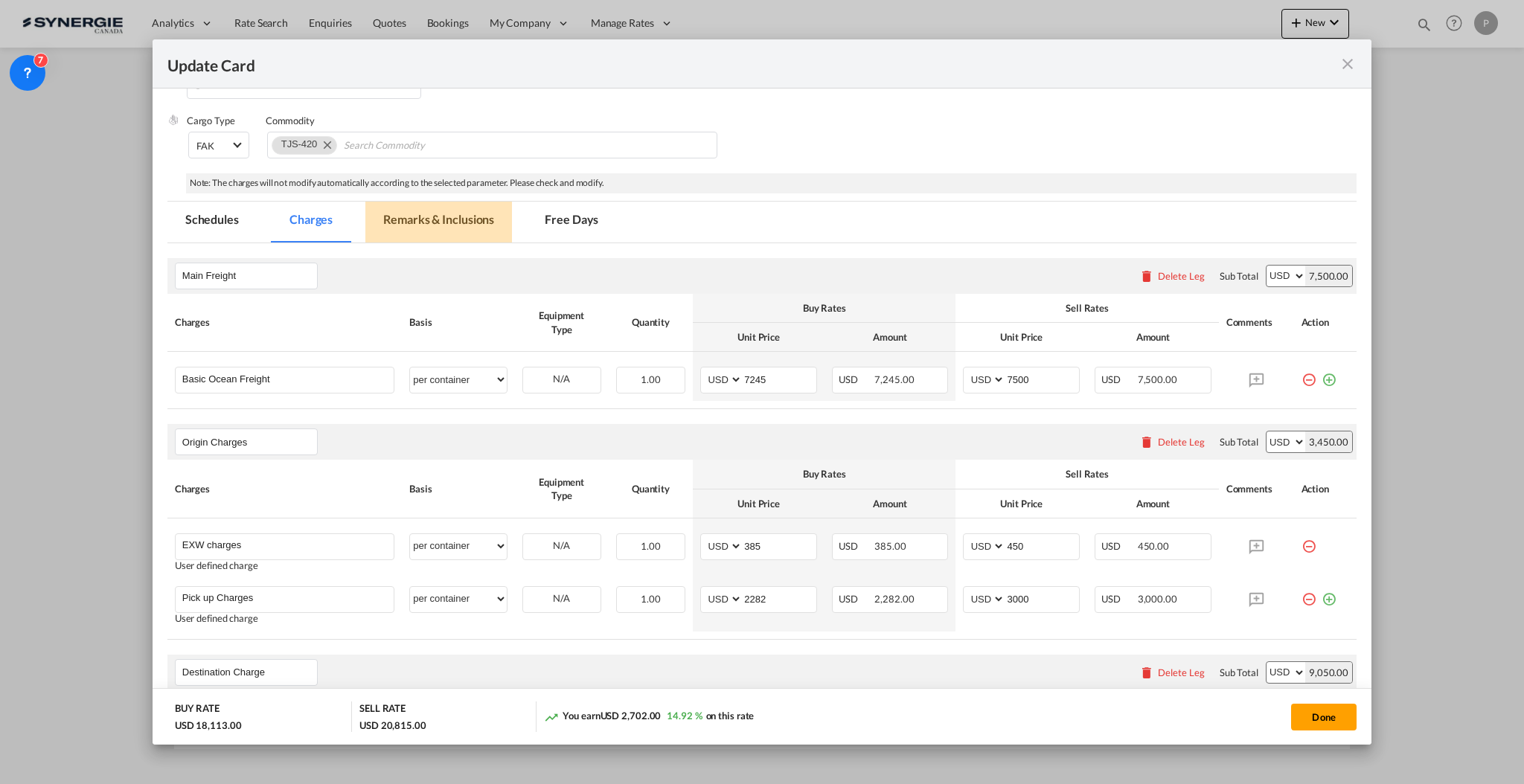
click at [425, 212] on md-tab-item "Remarks & Inclusions" at bounding box center [439, 222] width 147 height 41
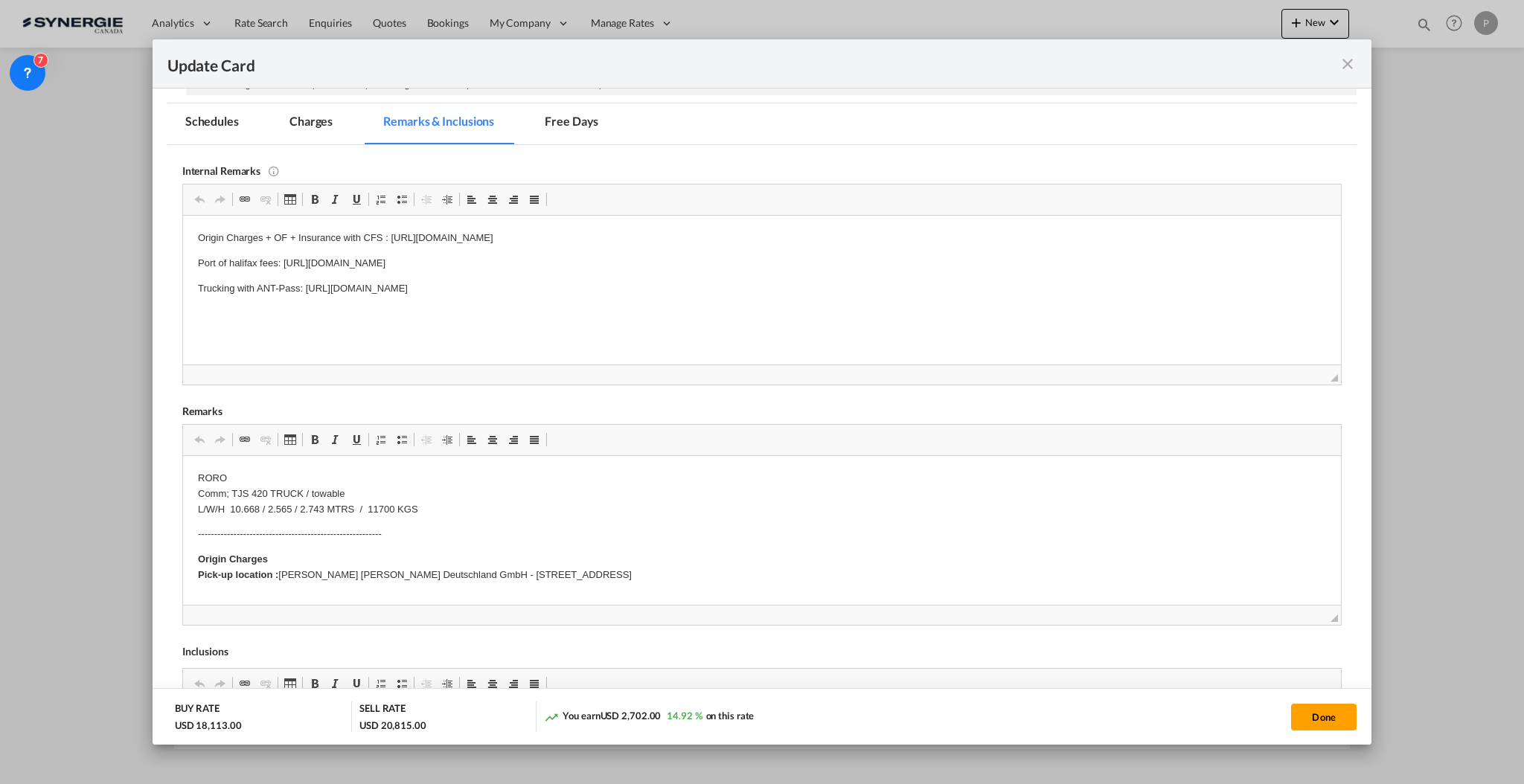
scroll to position [387, 0]
drag, startPoint x: 228, startPoint y: 504, endPoint x: 333, endPoint y: 502, distance: 105.0
click at [287, 506] on p "RORO Comm; TJS 420 TRUCK / towable L/W/H 10.668 / 2.565 / 2.743 MTRS / 11700 KGS" at bounding box center [761, 492] width 1128 height 46
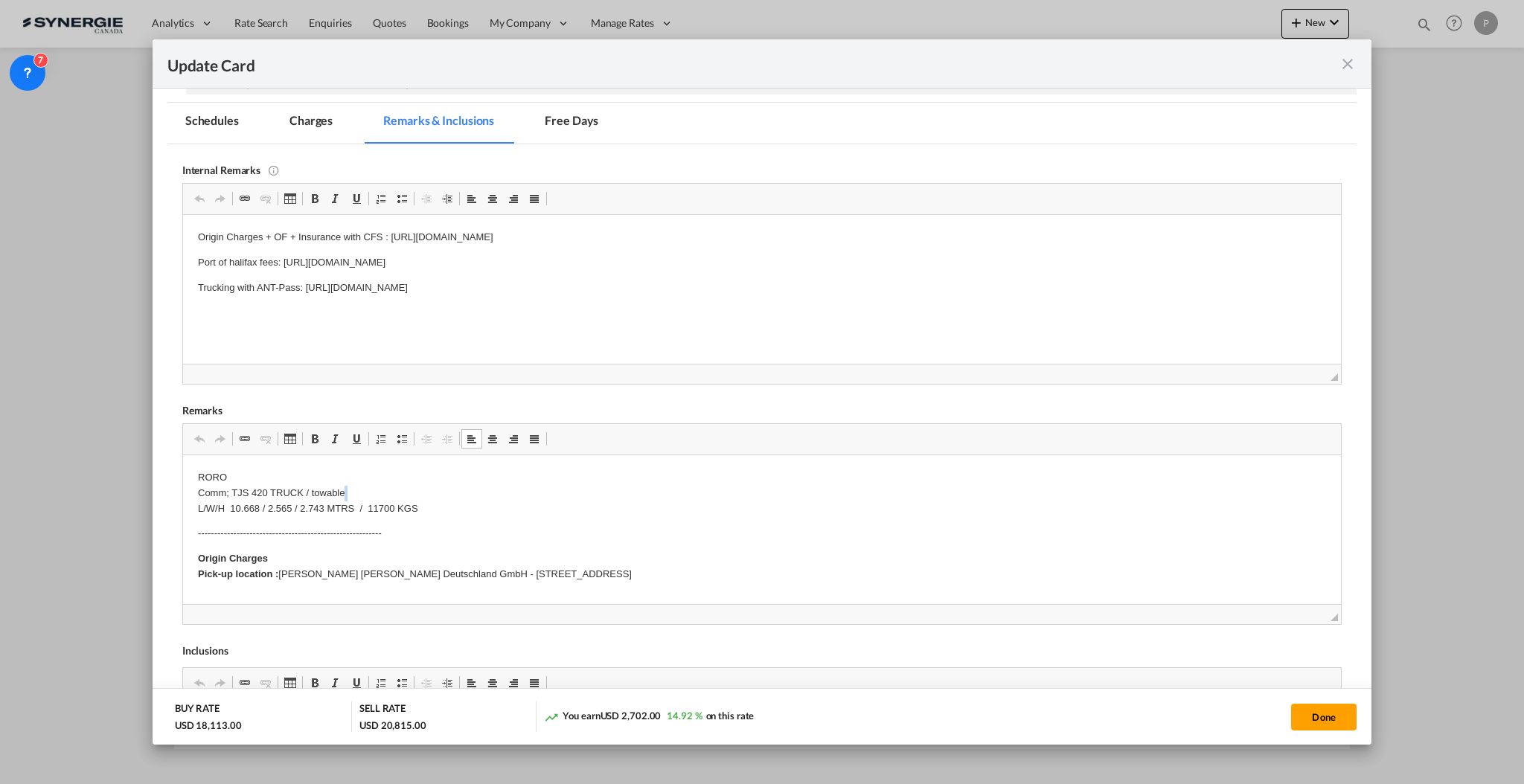
click at [287, 506] on p "RORO Comm; TJS 420 TRUCK / towable L/W/H 10.668 / 2.565 / 2.743 MTRS / 11700 KGS" at bounding box center [761, 492] width 1128 height 46
drag, startPoint x: 234, startPoint y: 506, endPoint x: 525, endPoint y: 509, distance: 291.0
click at [525, 509] on p "RORO Comm; TJS 420 TRUCK / towable L/W/H 10.668 / 2.565 / 2.743 MTRS / 11700 KGS" at bounding box center [761, 492] width 1128 height 46
drag, startPoint x: 323, startPoint y: 506, endPoint x: 291, endPoint y: 505, distance: 32.0
click at [291, 505] on p "RORO Comm; TJS 420 TRUCK / towable L/W/H 10480 x 2970 x 2530 mm / 12,800 kg" at bounding box center [761, 492] width 1128 height 46
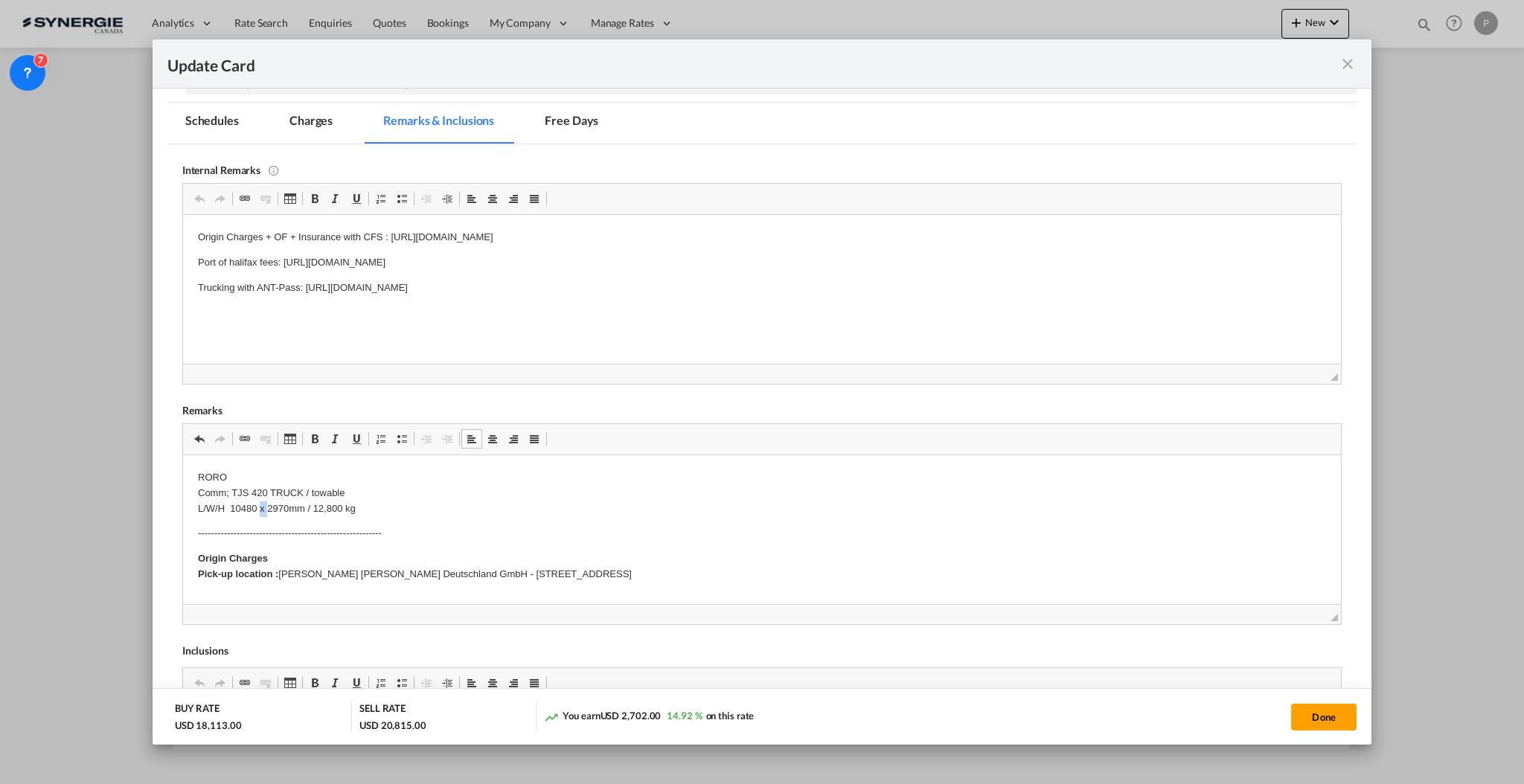
click at [258, 503] on p "RORO Comm; TJS 420 TRUCK / towable L/W/H 10480 x 2970 mm / 12,800 kg" at bounding box center [761, 492] width 1128 height 46
click at [256, 505] on p "RORO Comm; TJS 420 TRUCK / towable L/W/H 10480 x 2970 mm / 12,800 kg" at bounding box center [761, 492] width 1128 height 46
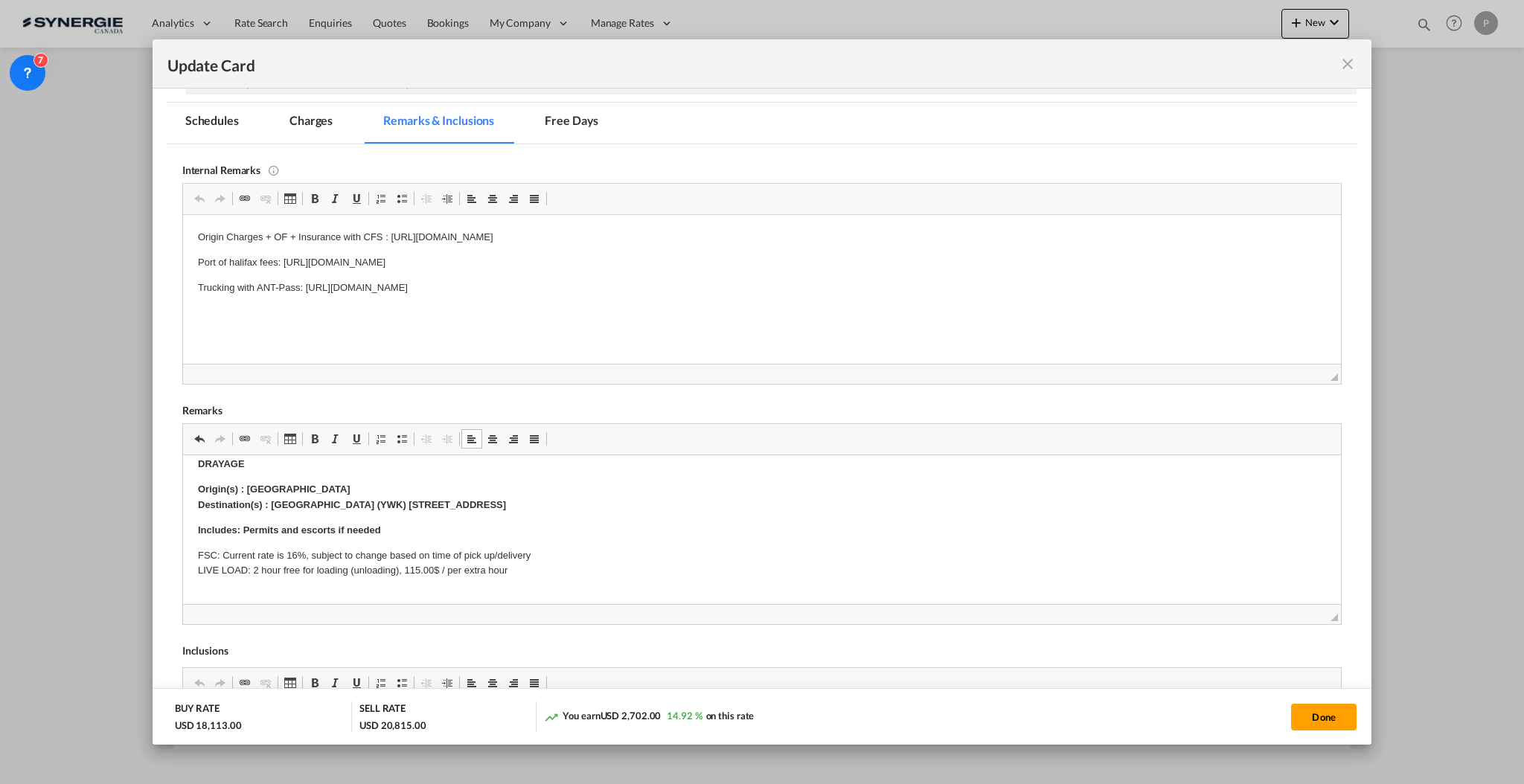
scroll to position [397, 0]
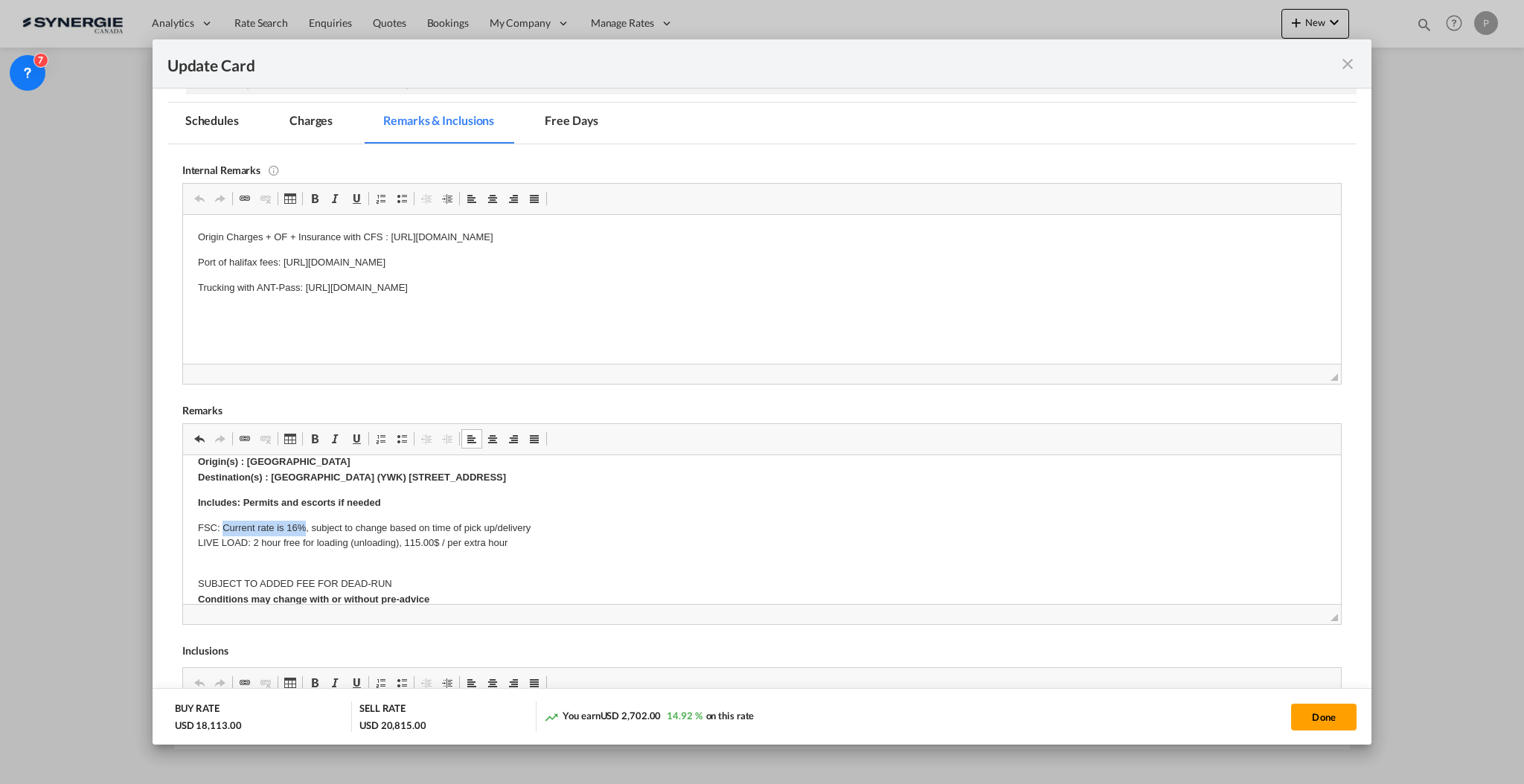
drag, startPoint x: 251, startPoint y: 520, endPoint x: 302, endPoint y: 515, distance: 51.2
click at [302, 515] on body "RORO Comm; TJS 420 TRUCK / towable L/W/H 10480 x 2530 x 2970 mm / 12,800 kg ---…" at bounding box center [761, 386] width 1128 height 625
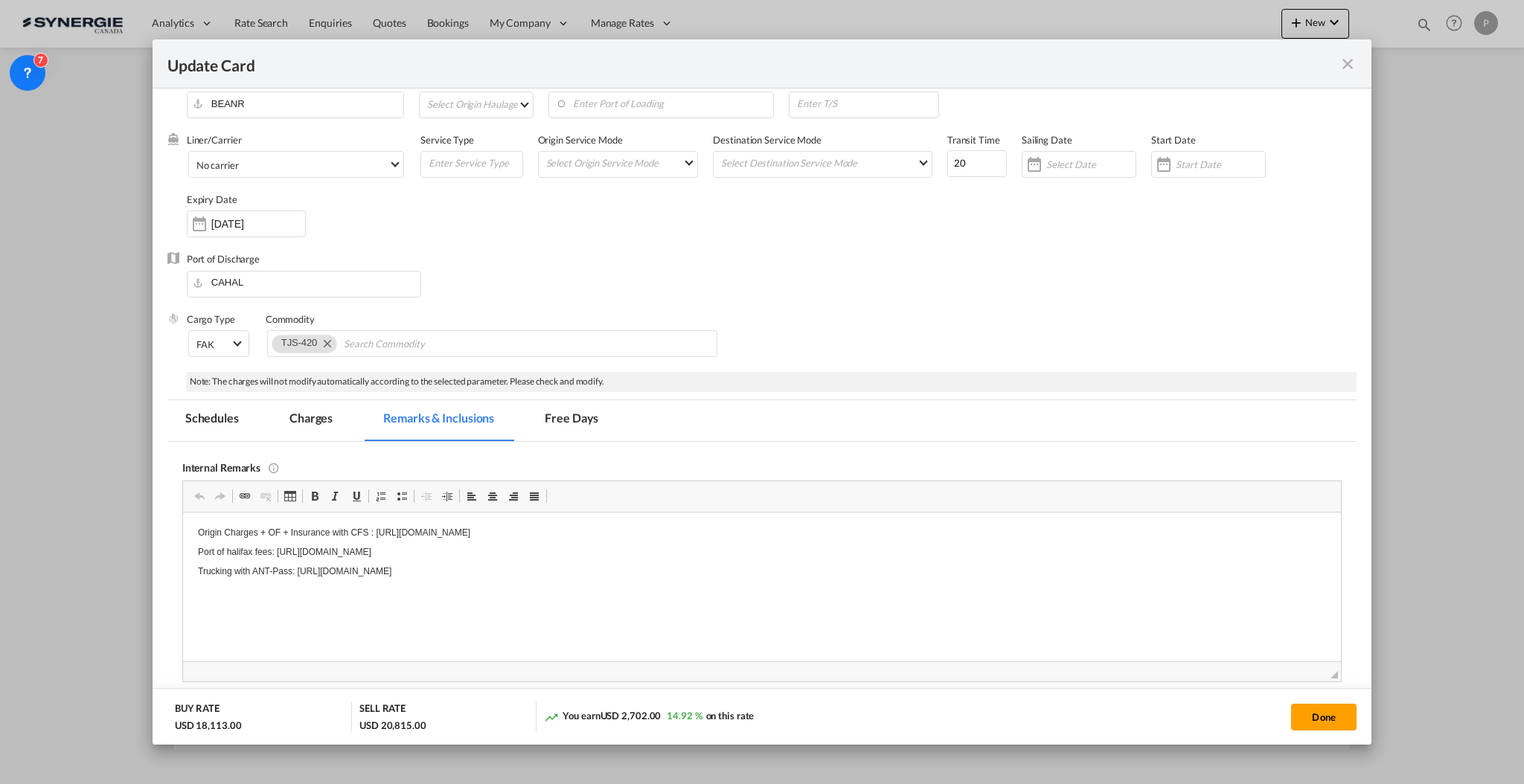
scroll to position [447, 0]
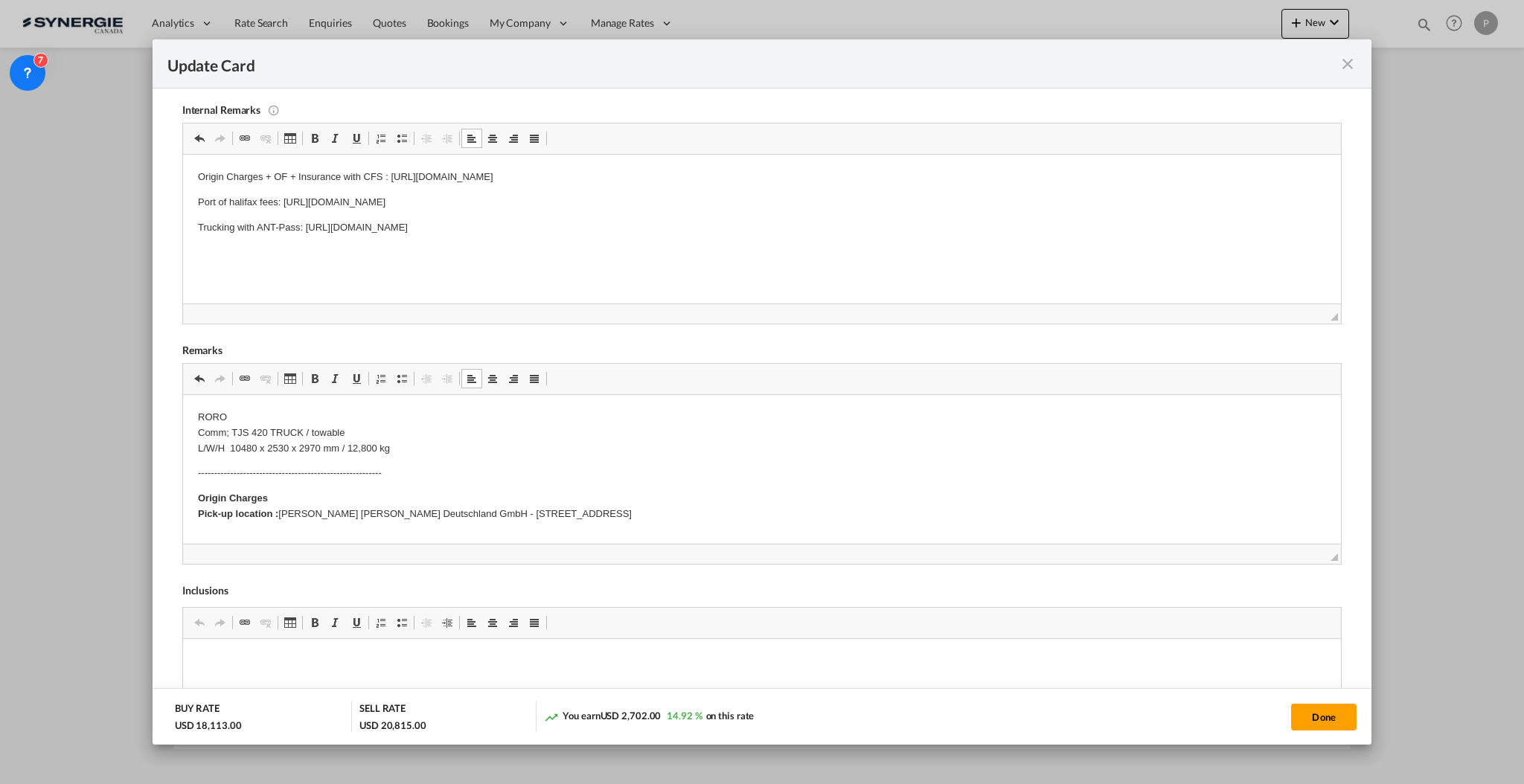
click at [441, 565] on div "Internal Remarks Rich Text Editor, editor10 Editor toolbars Clipboard/Undo Undo…" at bounding box center [762, 469] width 1159 height 769
click at [423, 457] on body "RORO Comm; TJS 420 TRUCK / towable L/W/H 10480 x 2530 x 2970 mm / 12,800 kg ---…" at bounding box center [761, 722] width 1128 height 625
click at [423, 456] on body "RORO Comm; TJS 420 TRUCK / towable L/W/H 10480 x 2530 x 2970 mm / 12,800 kg ---…" at bounding box center [761, 722] width 1128 height 625
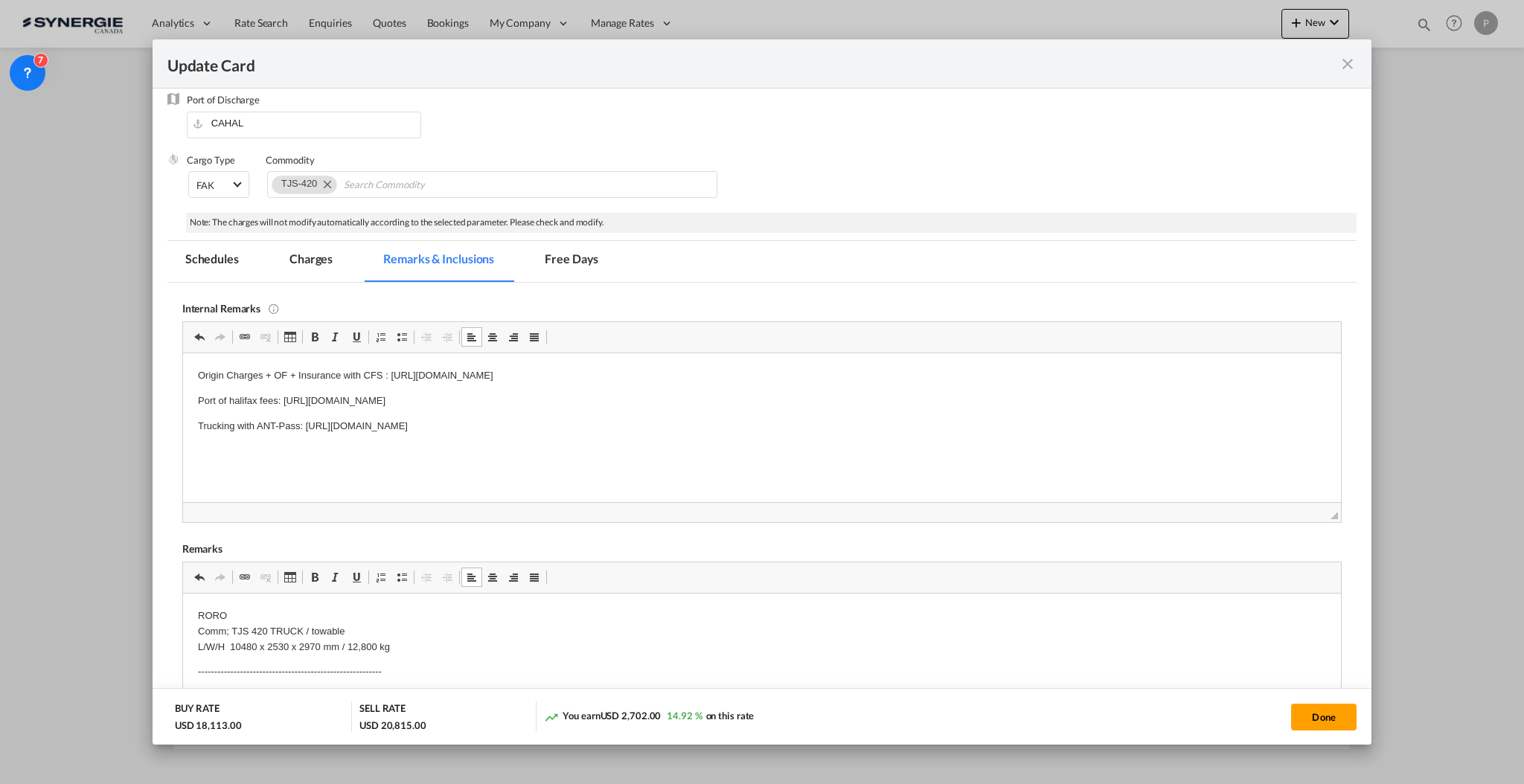
drag, startPoint x: 393, startPoint y: 373, endPoint x: 790, endPoint y: 376, distance: 397.0
click at [790, 376] on p "Origin Charges + OF + Insurance with CFS : https://app.frontapp.com/open/cnv_oi…" at bounding box center [761, 375] width 1128 height 16
click at [679, 389] on body "Origin Charges + OF + Insurance with CFS : https://app.frontapp.com/open/cnv_qj…" at bounding box center [761, 412] width 1128 height 91
click at [183, 419] on html "Origin Charges + OF + Insurance with CFS : https://app.frontapp.com/open/cnv_qj…" at bounding box center [761, 413] width 1157 height 121
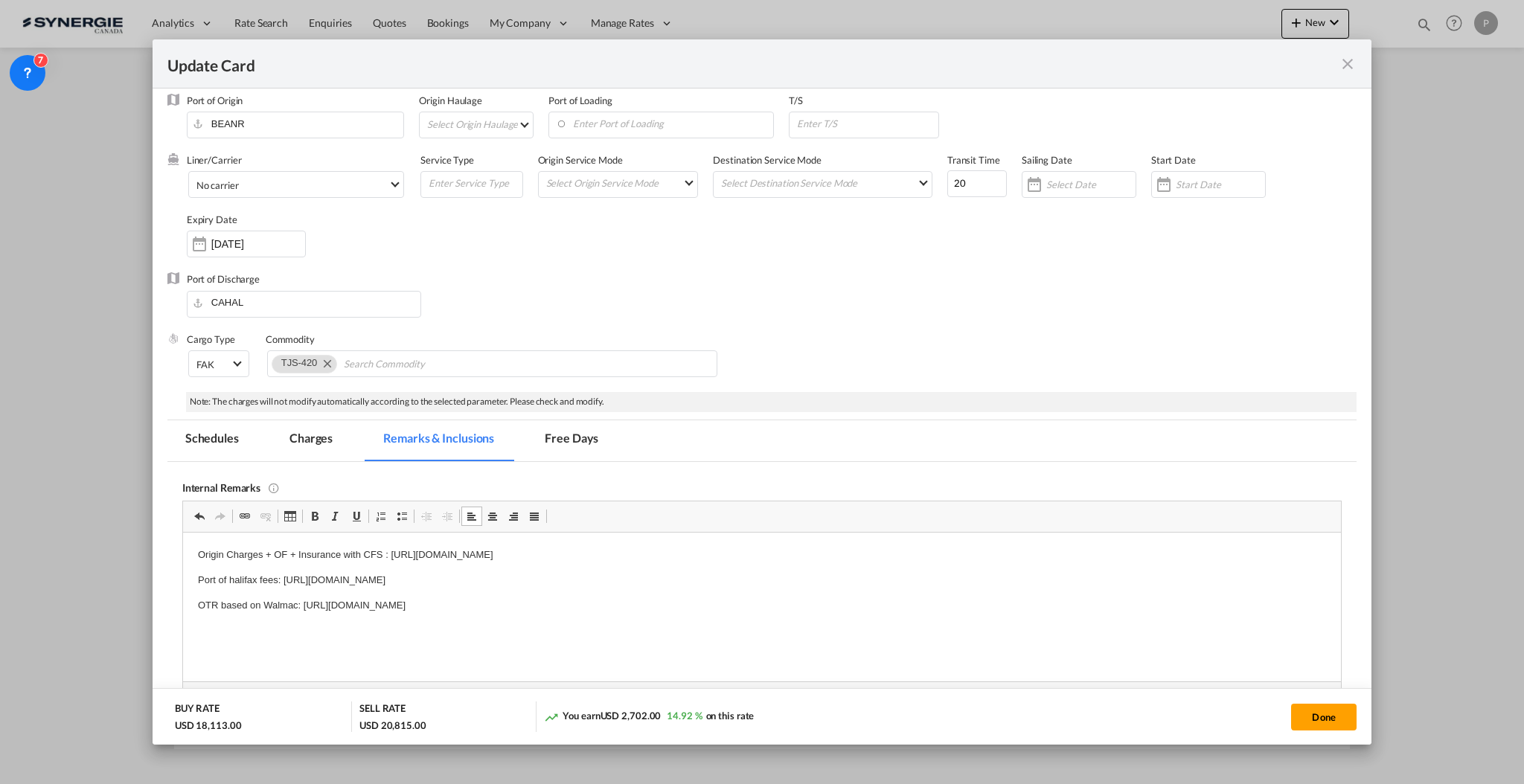
scroll to position [99, 0]
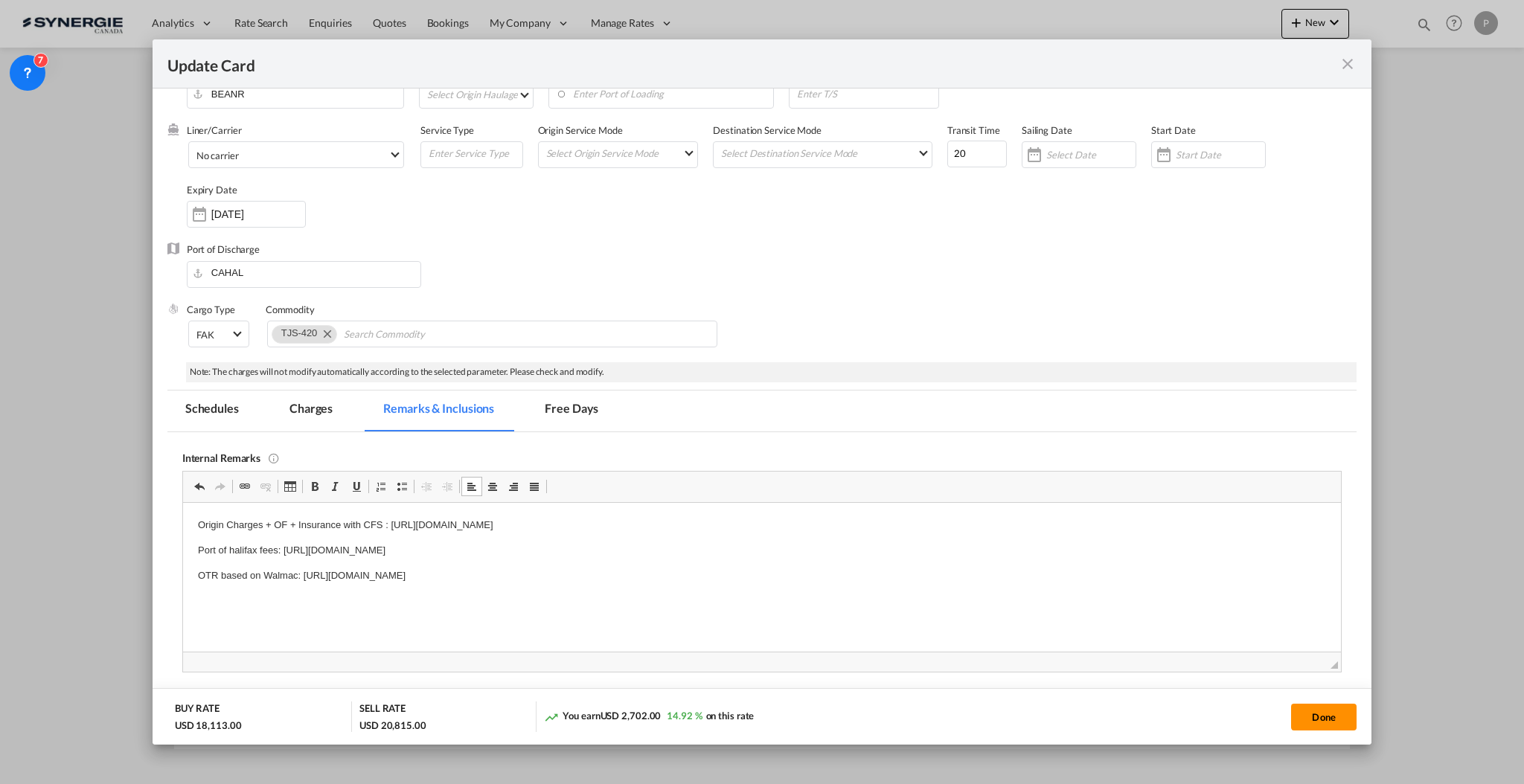
click at [1333, 714] on button "Done" at bounding box center [1323, 716] width 65 height 27
type input "05 Nov 2025"
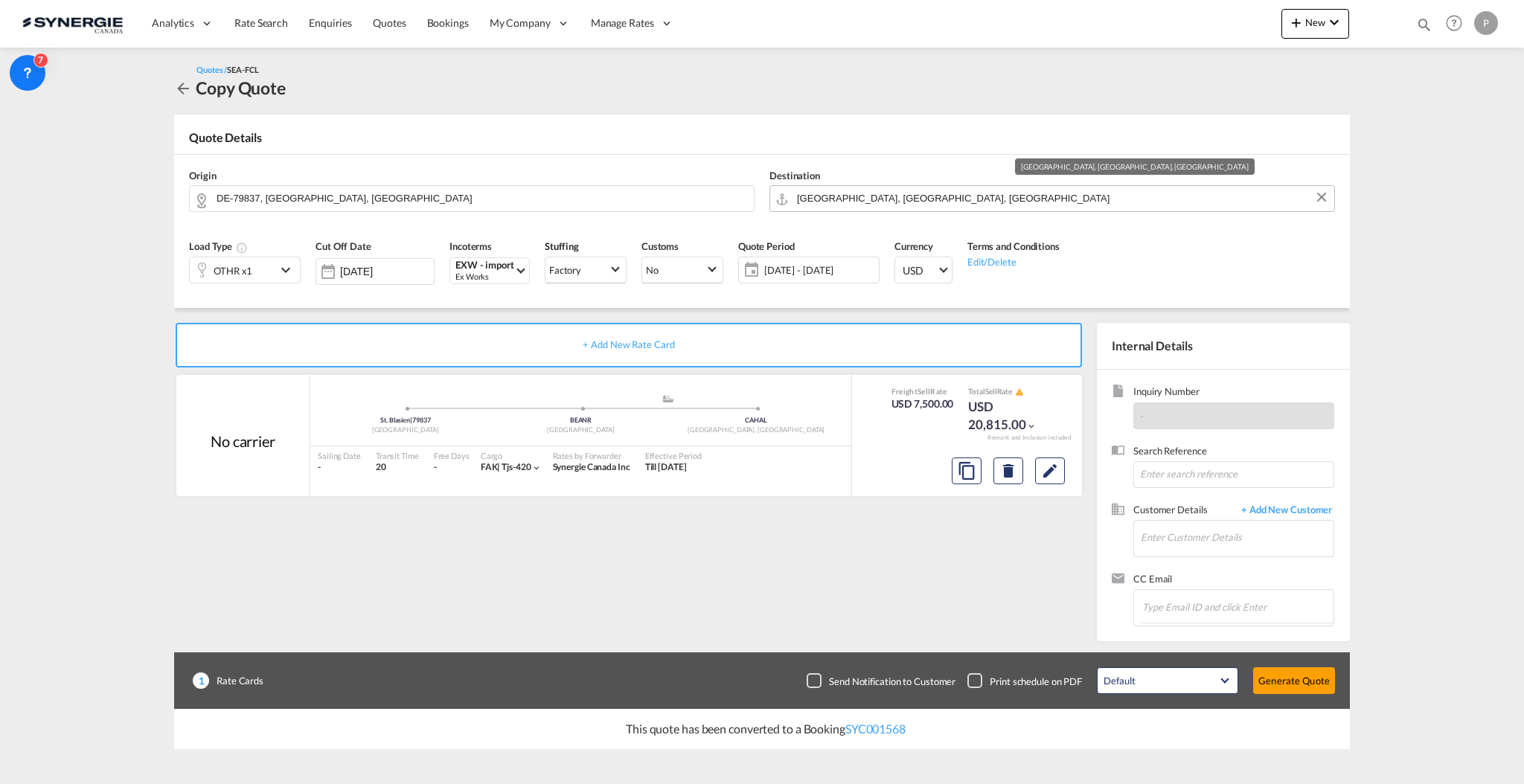
click at [915, 206] on input "Halifax, NS, CAHAL" at bounding box center [1062, 198] width 530 height 26
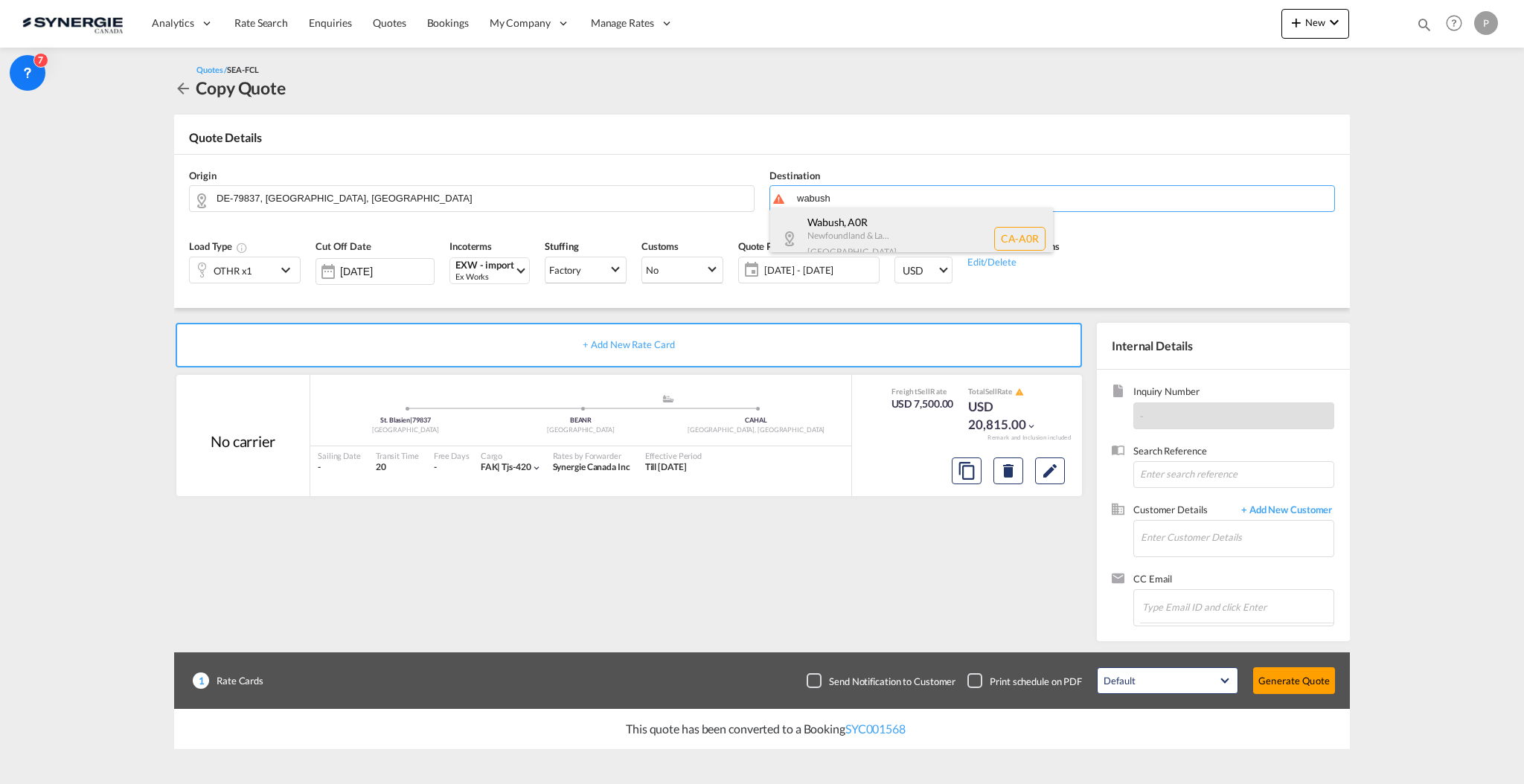
click at [908, 235] on div "Wabush , A0R Newfoundland & La... Canada CA-A0R" at bounding box center [911, 238] width 283 height 61
type input "CA-A0R, Wabush, Newfoundland & La..."
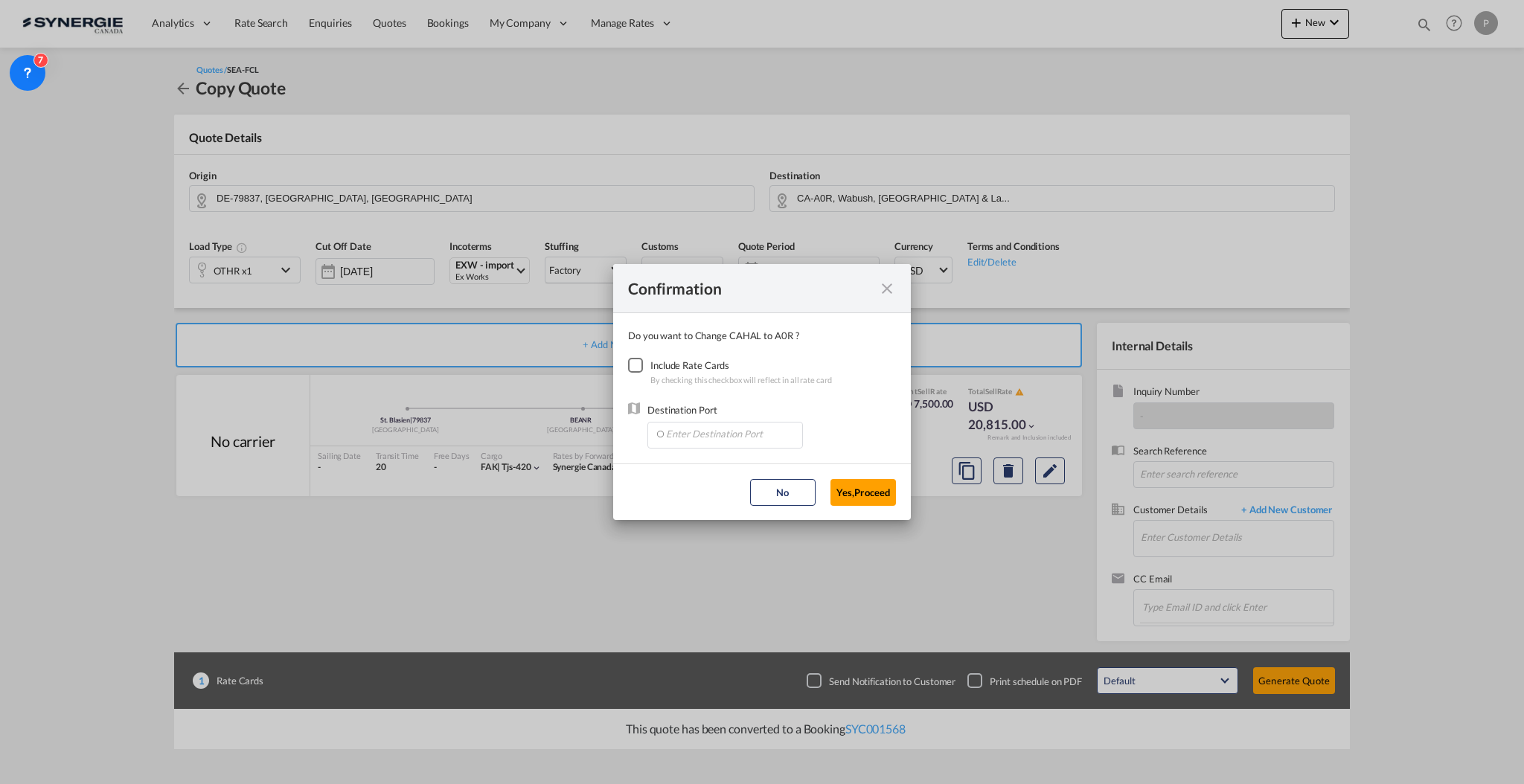
click at [639, 362] on div "Checkbox No Ink" at bounding box center [635, 365] width 15 height 15
click at [676, 433] on input "Enter Destination Port" at bounding box center [729, 433] width 148 height 22
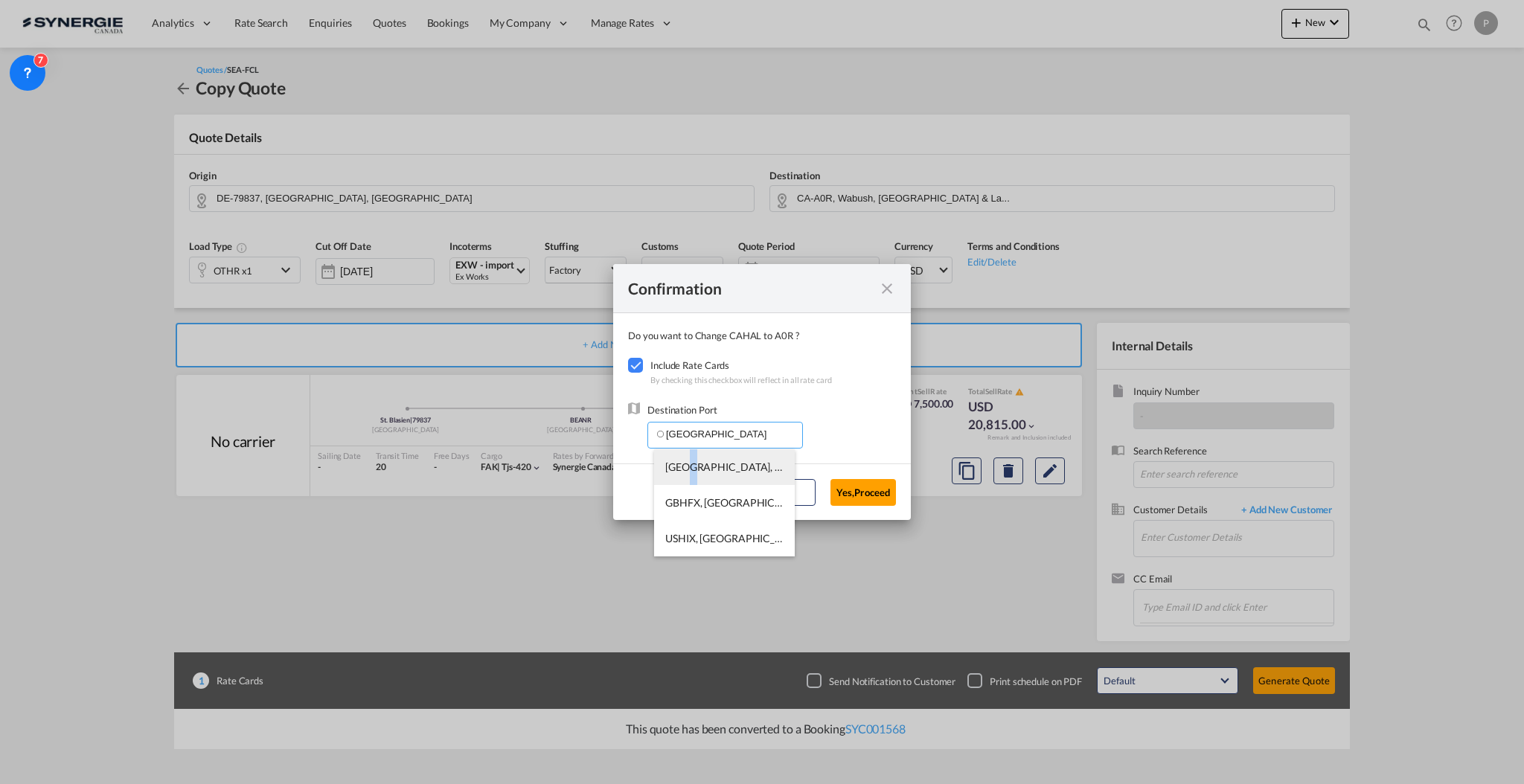
click at [696, 469] on span "CAHAL, Halifax, NS, Canada, North America, Americas" at bounding box center [992, 467] width 652 height 13
type input "CAHAL, Halifax, NS, Canada, North America, Americas"
click at [884, 482] on button "Yes,Proceed" at bounding box center [862, 492] width 65 height 27
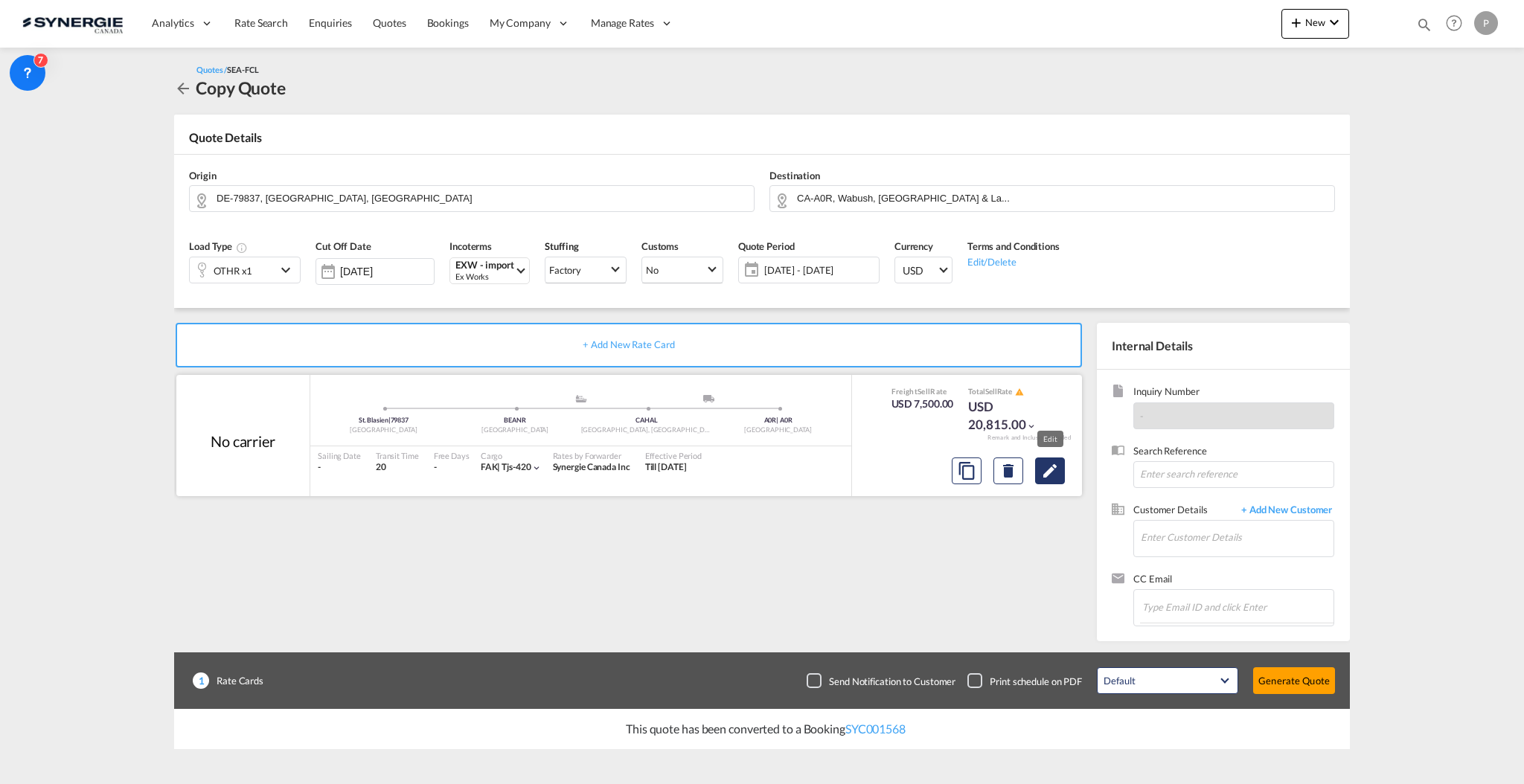
click at [1036, 473] on button "Edit" at bounding box center [1049, 470] width 29 height 27
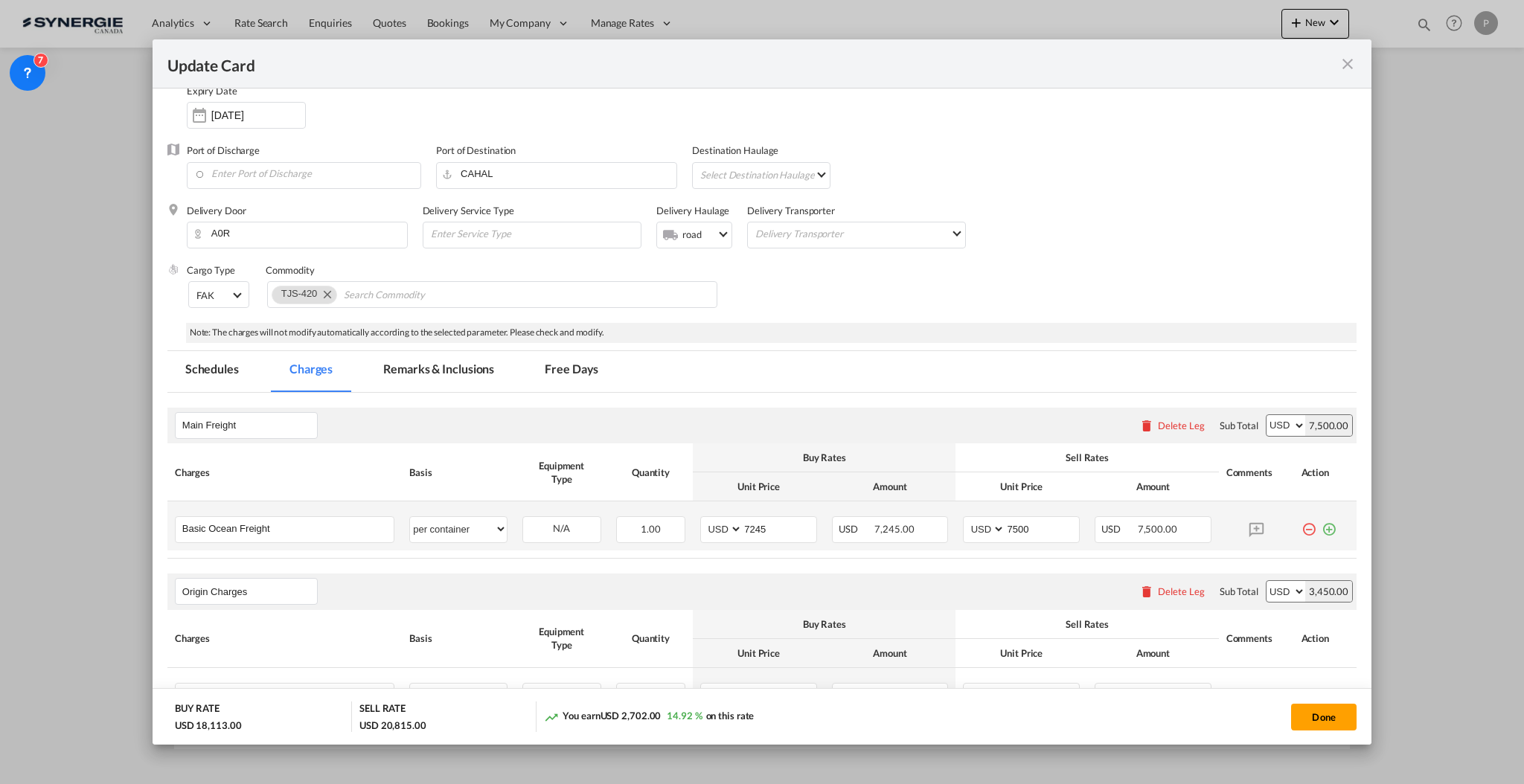
scroll to position [298, 0]
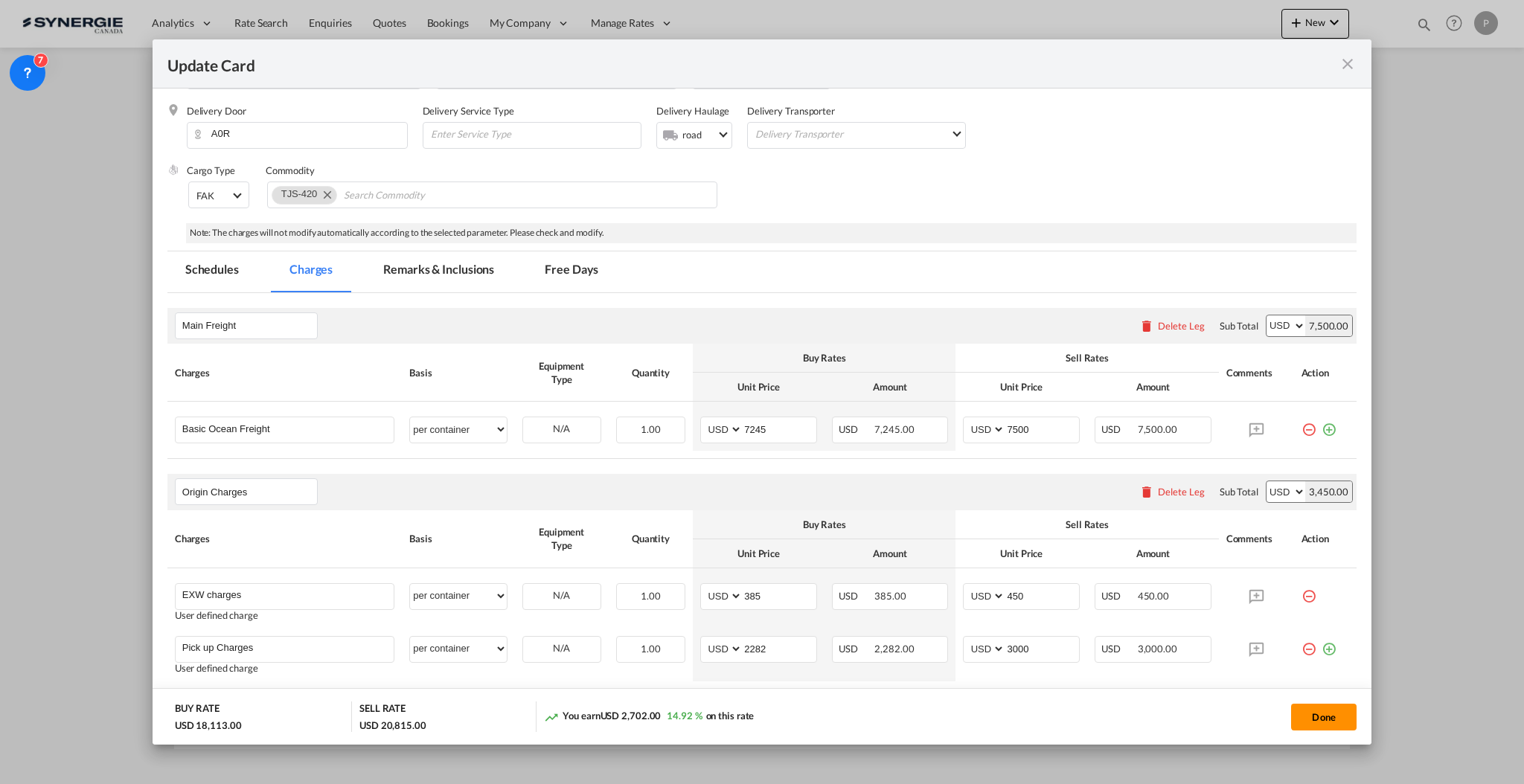
click at [1296, 714] on button "Done" at bounding box center [1323, 716] width 65 height 27
type input "05 Nov 2025"
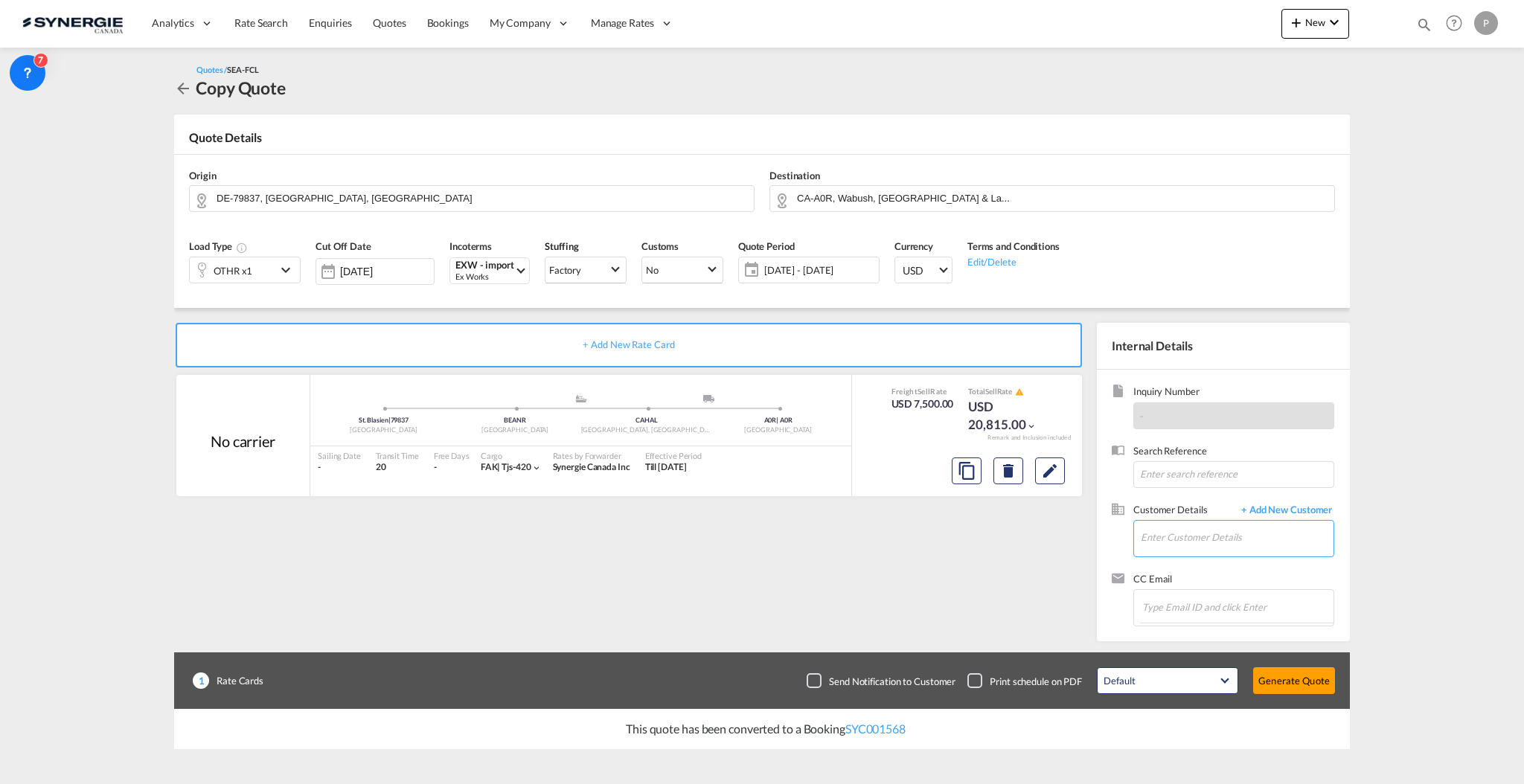
click at [1197, 539] on input "Enter Customer Details" at bounding box center [1237, 537] width 192 height 34
type input "s"
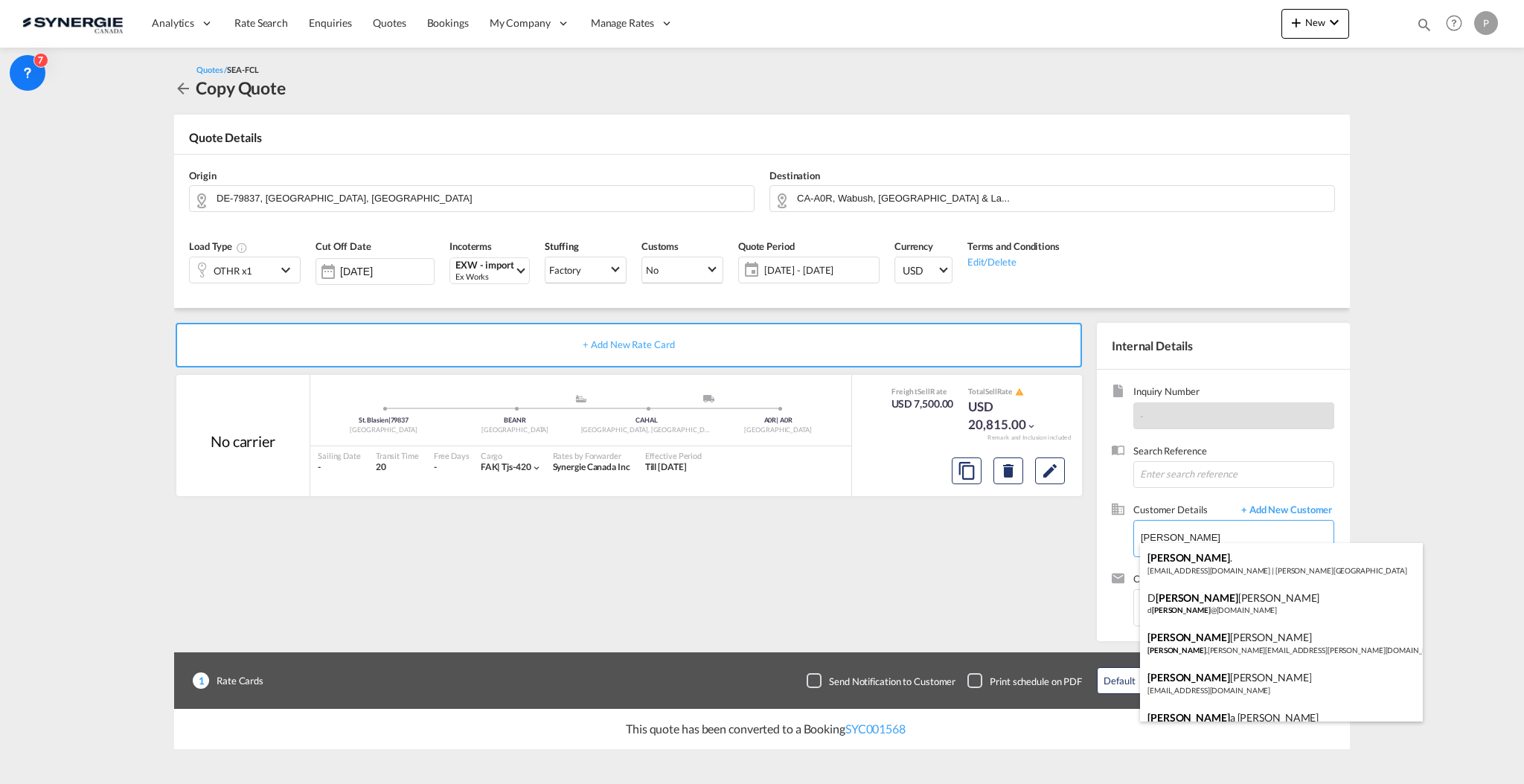
click at [1184, 532] on body "Analytics Reports Dashboard Rate Search Enquiries Quotes Bookings" at bounding box center [762, 392] width 1524 height 784
click at [1207, 636] on div "Erick Bedard erick .bedard@aebi-schmidt.com | AEBI SCHMIDT" at bounding box center [1281, 643] width 283 height 40
type input "AEBI SCHMIDT, Erick Bedard, erick.bedard@aebi-schmidt.com"
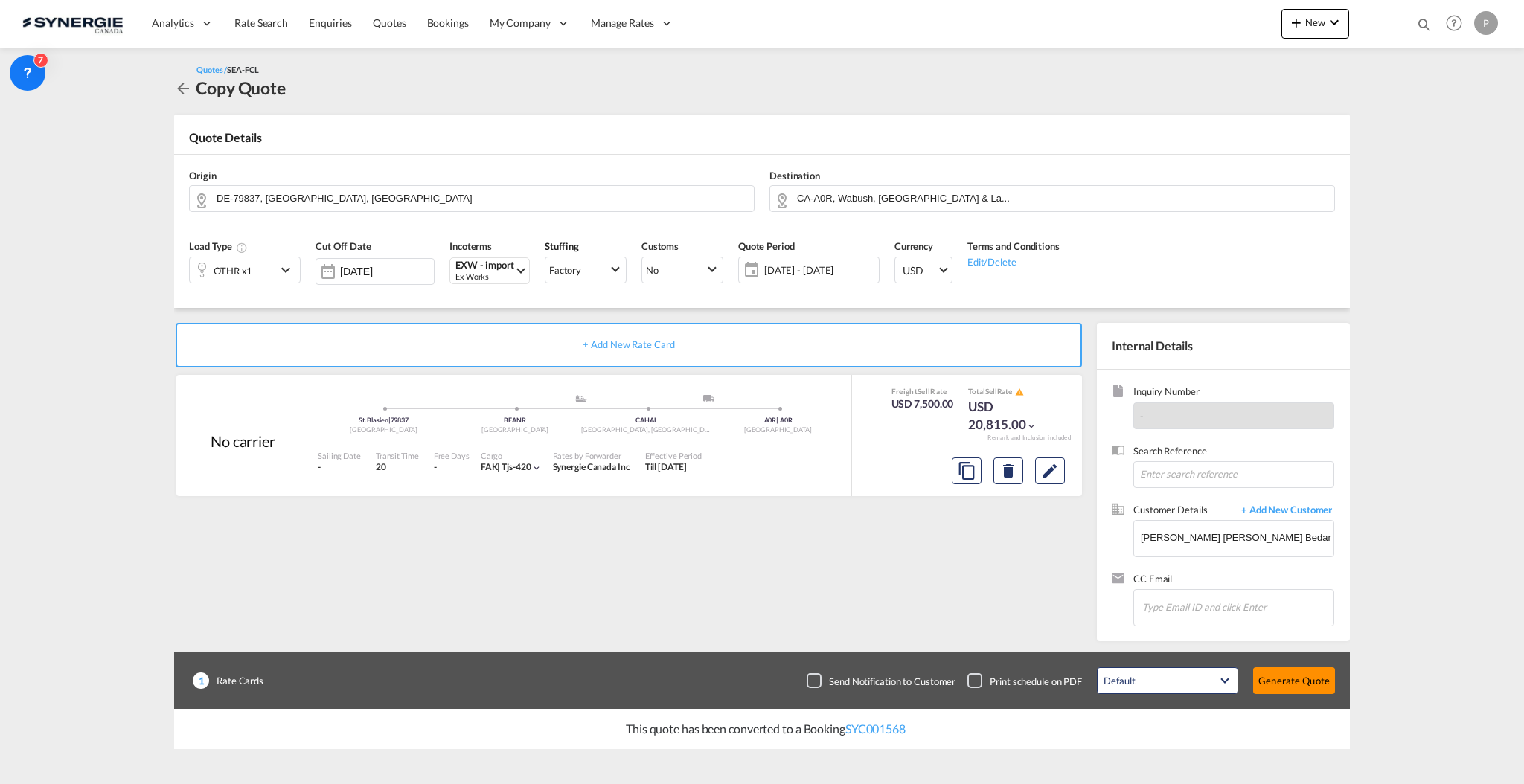
click at [1272, 680] on button "Generate Quote" at bounding box center [1293, 680] width 82 height 27
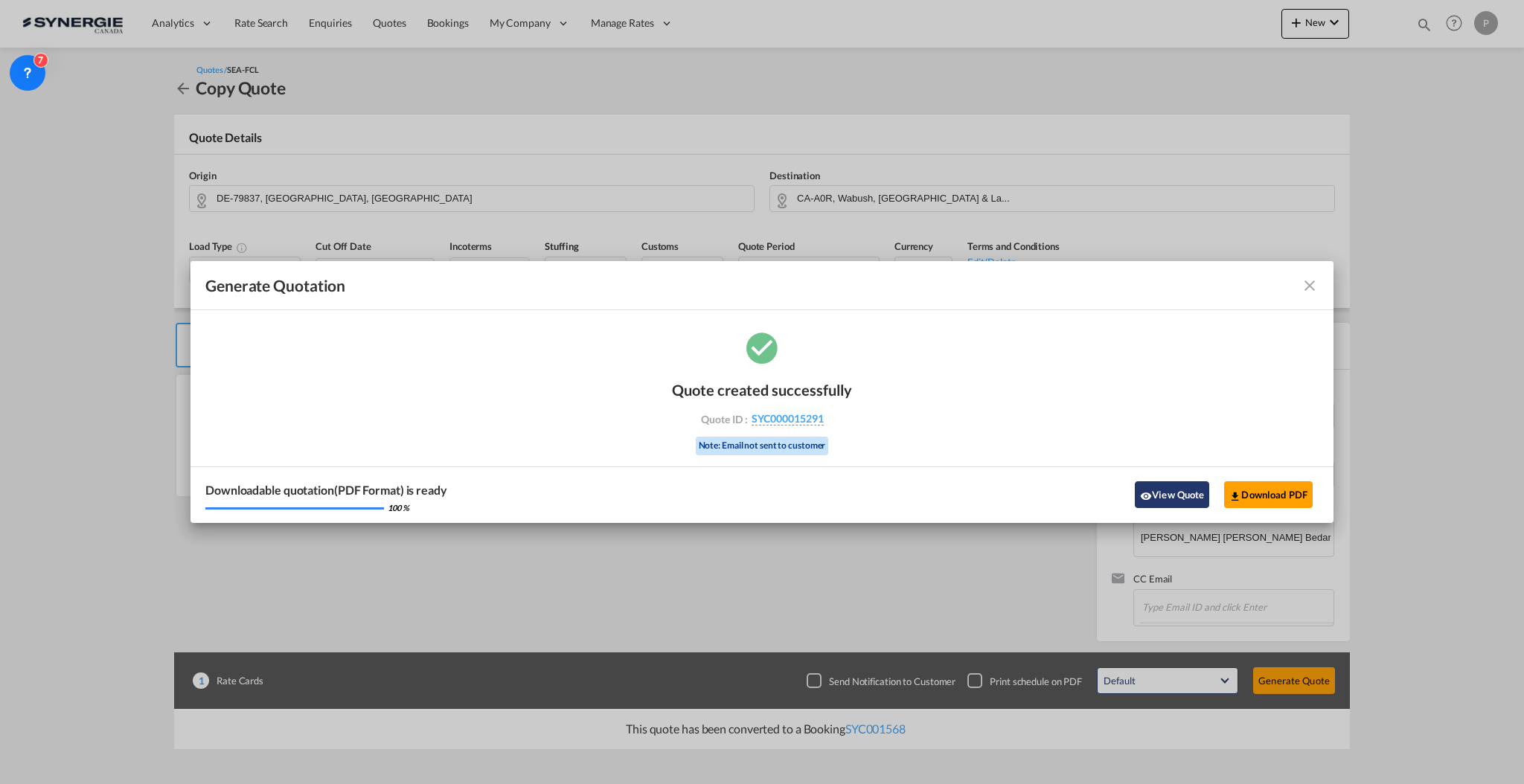
click at [1159, 492] on button "View Quote" at bounding box center [1171, 494] width 74 height 27
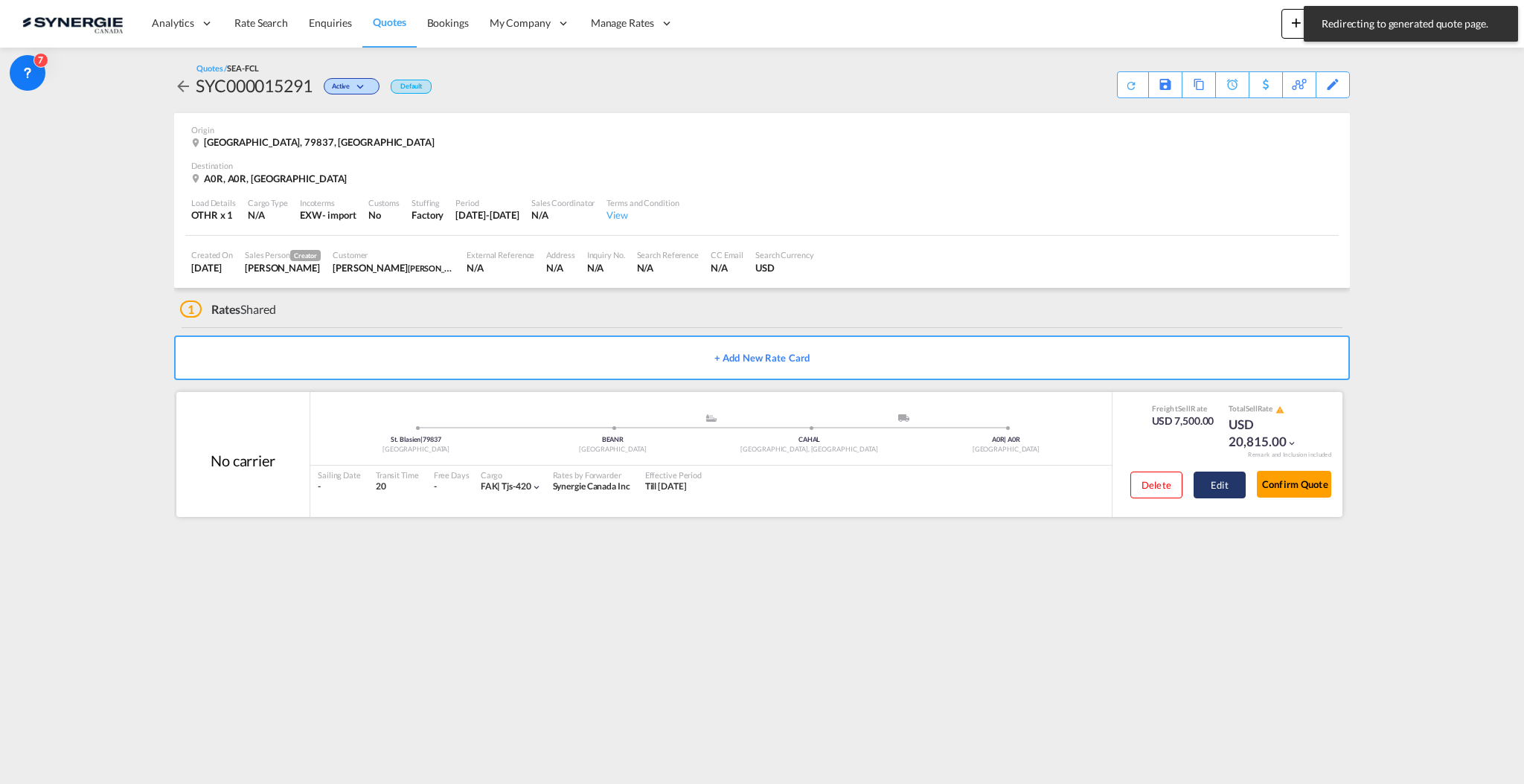
click at [1204, 475] on button "Edit" at bounding box center [1219, 485] width 52 height 27
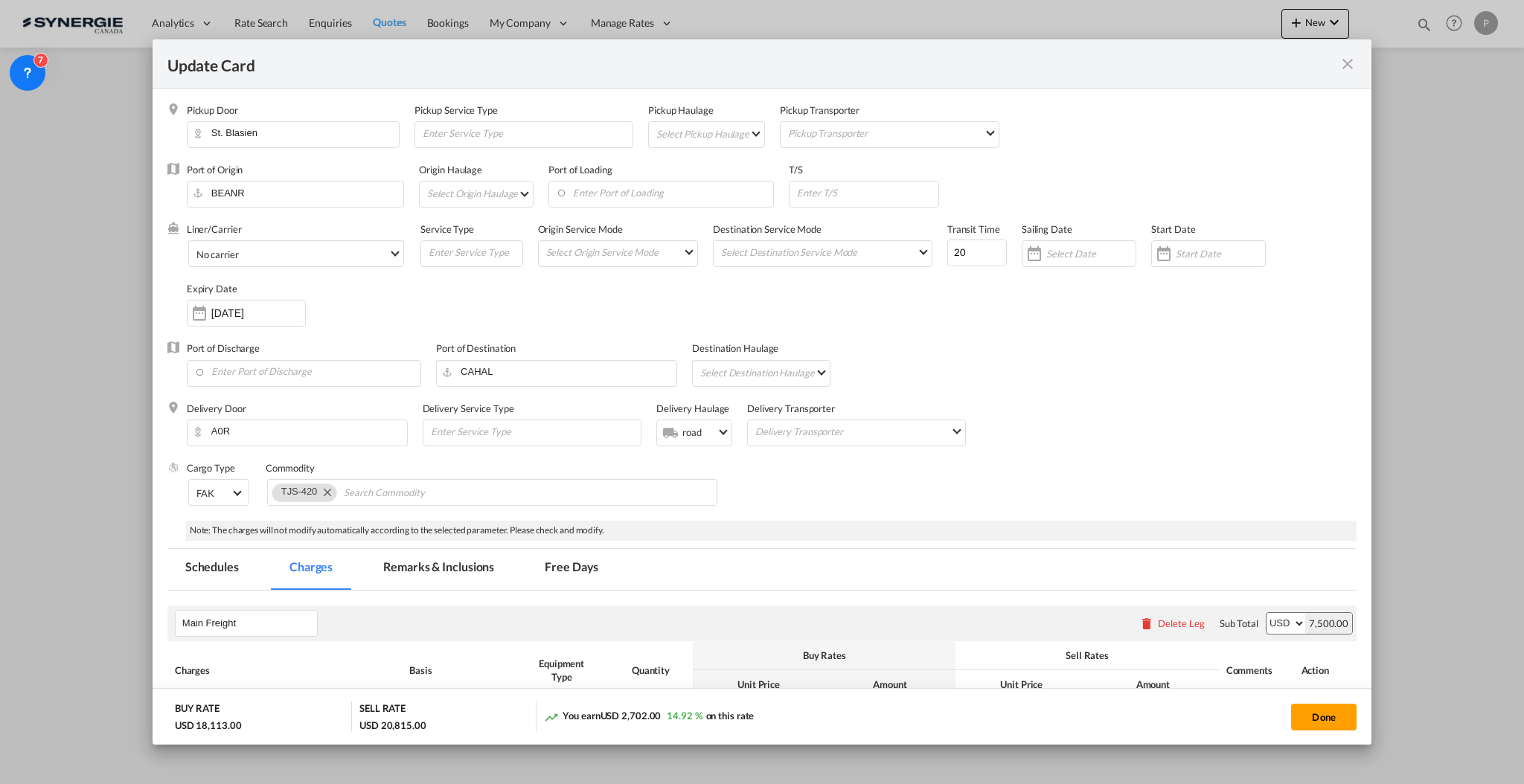
click at [1157, 565] on md-tabs-canvas "Schedules Charges Remarks & Inclusions Free Days Schedules Charges Remarks & In…" at bounding box center [762, 569] width 1190 height 41
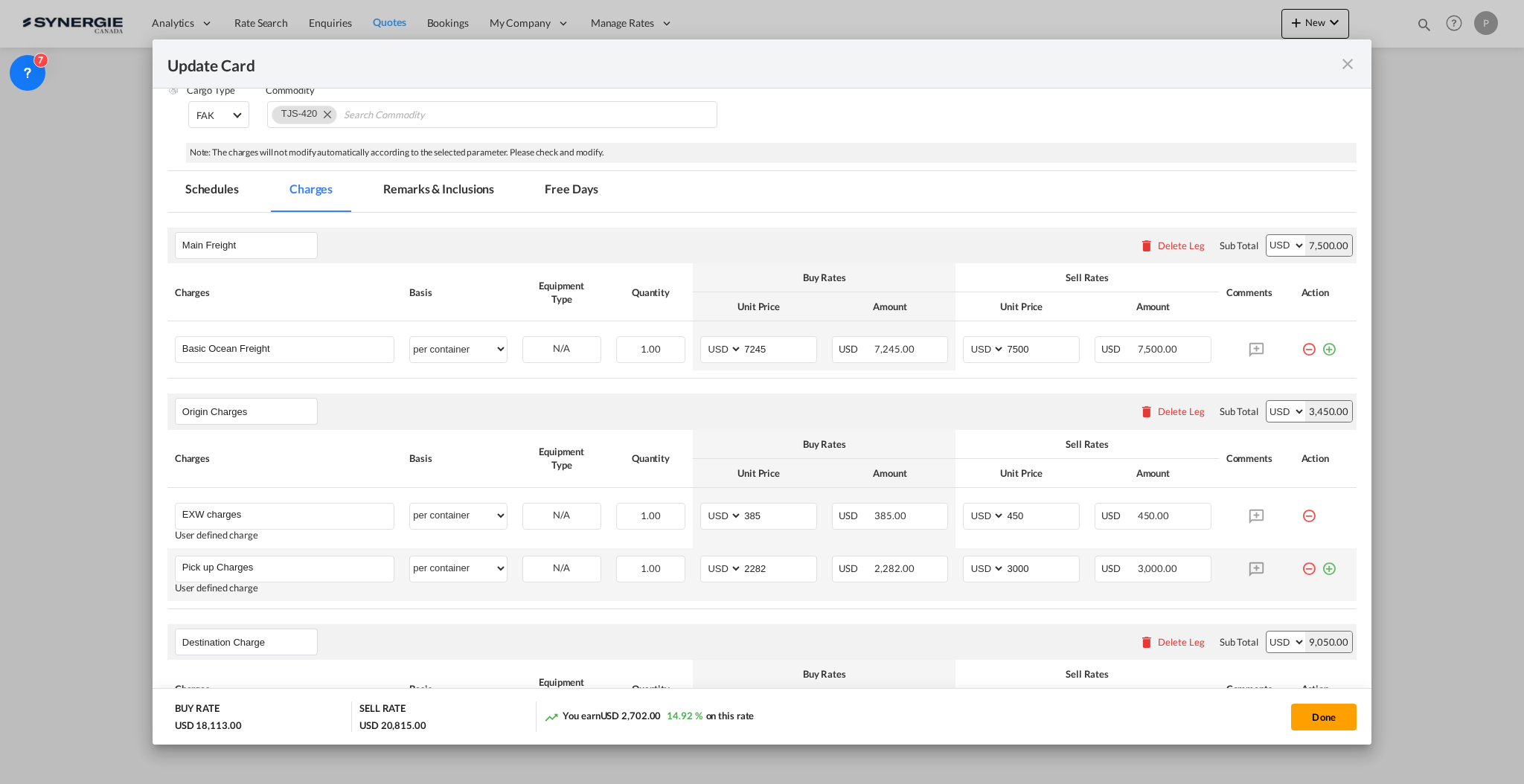
scroll to position [495, 0]
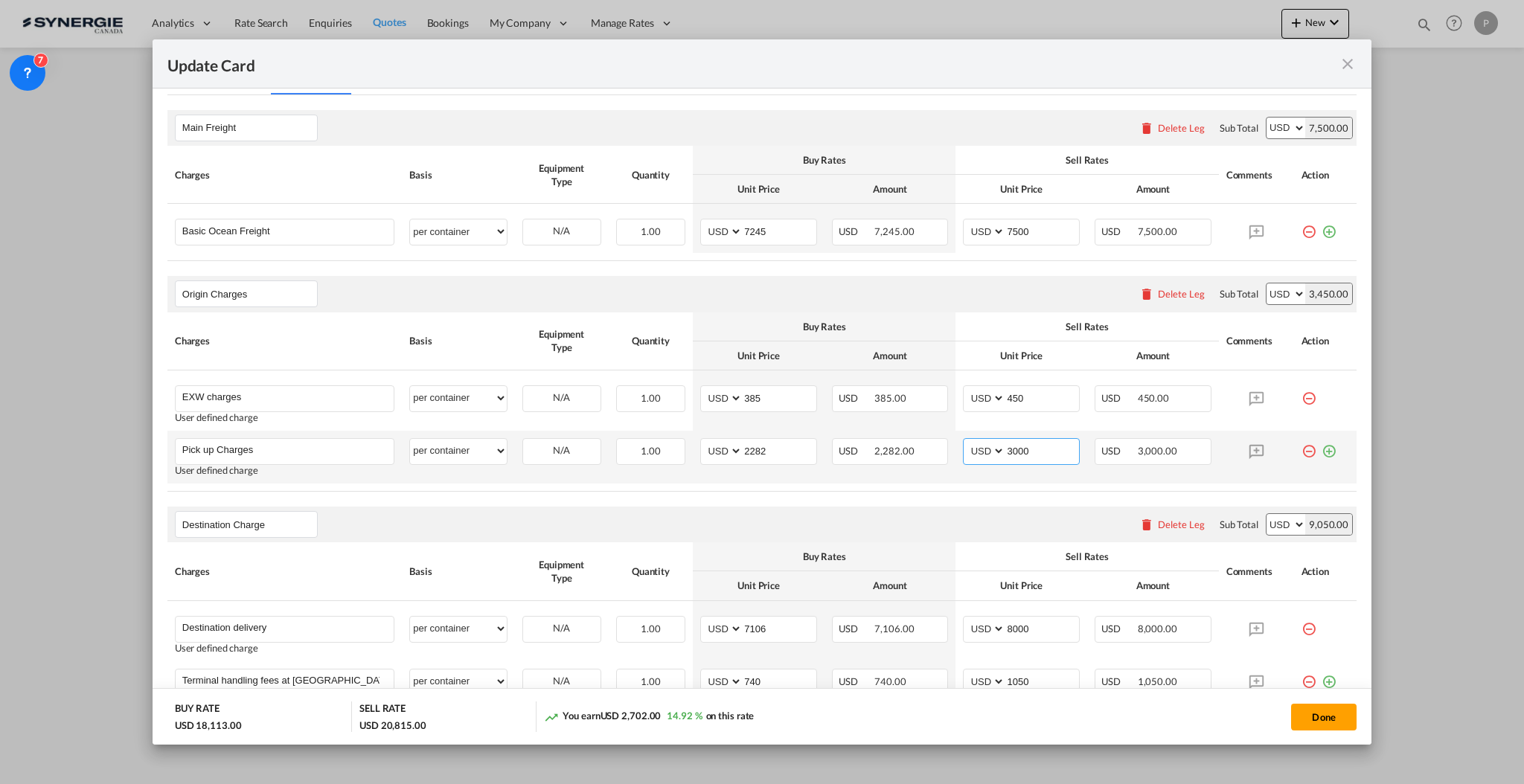
drag, startPoint x: 1007, startPoint y: 449, endPoint x: 999, endPoint y: 445, distance: 8.9
click at [1005, 445] on input "3000" at bounding box center [1042, 450] width 73 height 22
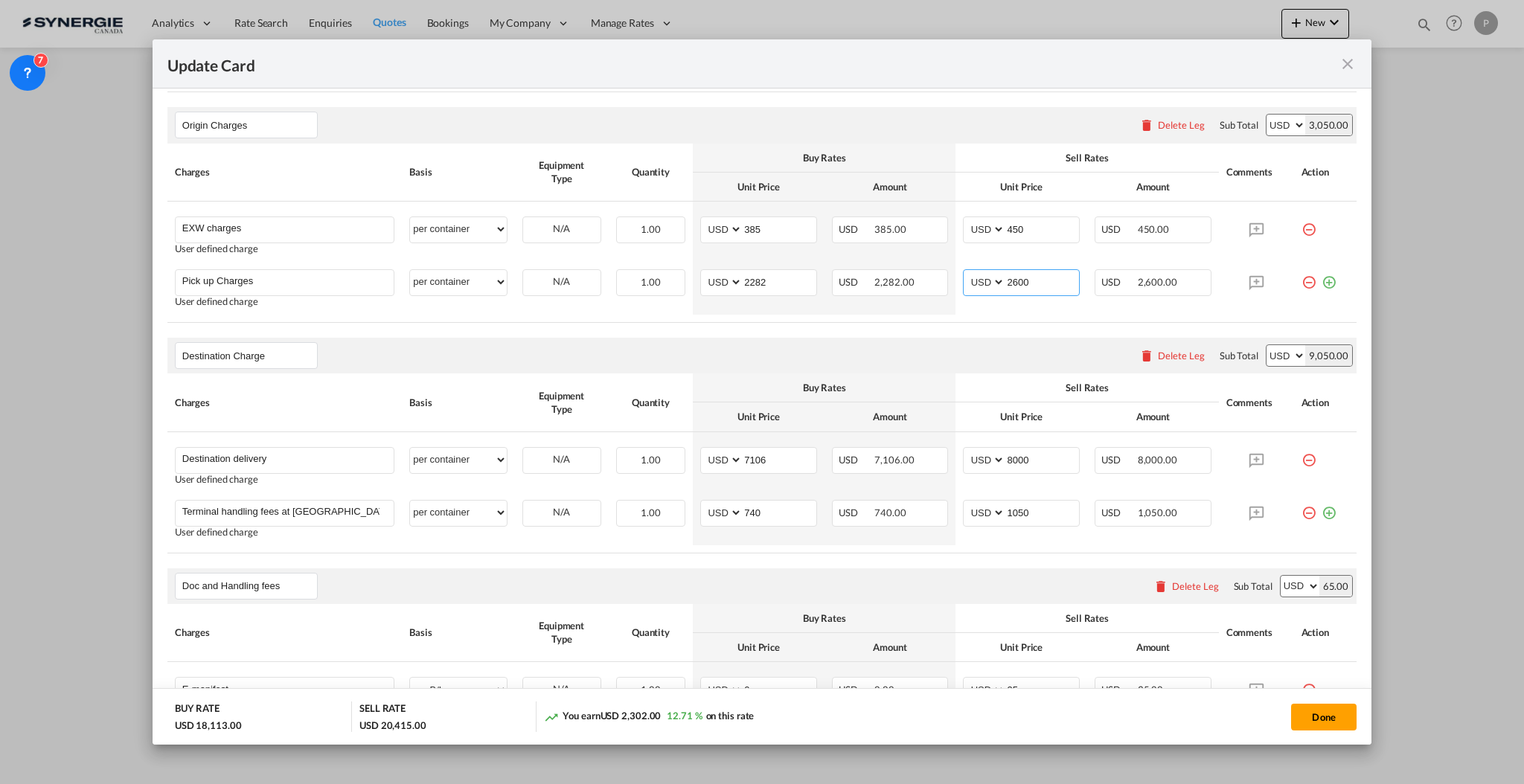
scroll to position [694, 0]
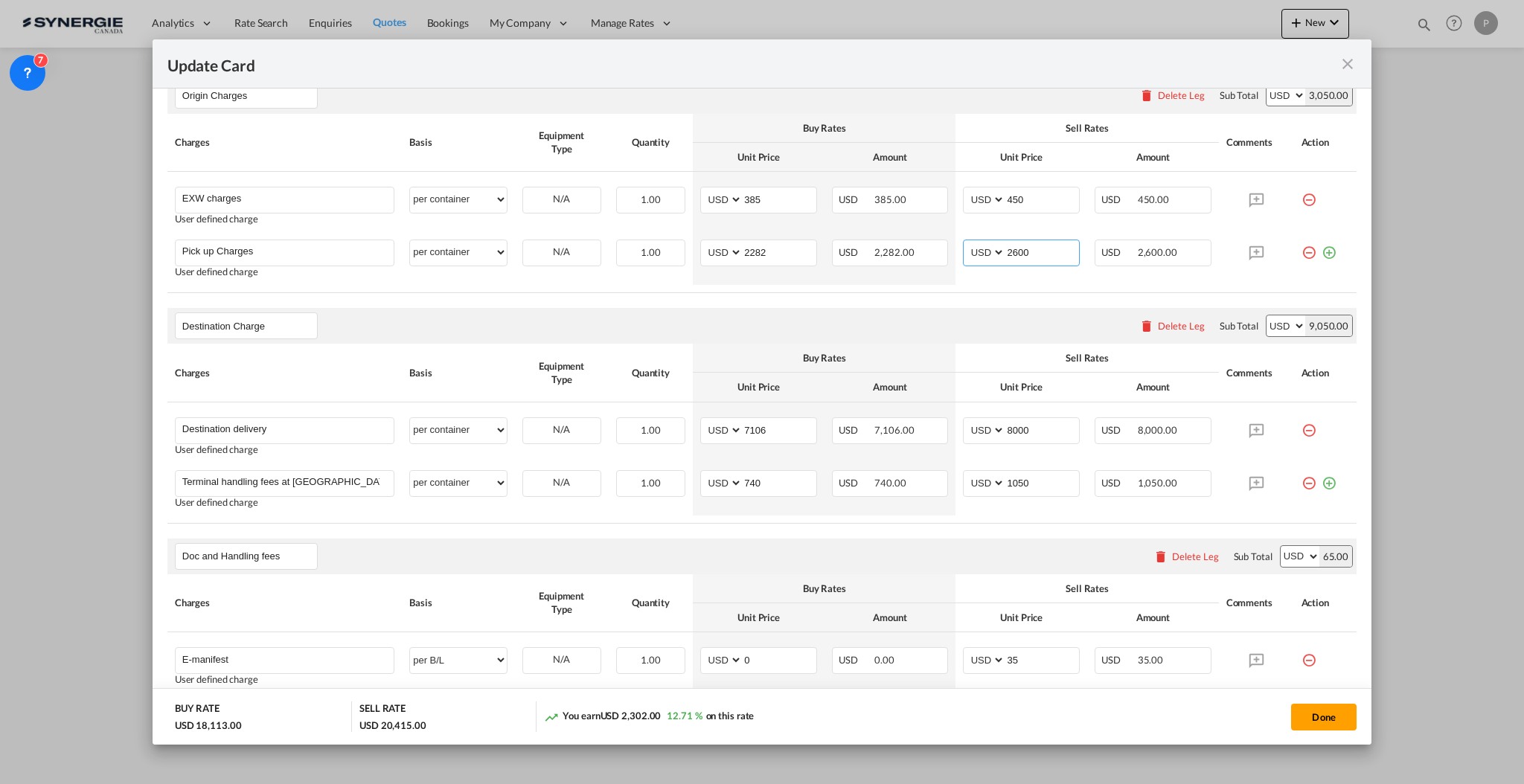
type input "2600"
click at [752, 477] on input "740" at bounding box center [779, 482] width 73 height 22
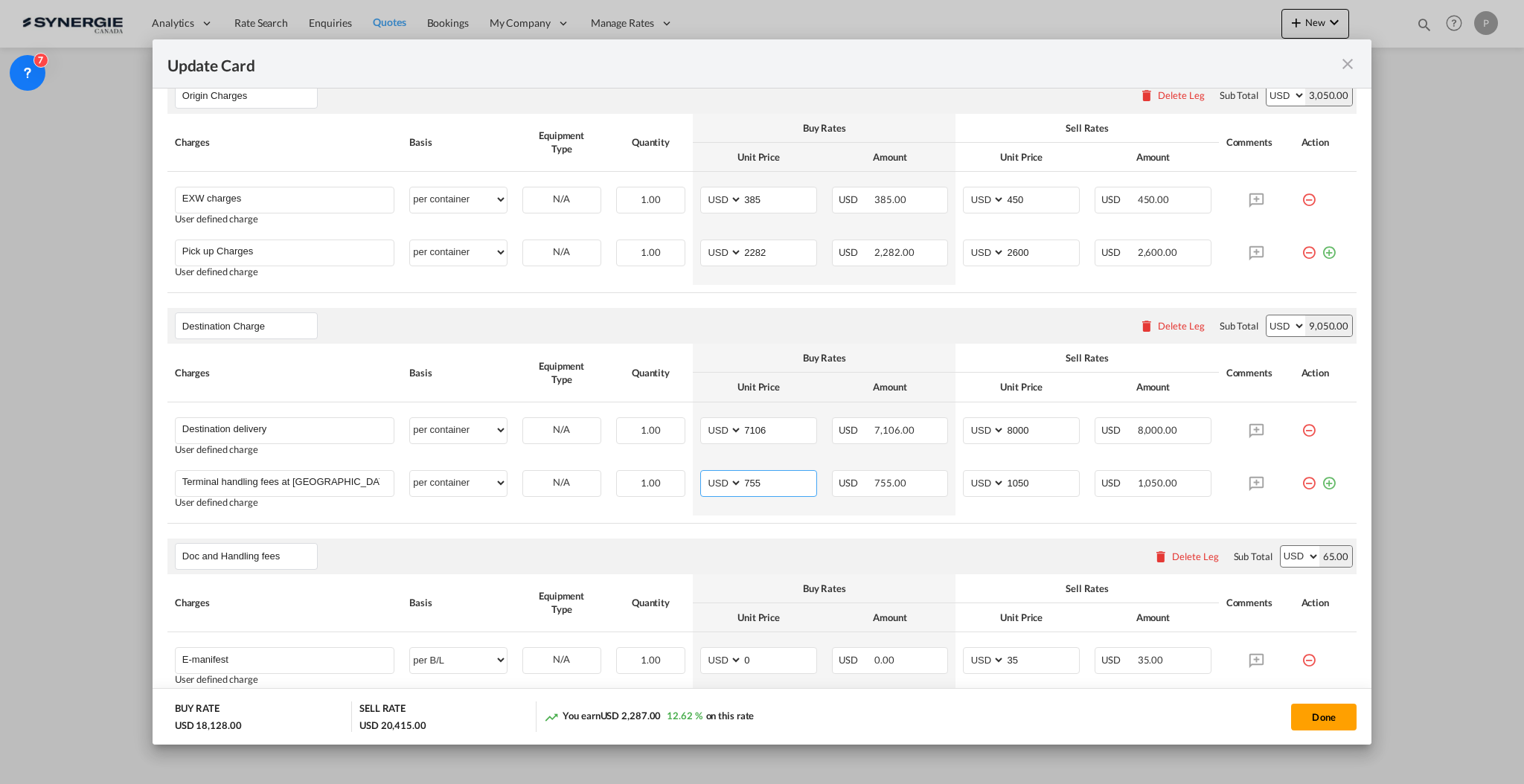
type input "755"
click at [795, 541] on div "Doc and Handling fees Please enter leg name Leg Name Already Exists Delete Leg …" at bounding box center [762, 556] width 1190 height 36
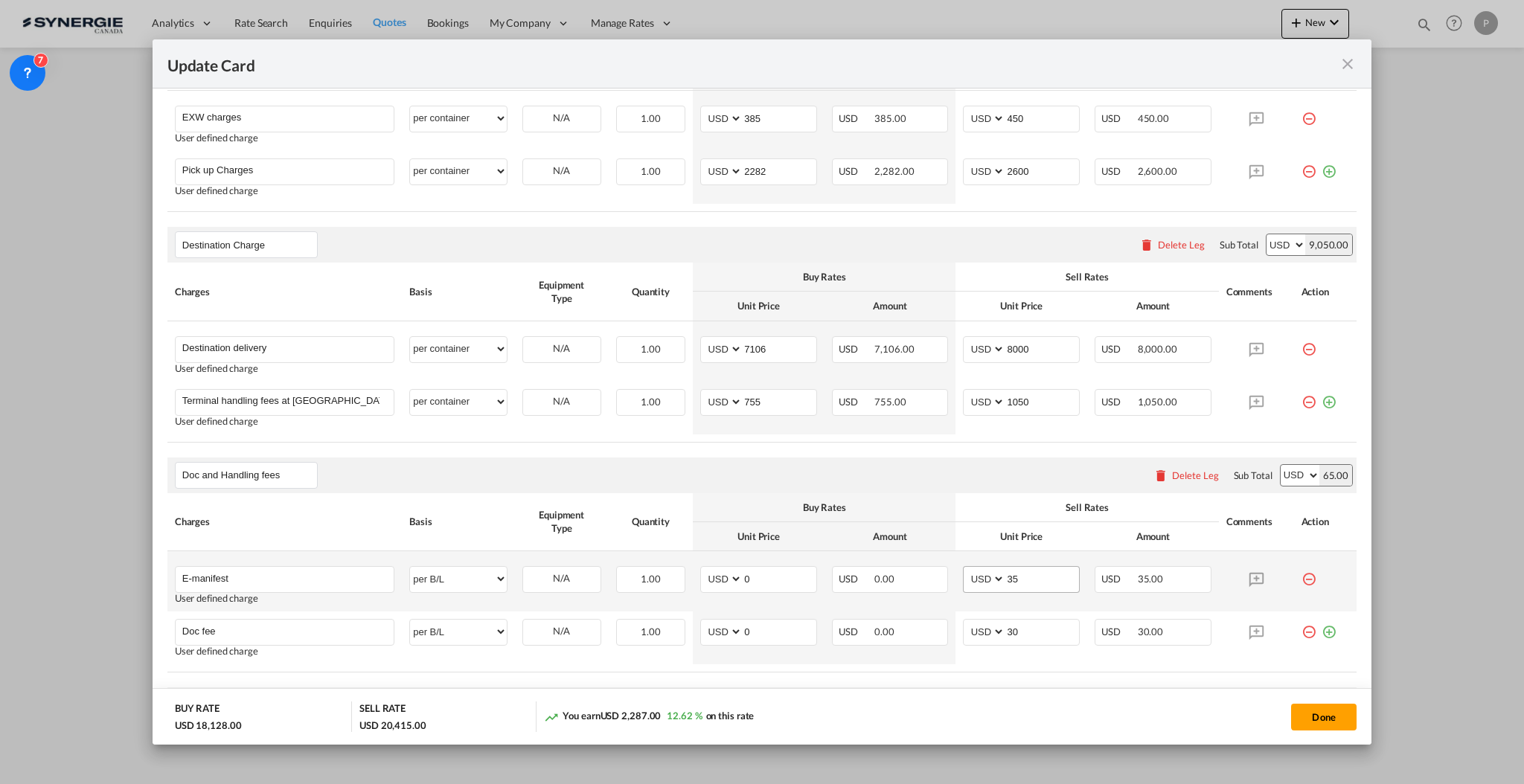
scroll to position [744, 0]
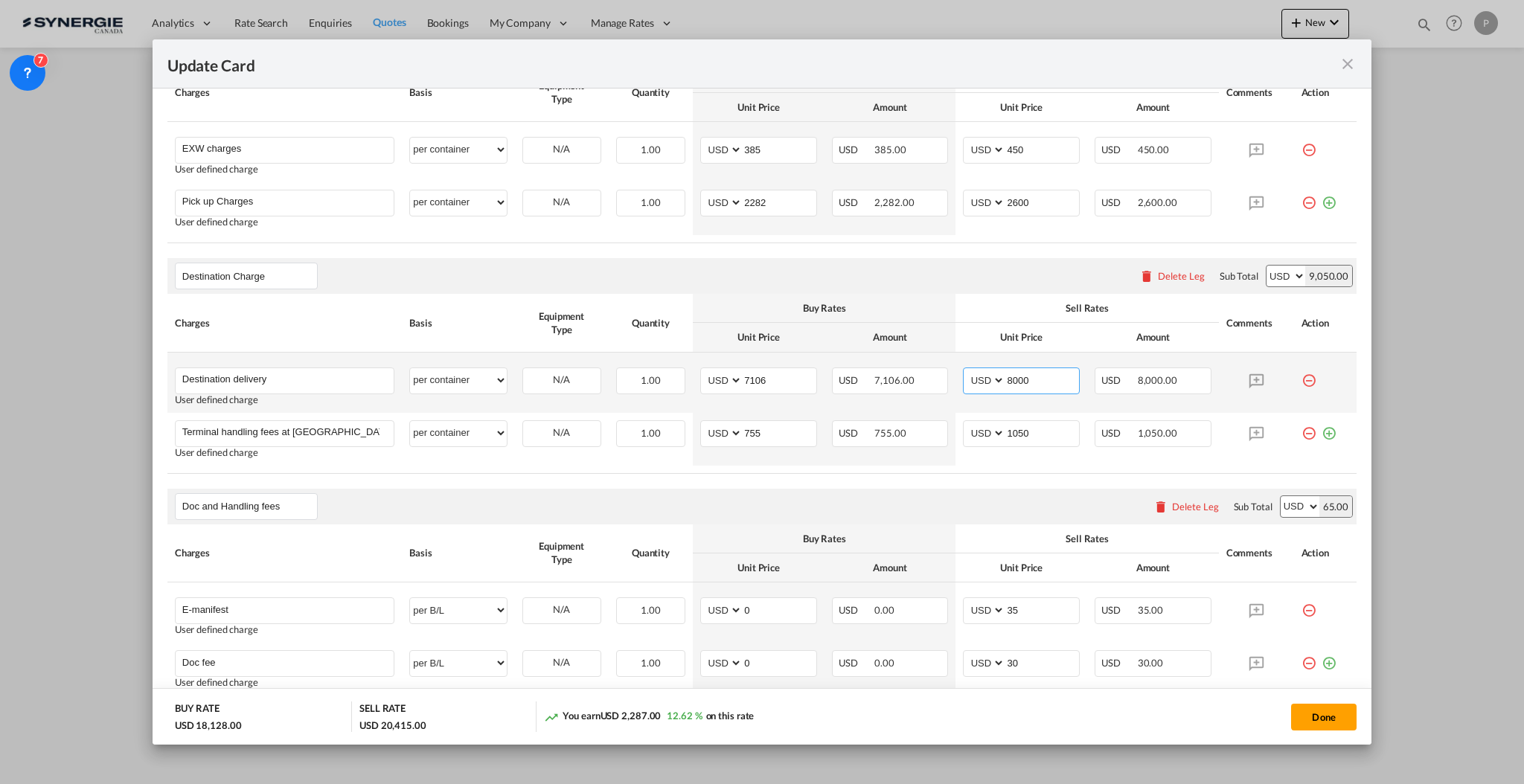
click at [1007, 376] on input "8000" at bounding box center [1042, 379] width 73 height 22
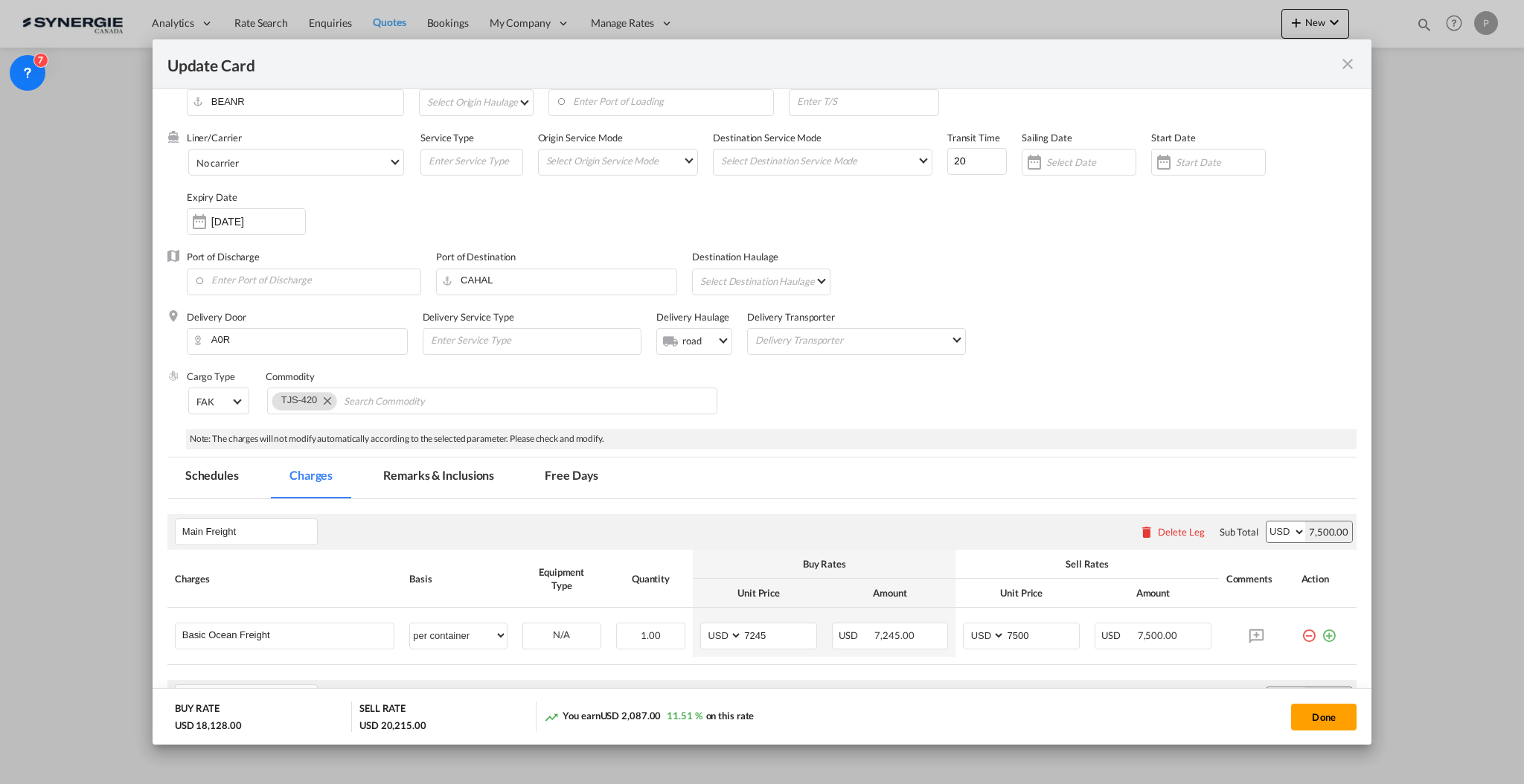
scroll to position [198, 0]
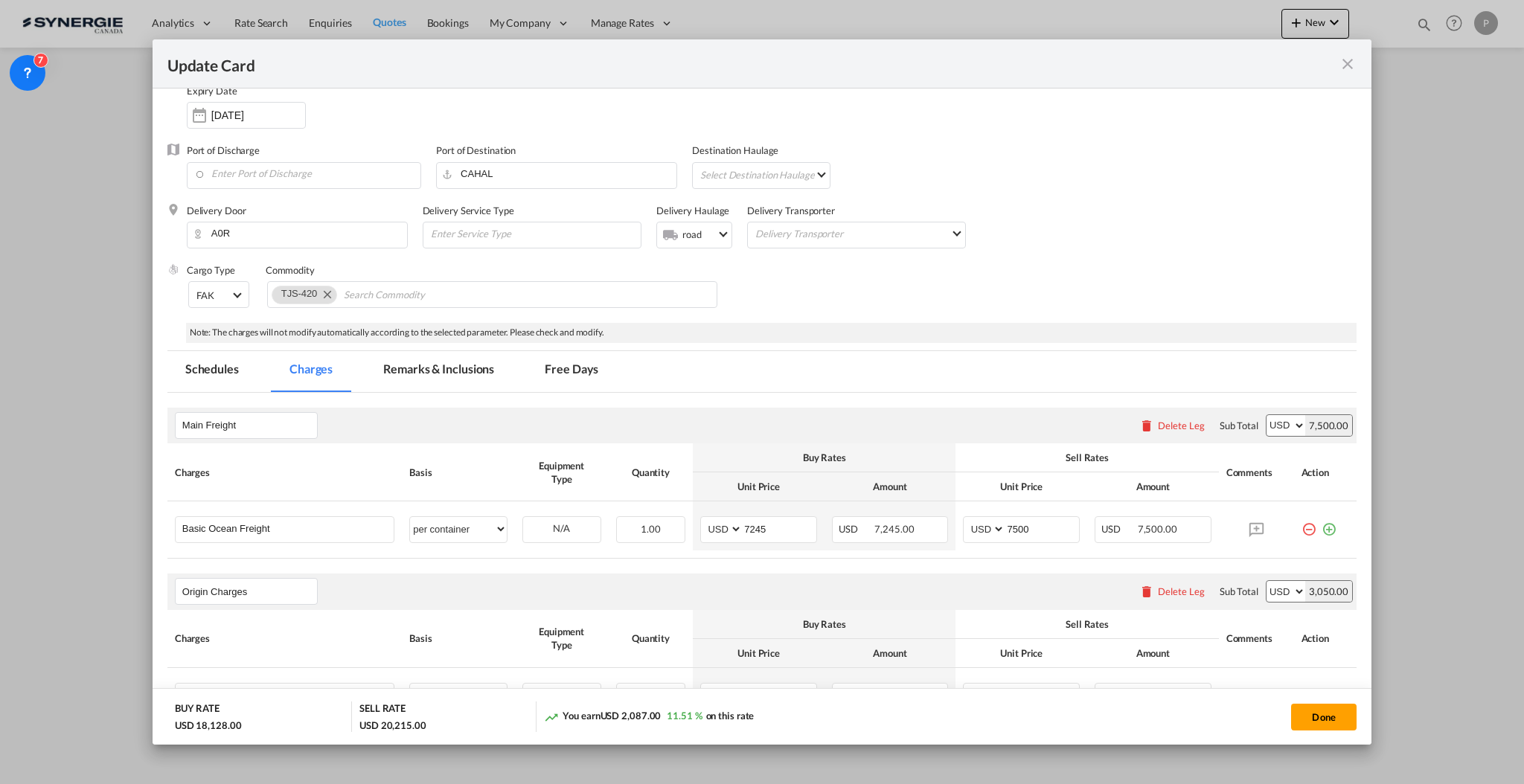
type input "7800"
click at [1313, 713] on button "Done" at bounding box center [1323, 716] width 65 height 27
type input "05 Nov 2025"
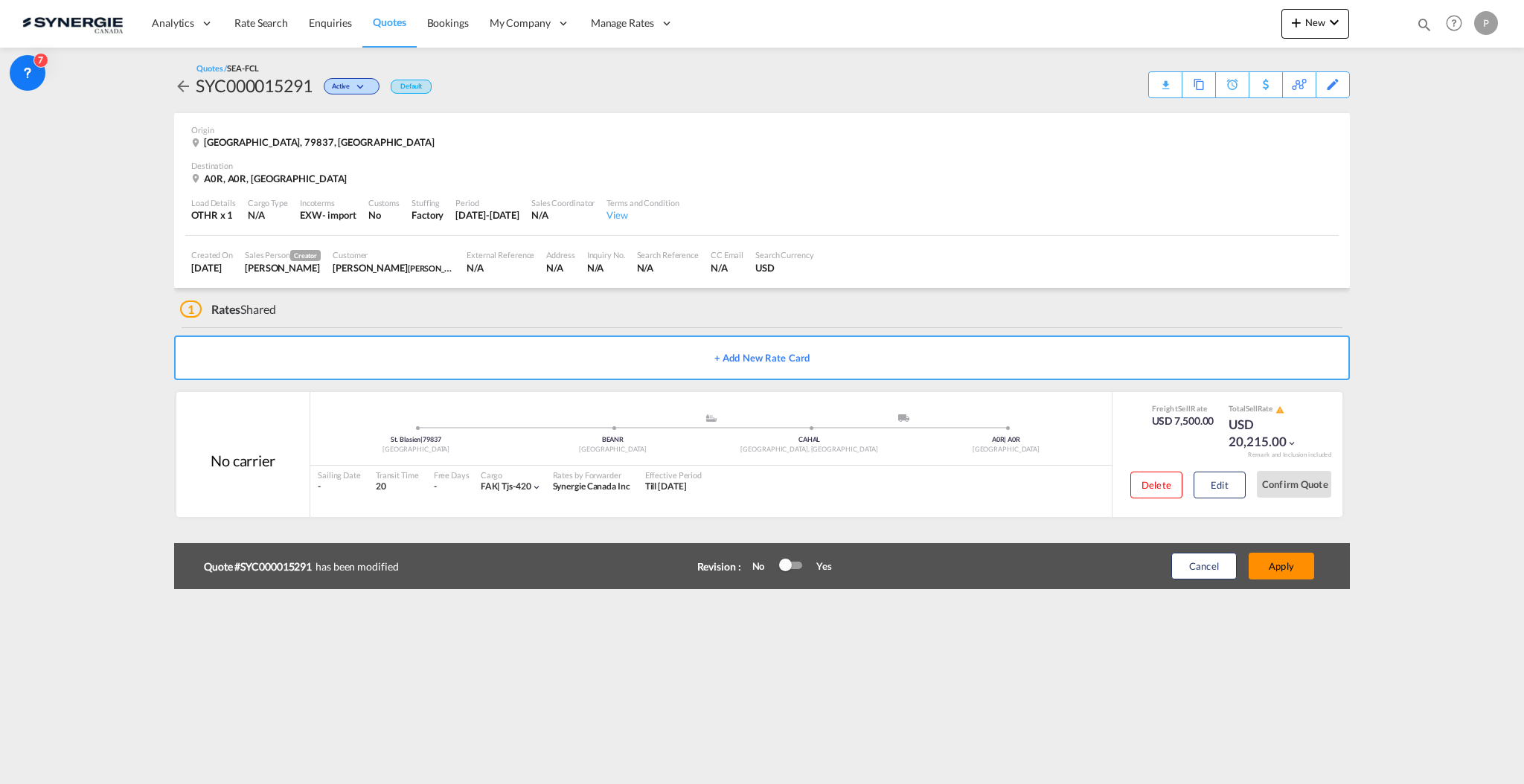
click at [1293, 562] on button "Apply" at bounding box center [1280, 565] width 65 height 27
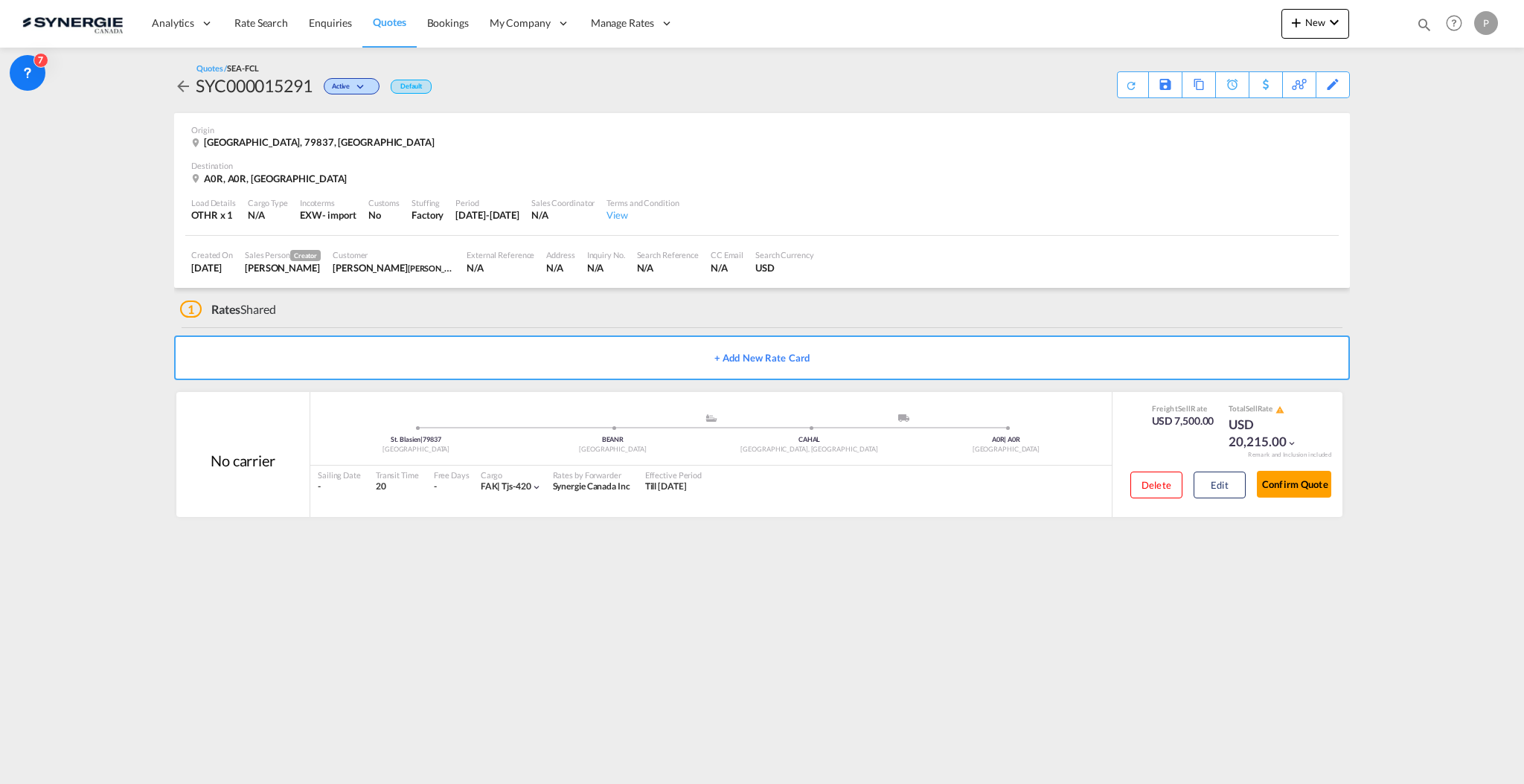
click at [1205, 481] on button "Edit" at bounding box center [1219, 485] width 52 height 27
